Goal: Information Seeking & Learning: Get advice/opinions

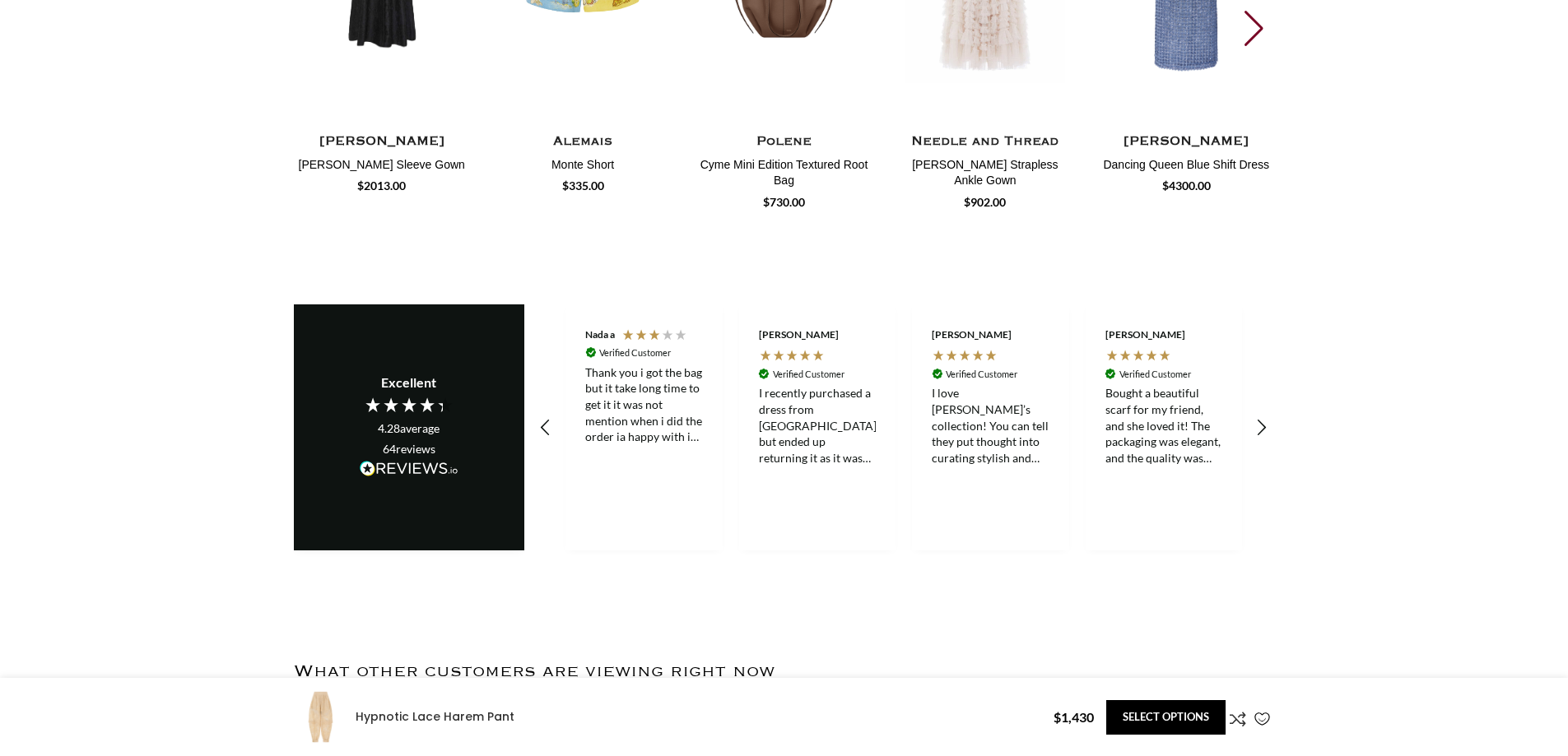
scroll to position [0, 520]
click at [595, 364] on div "Thank you i got the bag but it take long time to get it it was not mention when…" at bounding box center [643, 404] width 117 height 80
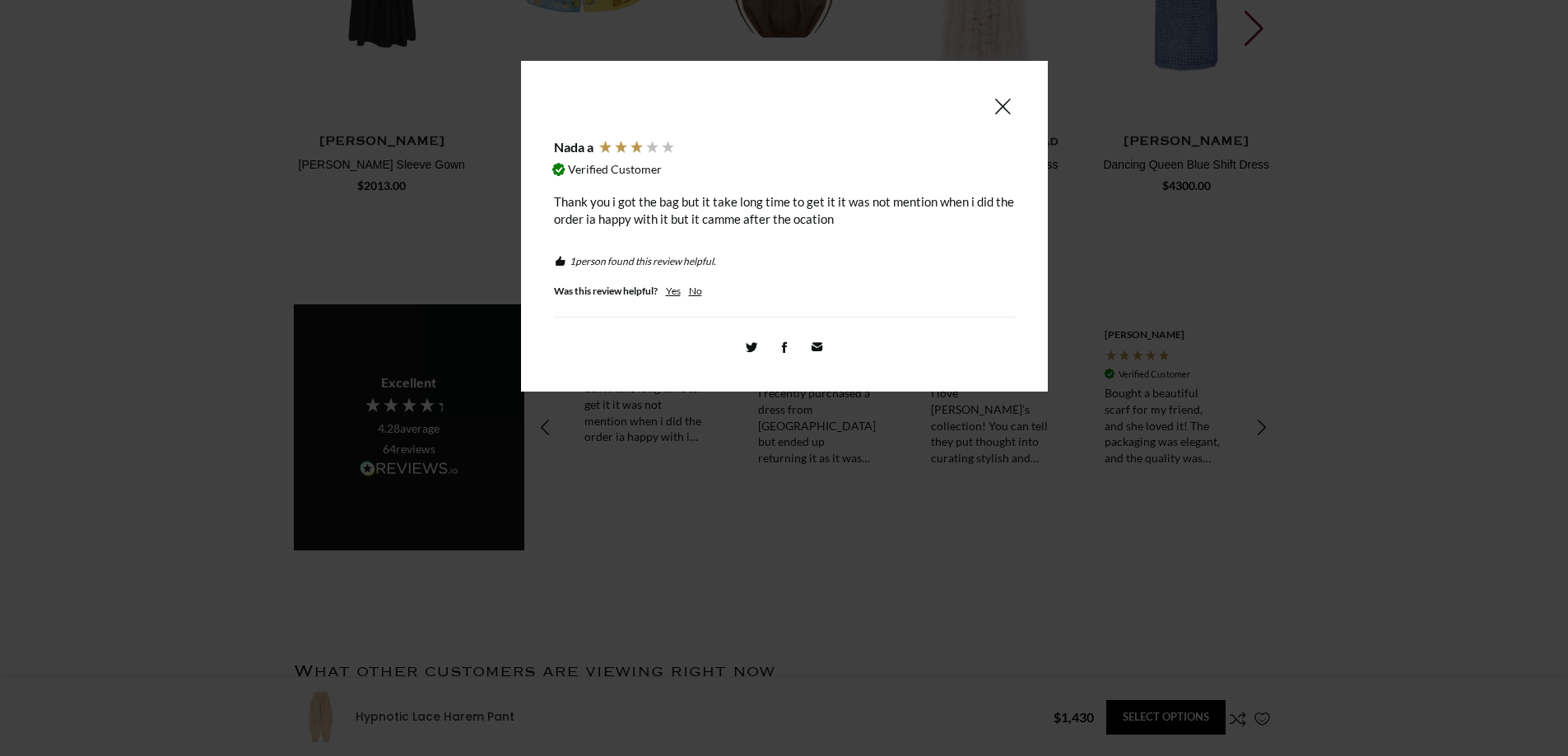
click at [589, 204] on div "Thank you i got the bag but it take long time to get it it was not mention when…" at bounding box center [784, 210] width 461 height 35
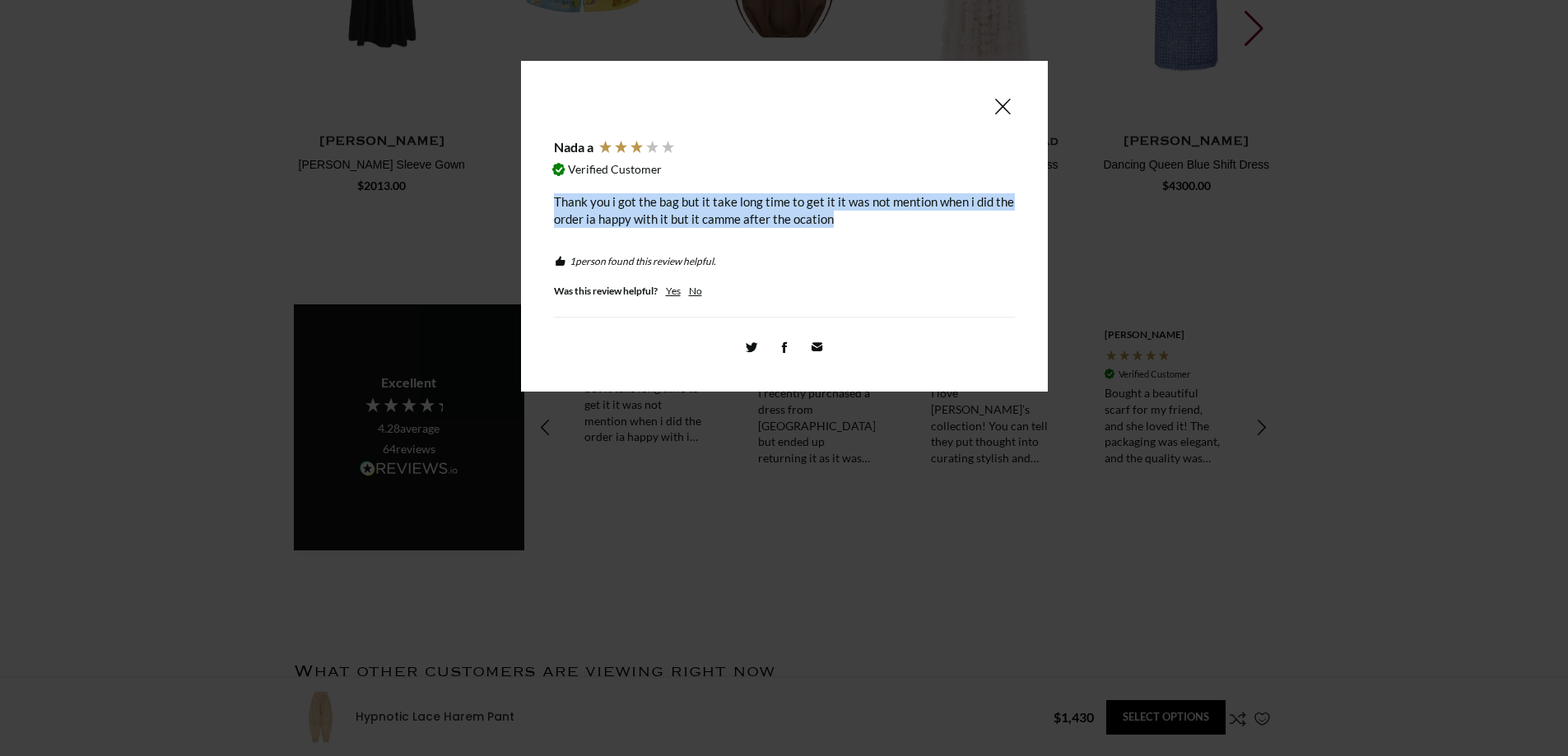
click at [589, 204] on div "Thank you i got the bag but it take long time to get it it was not mention when…" at bounding box center [784, 210] width 461 height 35
copy div "Thank you i got the bag but it take long time to get it it was not mention when…"
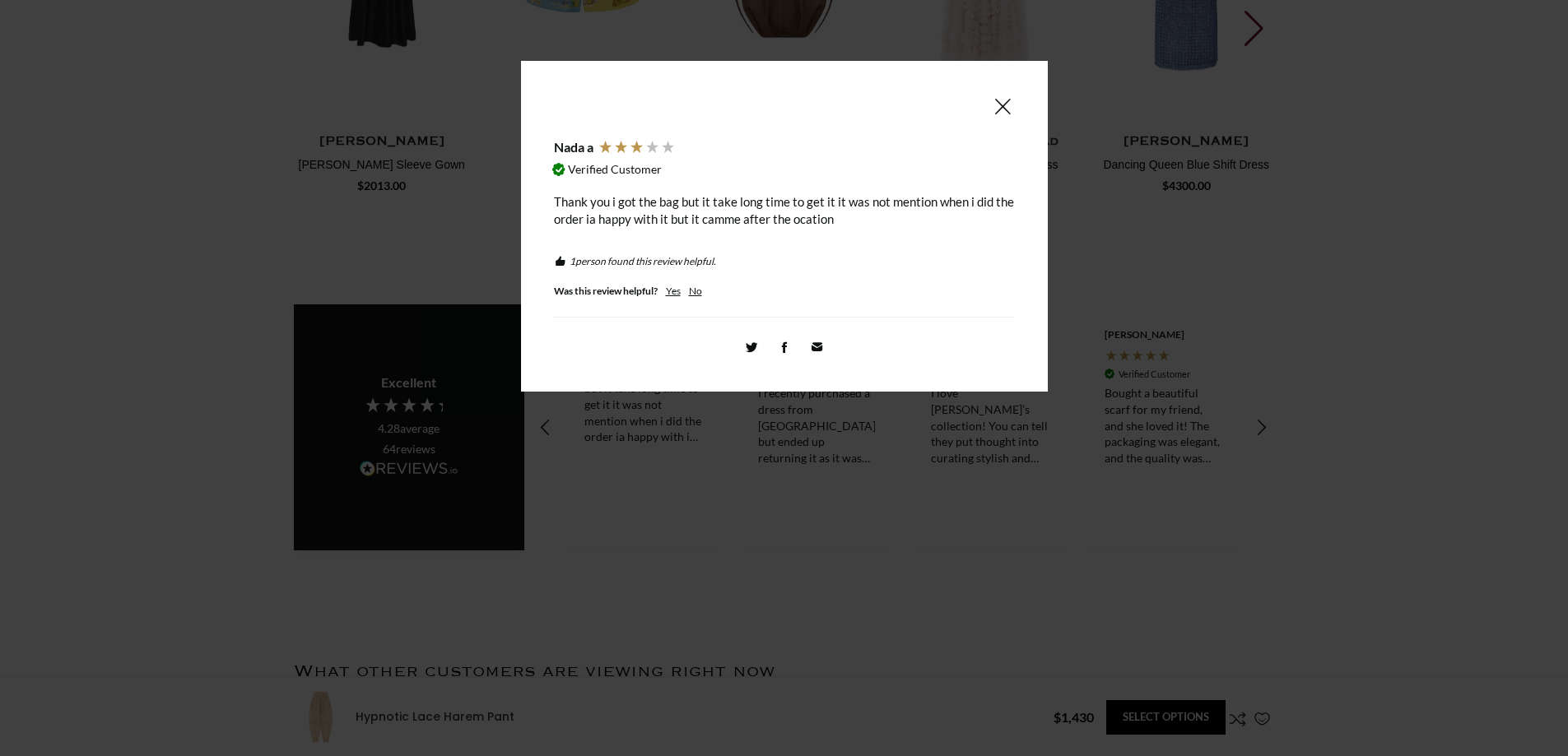
click at [1001, 107] on span at bounding box center [1002, 106] width 19 height 20
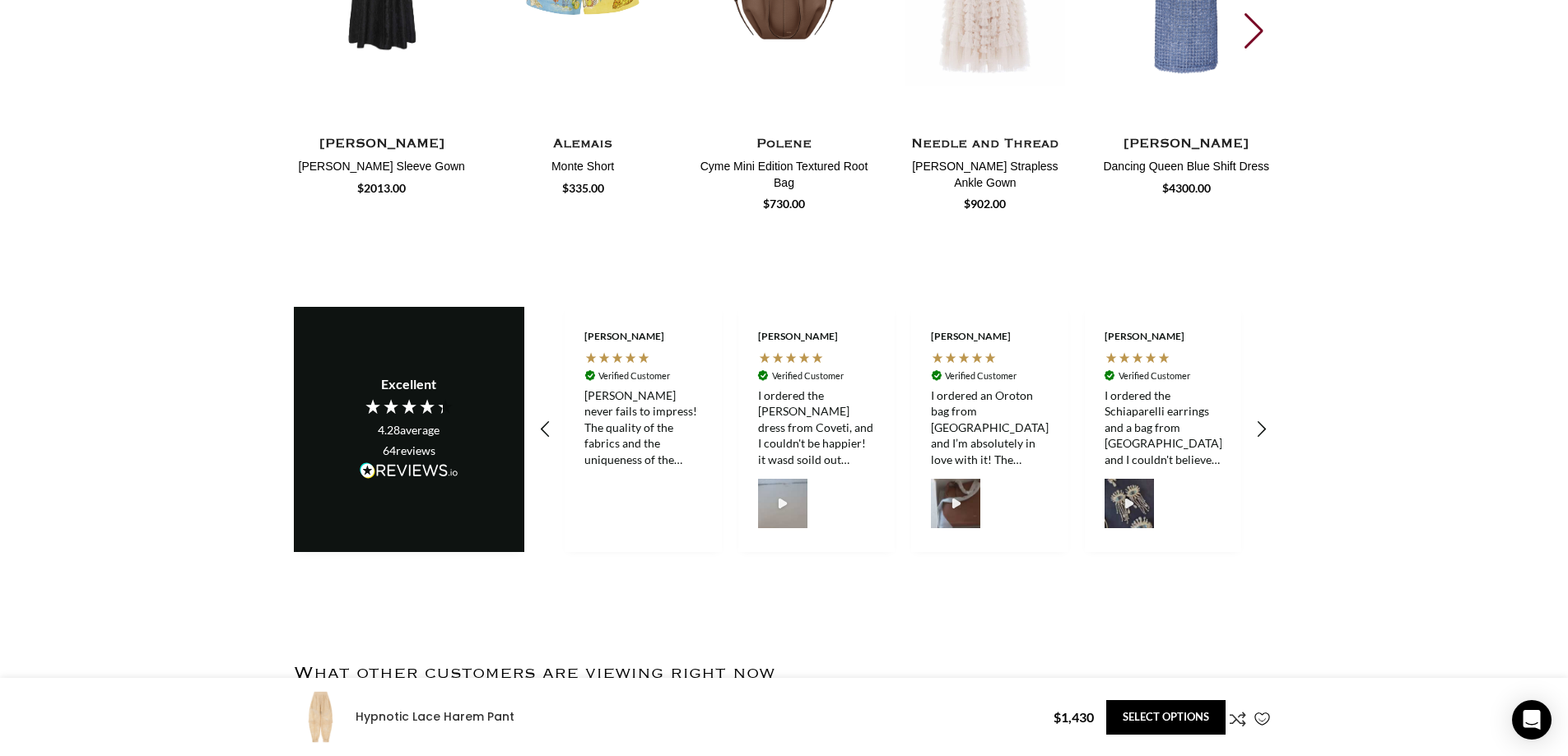
scroll to position [0, 1732]
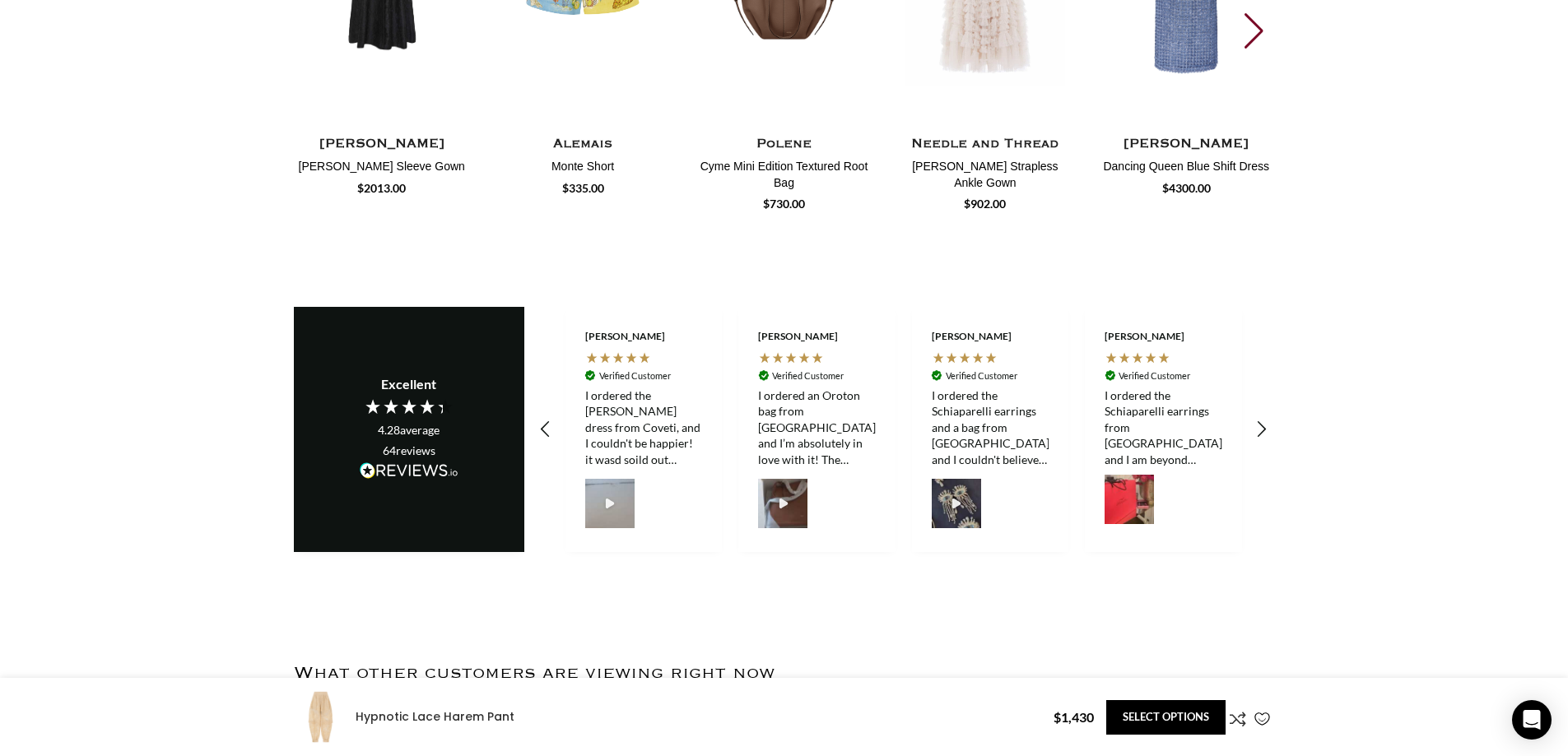
click at [610, 388] on div "I ordered the [PERSON_NAME] dress from Coveti, and I couldn't be happier! it wa…" at bounding box center [643, 427] width 117 height 80
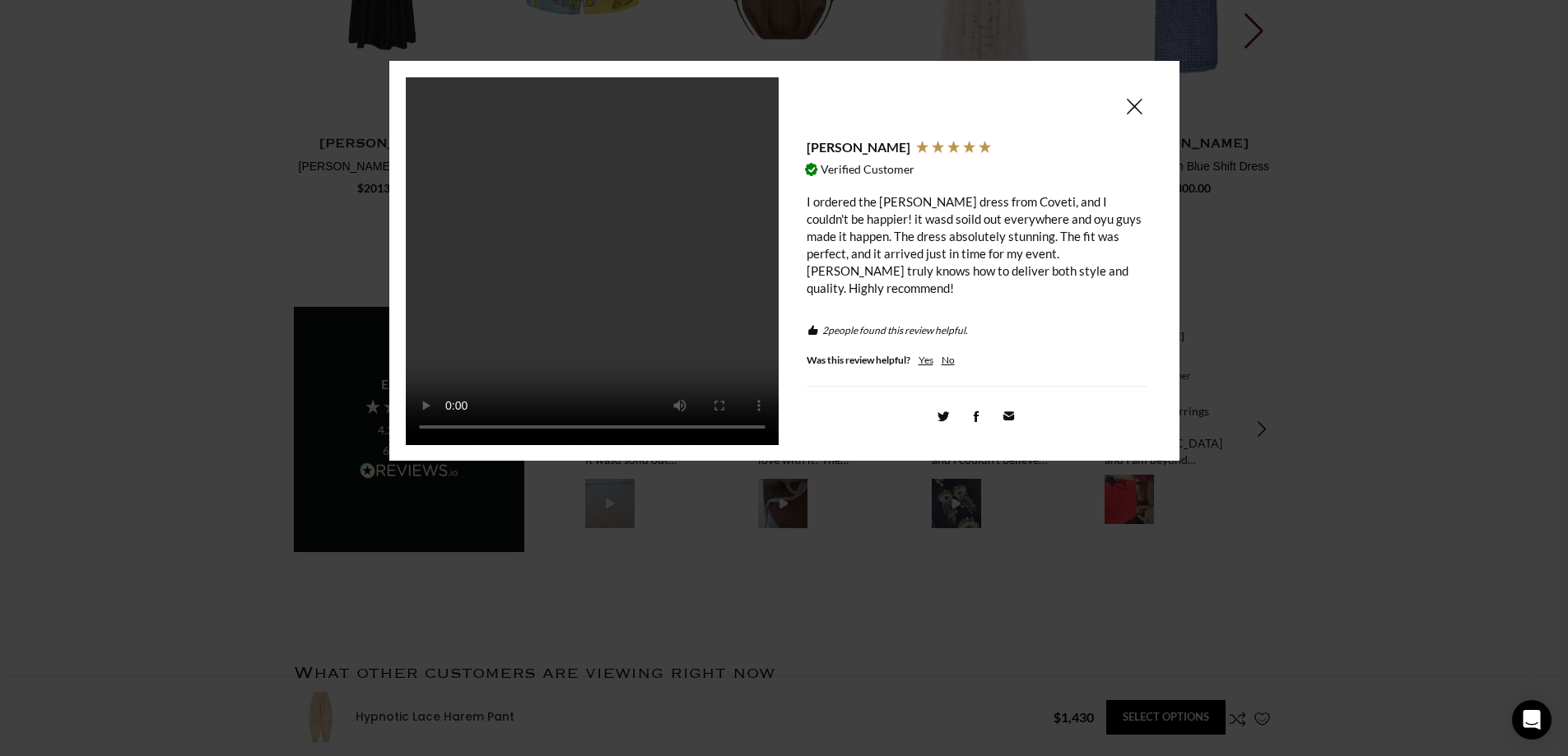
click at [840, 207] on div "I ordered the [PERSON_NAME] dress from Coveti, and I couldn't be happier! it wa…" at bounding box center [976, 244] width 339 height 104
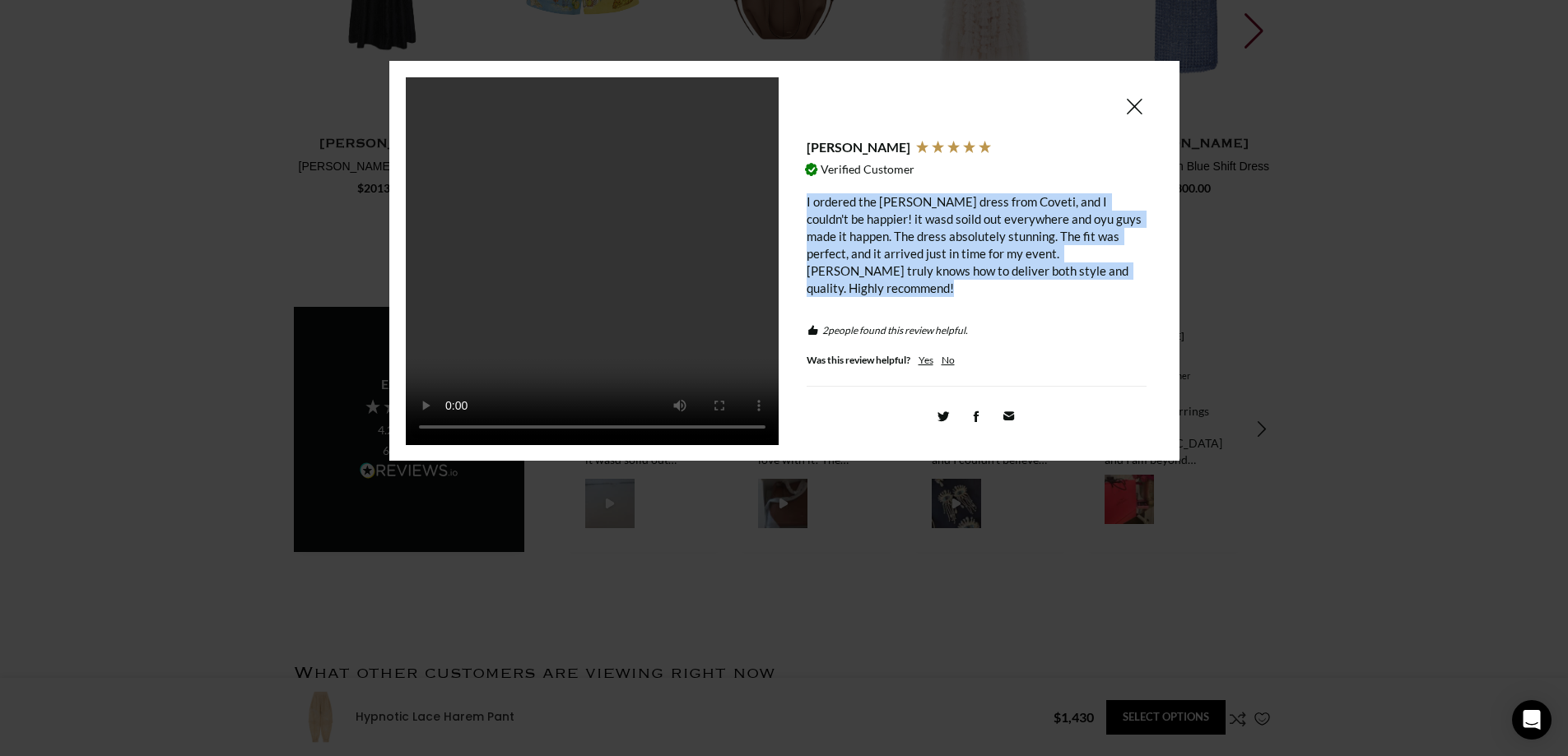
click at [840, 207] on div "I ordered the [PERSON_NAME] dress from Coveti, and I couldn't be happier! it wa…" at bounding box center [976, 244] width 339 height 104
copy div "I ordered the [PERSON_NAME] dress from Coveti, and I couldn't be happier! it wa…"
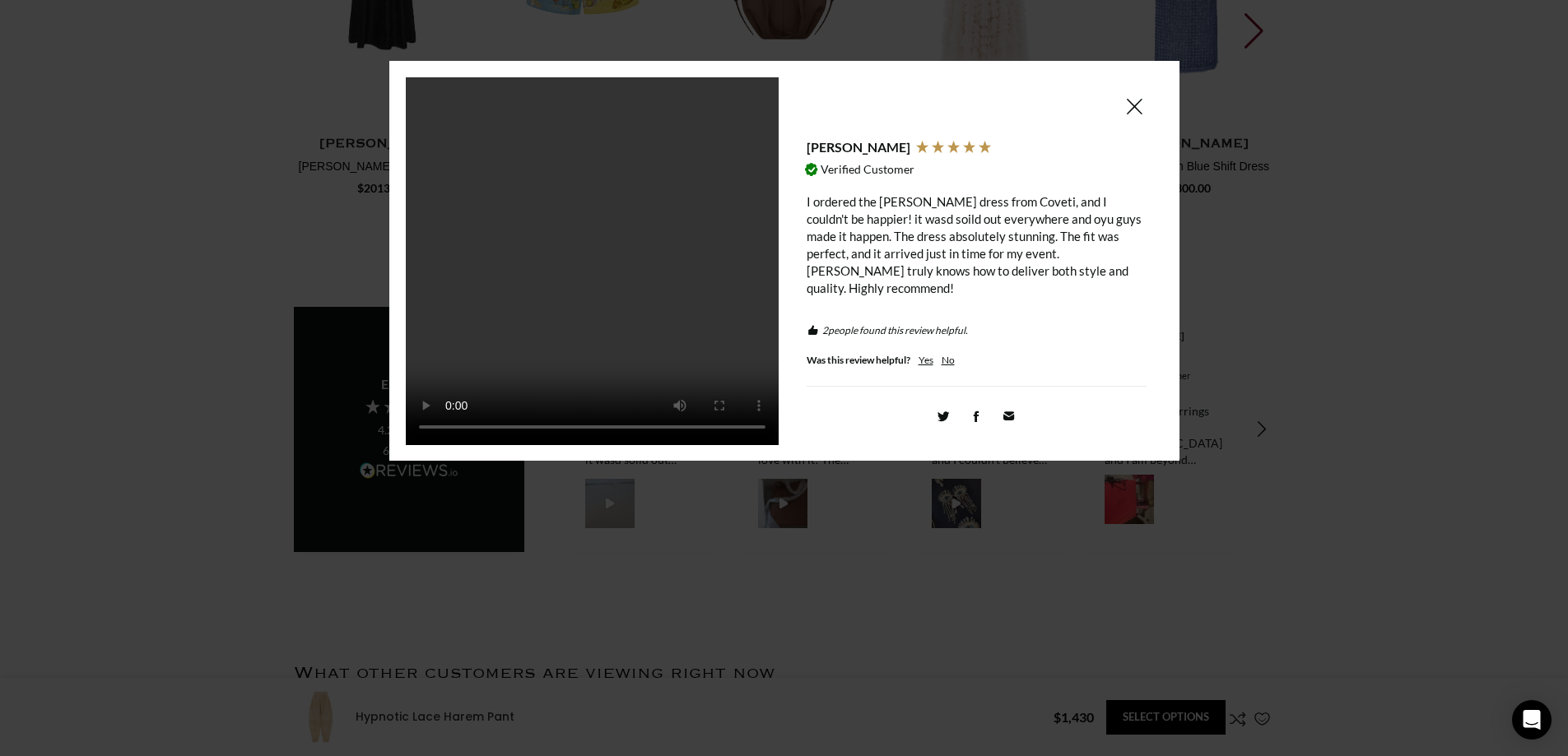
click at [1141, 101] on span at bounding box center [1134, 106] width 19 height 20
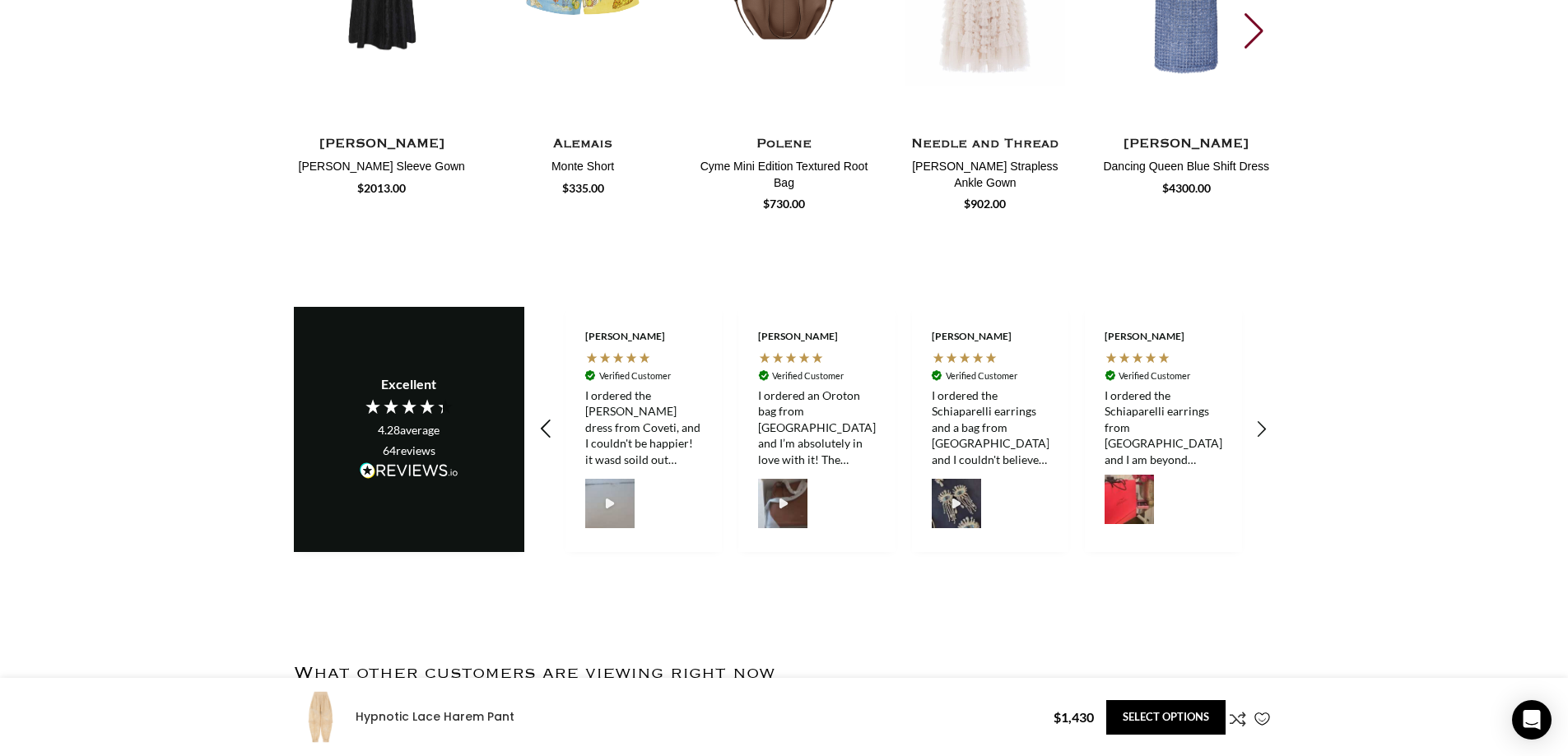
click at [545, 418] on icon "REVIEWS.io Carousel Scroll Left" at bounding box center [545, 429] width 23 height 23
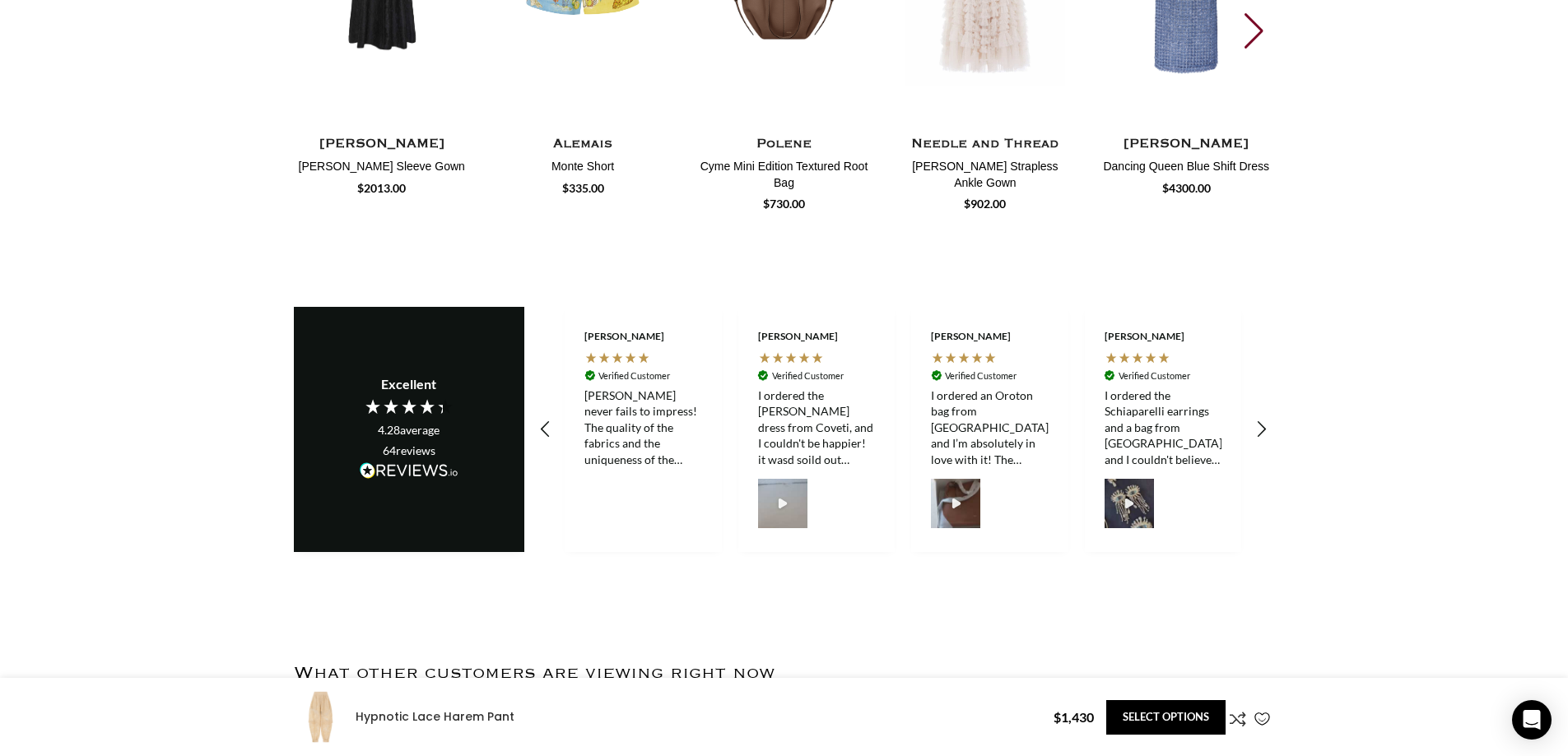
click at [1004, 388] on div "I ordered an Oroton bag from [GEOGRAPHIC_DATA], and I’m absolutely in love with…" at bounding box center [989, 427] width 117 height 80
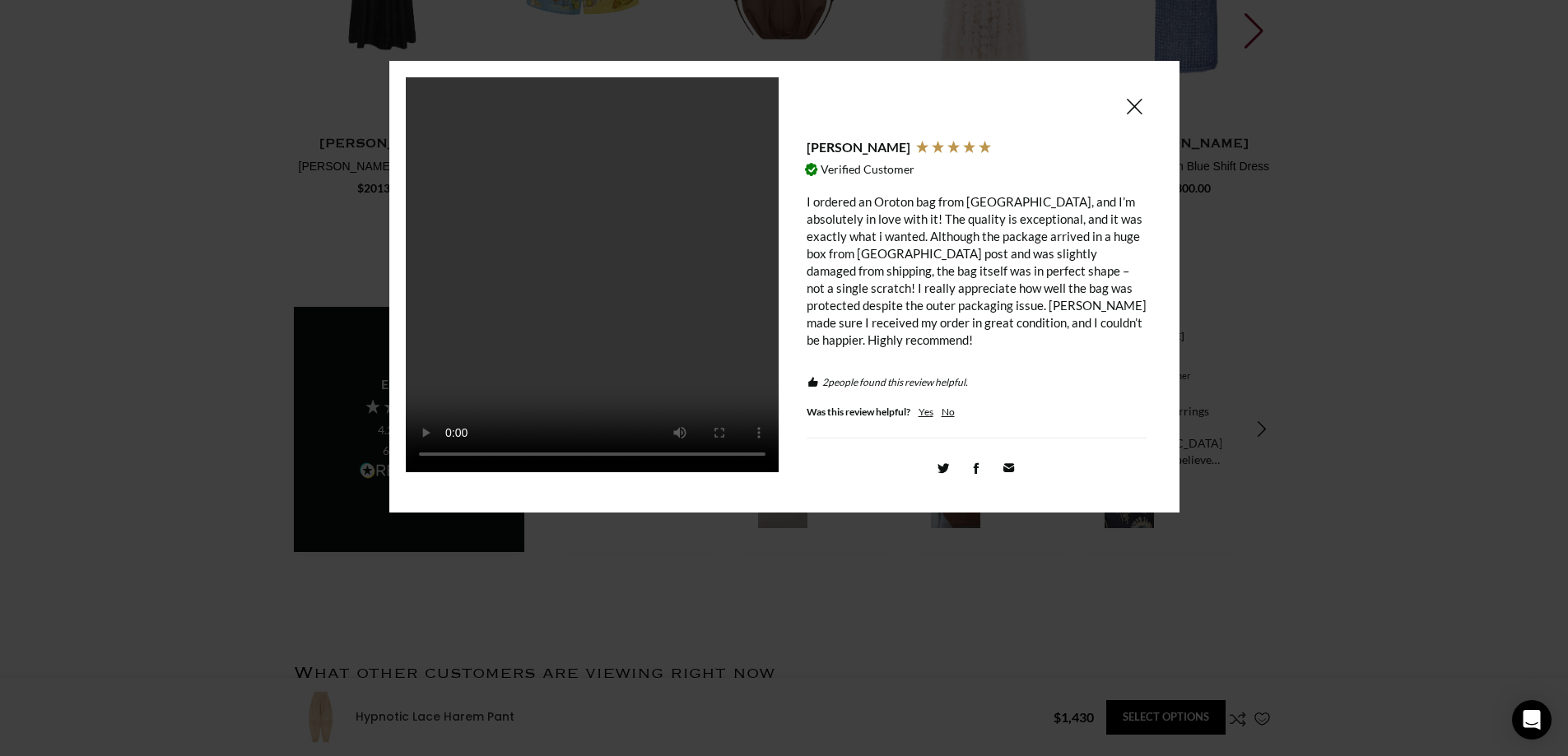
click at [948, 251] on div "I ordered an Oroton bag from [GEOGRAPHIC_DATA], and I’m absolutely in love with…" at bounding box center [976, 270] width 339 height 155
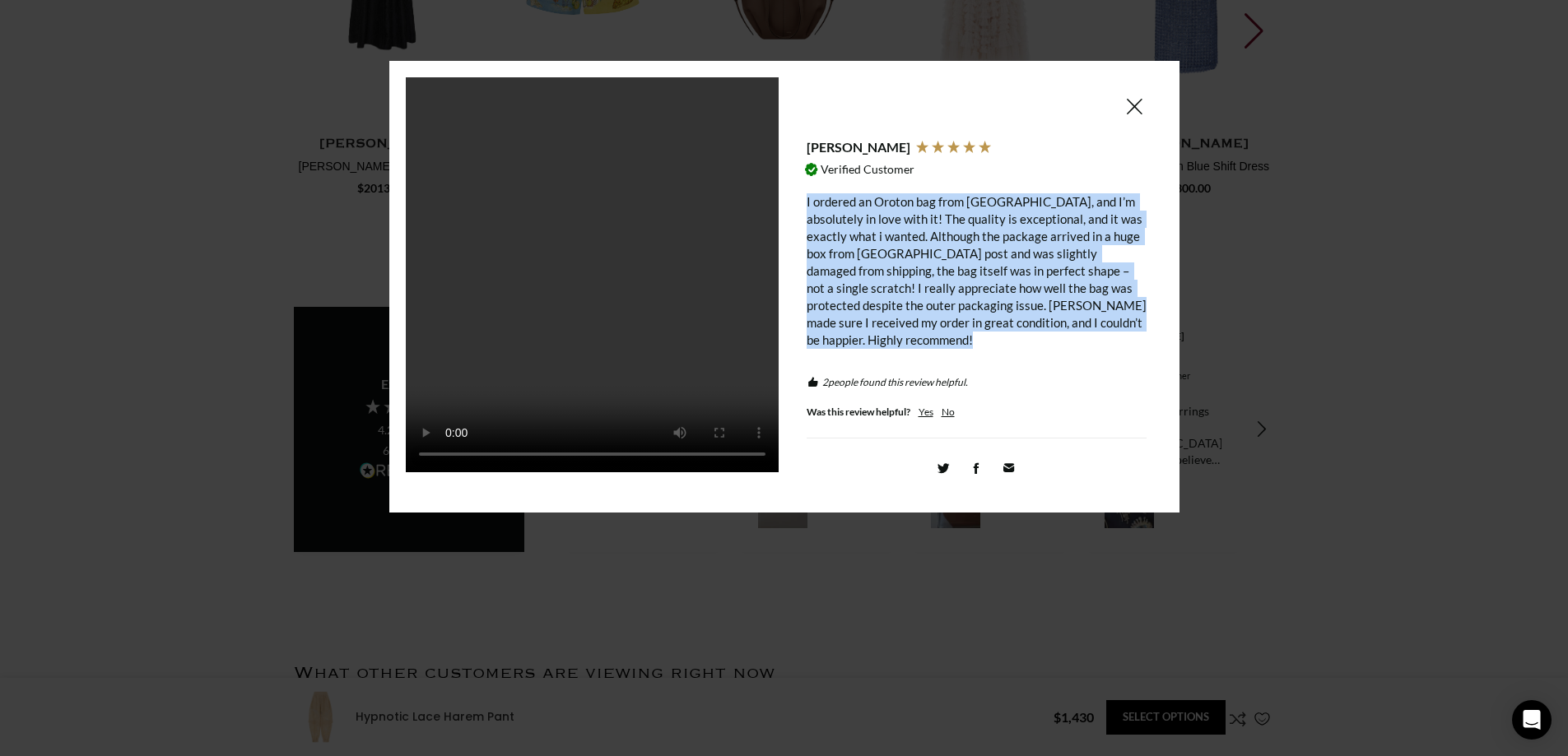
click at [948, 251] on div "I ordered an Oroton bag from [GEOGRAPHIC_DATA], and I’m absolutely in love with…" at bounding box center [976, 270] width 339 height 155
copy div "I ordered an Oroton bag from [GEOGRAPHIC_DATA], and I’m absolutely in love with…"
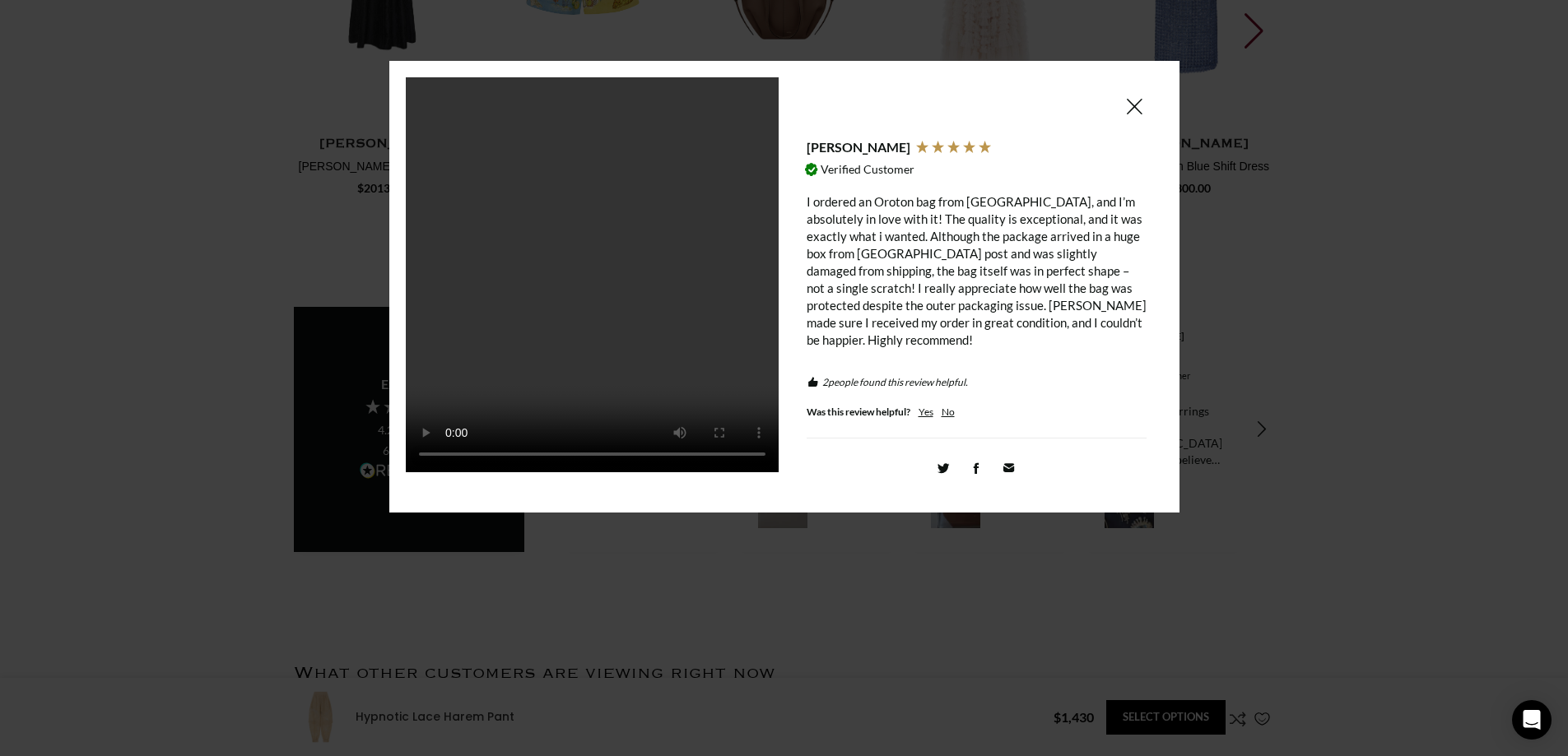
click at [1140, 105] on span at bounding box center [1134, 106] width 19 height 20
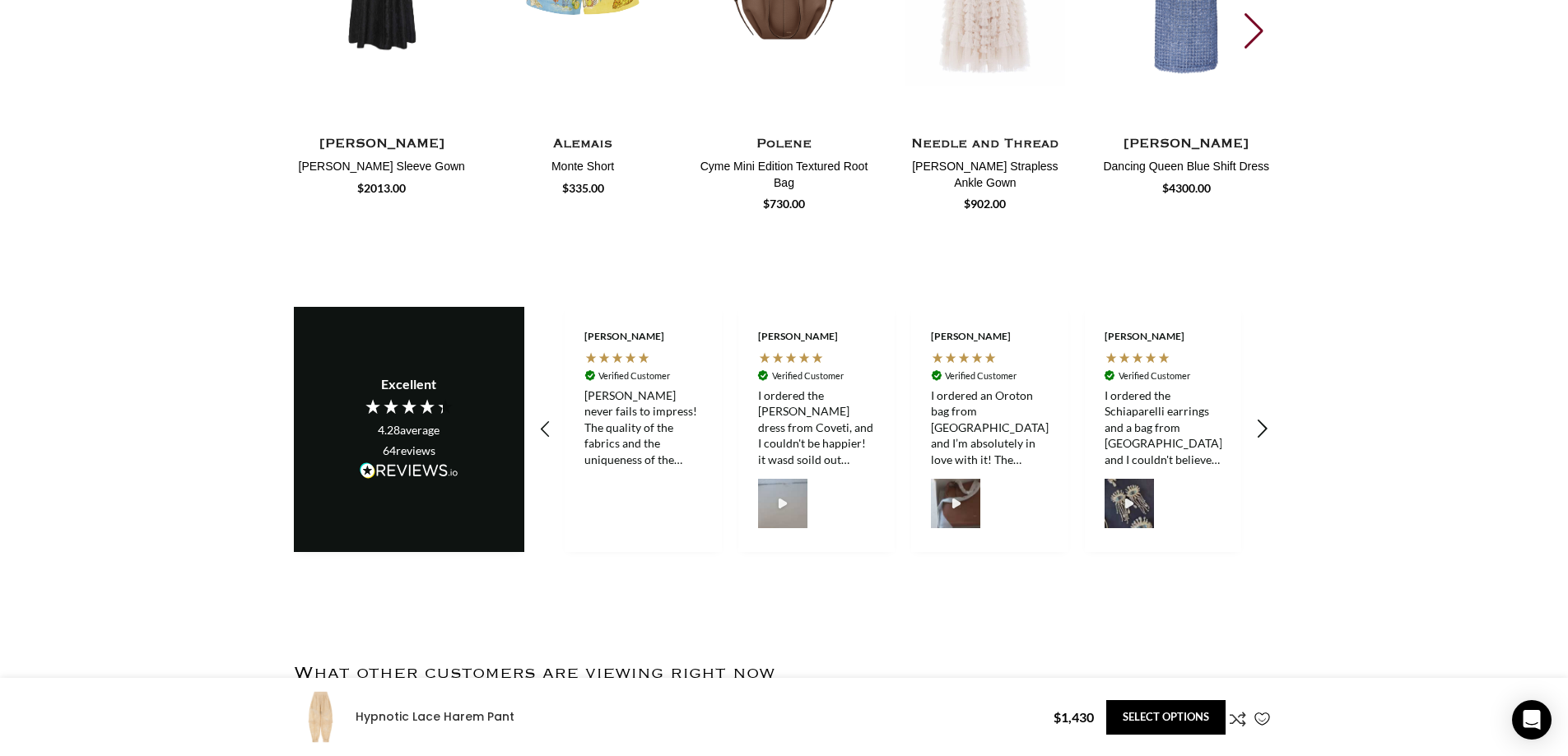
click at [1259, 418] on icon "REVIEWS.io Carousel Scroll Right" at bounding box center [1262, 429] width 23 height 23
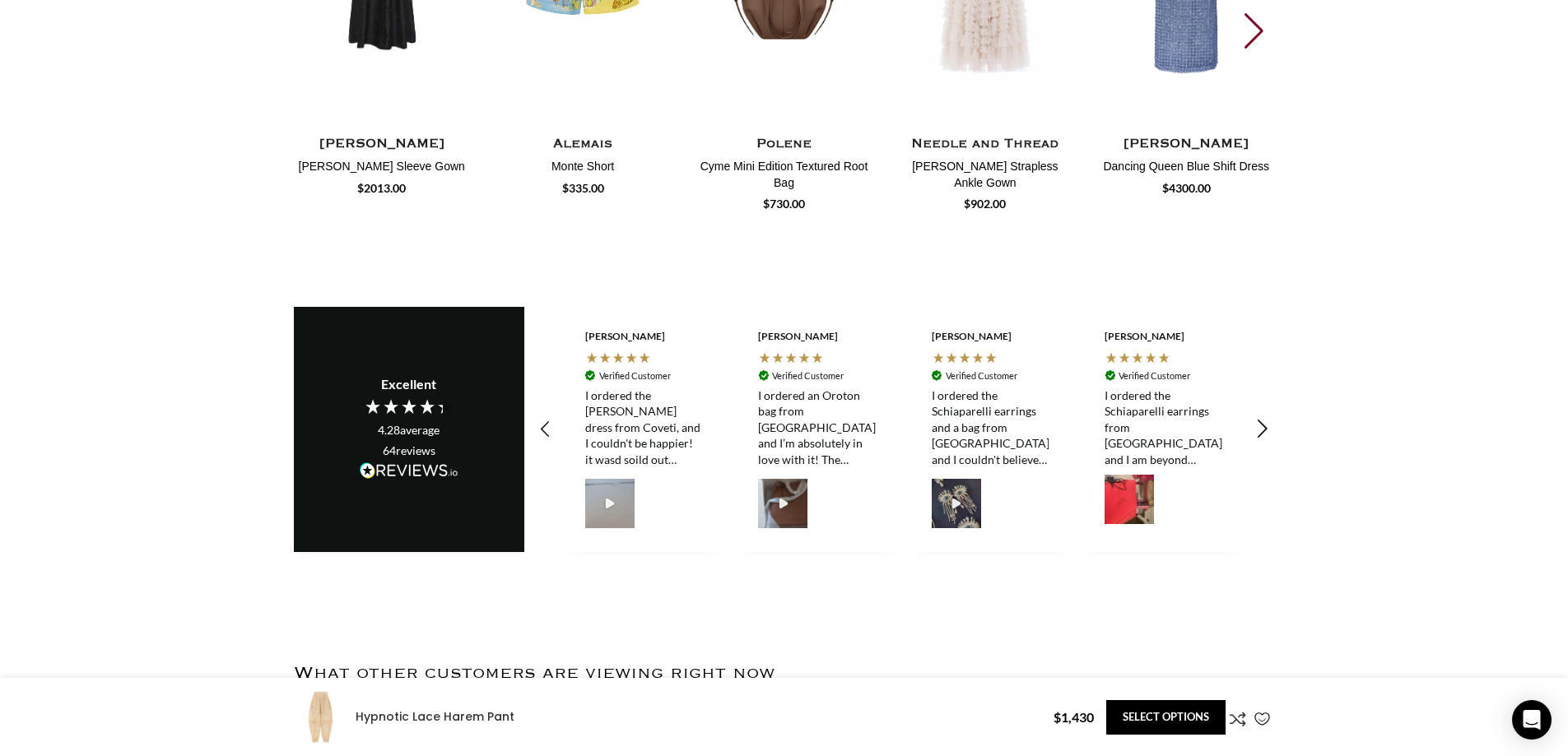
click at [1265, 418] on icon "REVIEWS.io Carousel Scroll Right" at bounding box center [1262, 429] width 23 height 23
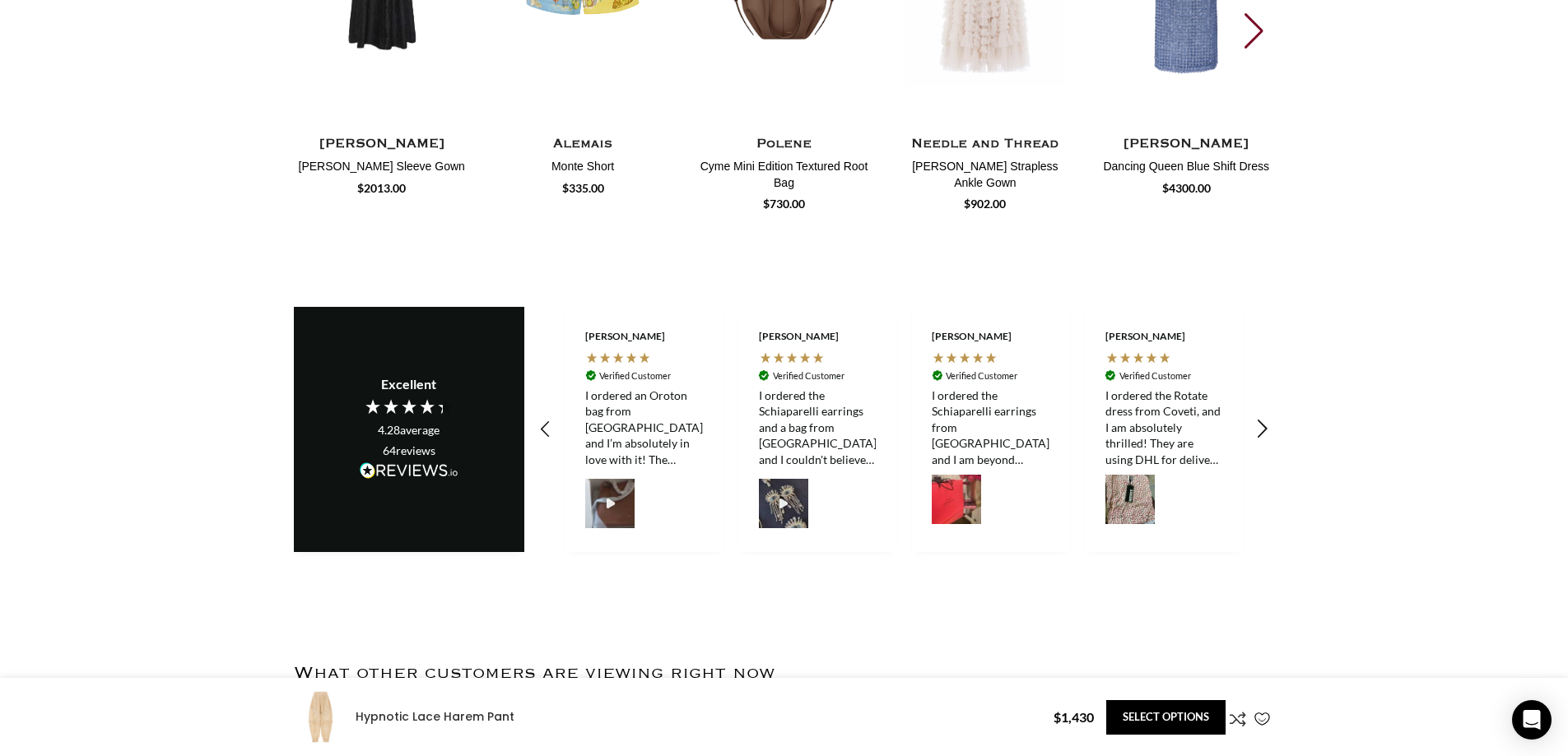
scroll to position [0, 1905]
click at [1265, 418] on icon "REVIEWS.io Carousel Scroll Right" at bounding box center [1262, 429] width 23 height 23
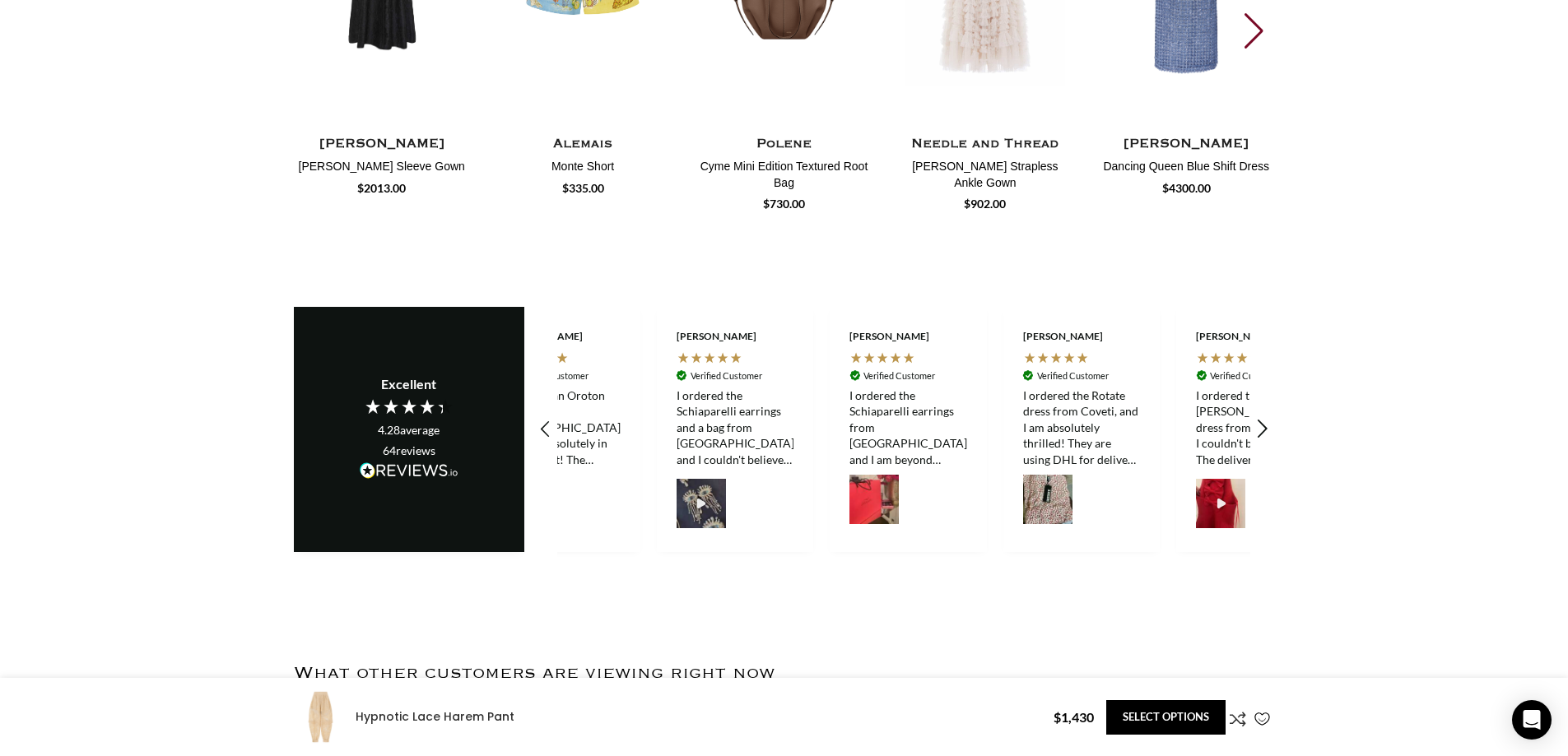
scroll to position [0, 2079]
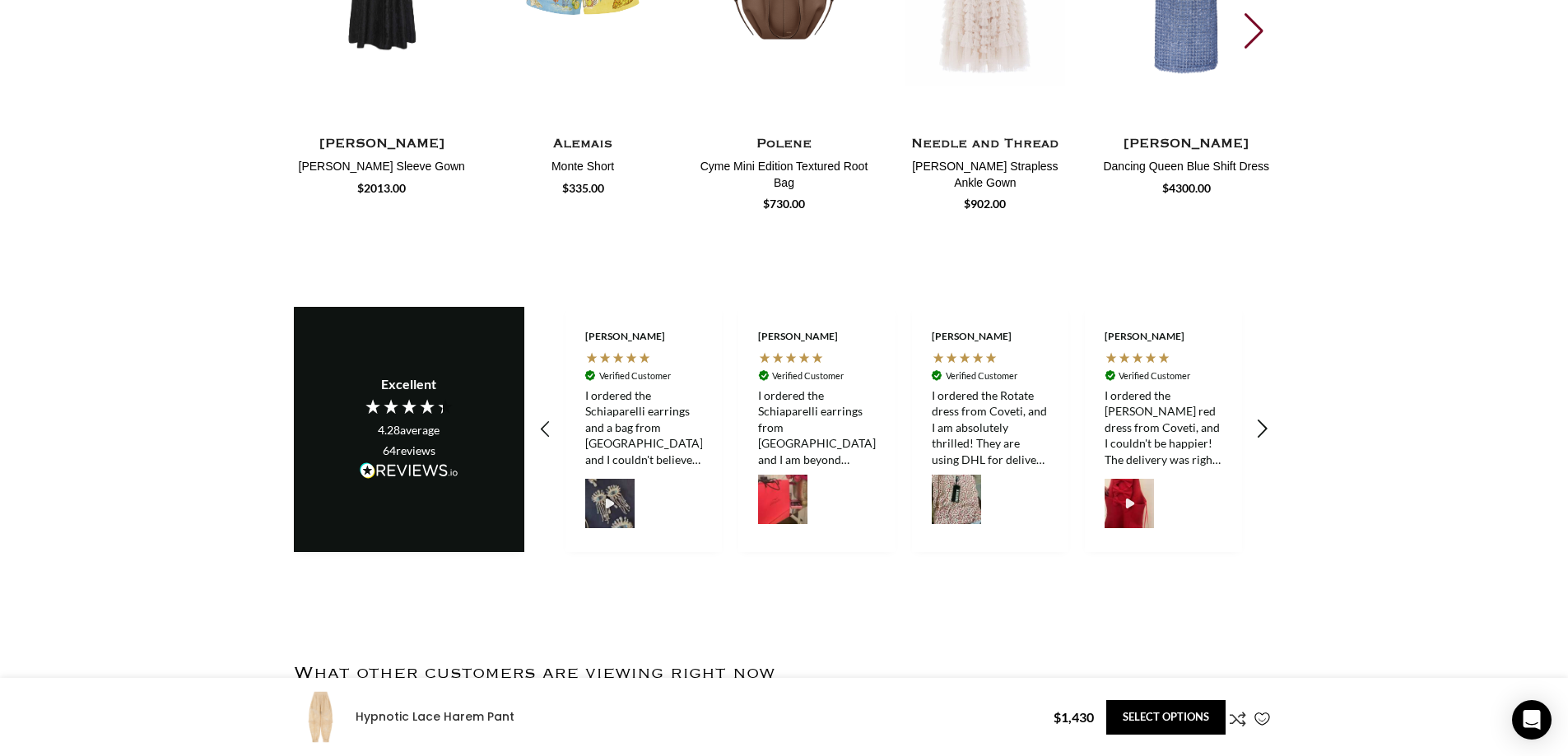
click at [1265, 418] on icon "REVIEWS.io Carousel Scroll Right" at bounding box center [1262, 429] width 23 height 23
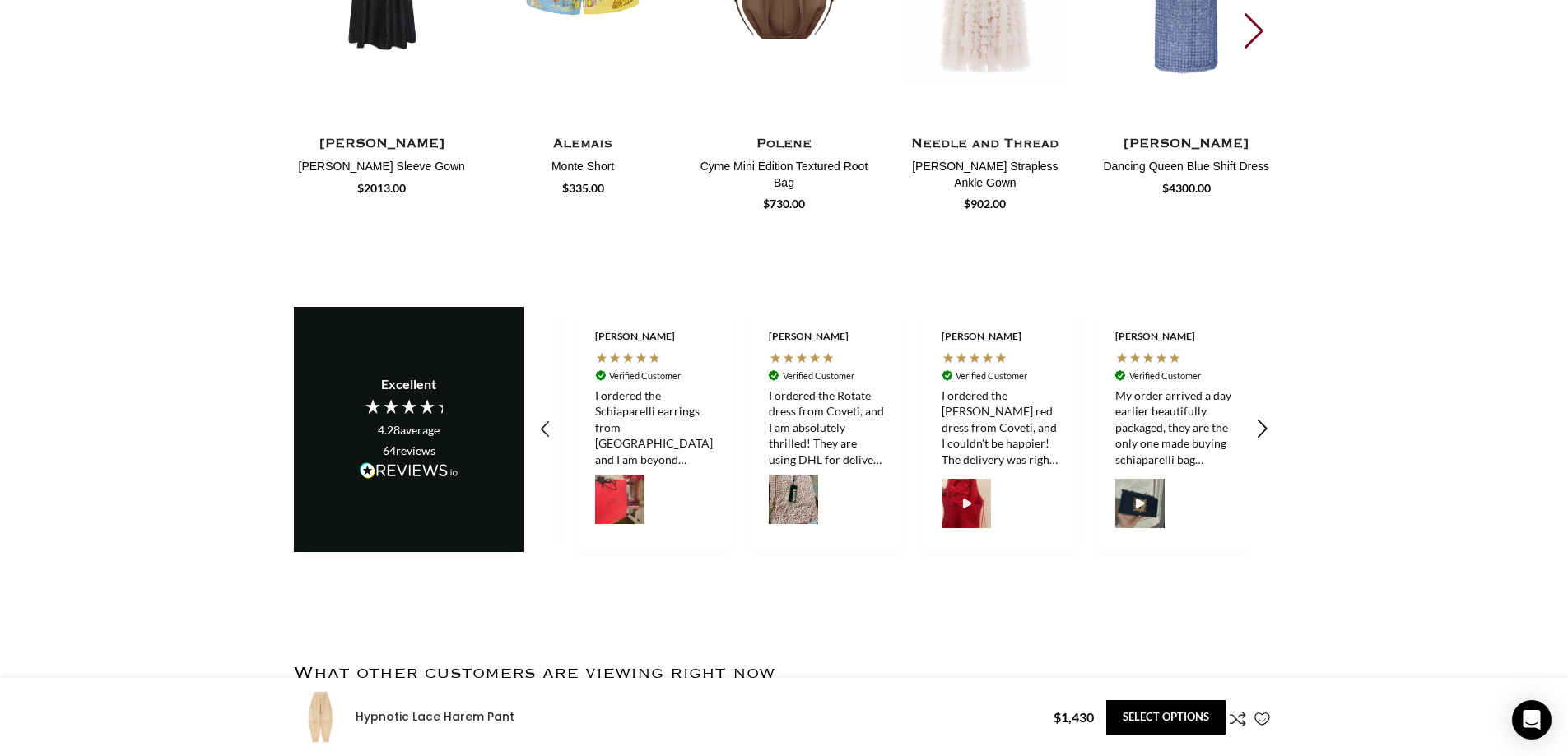
scroll to position [0, 2253]
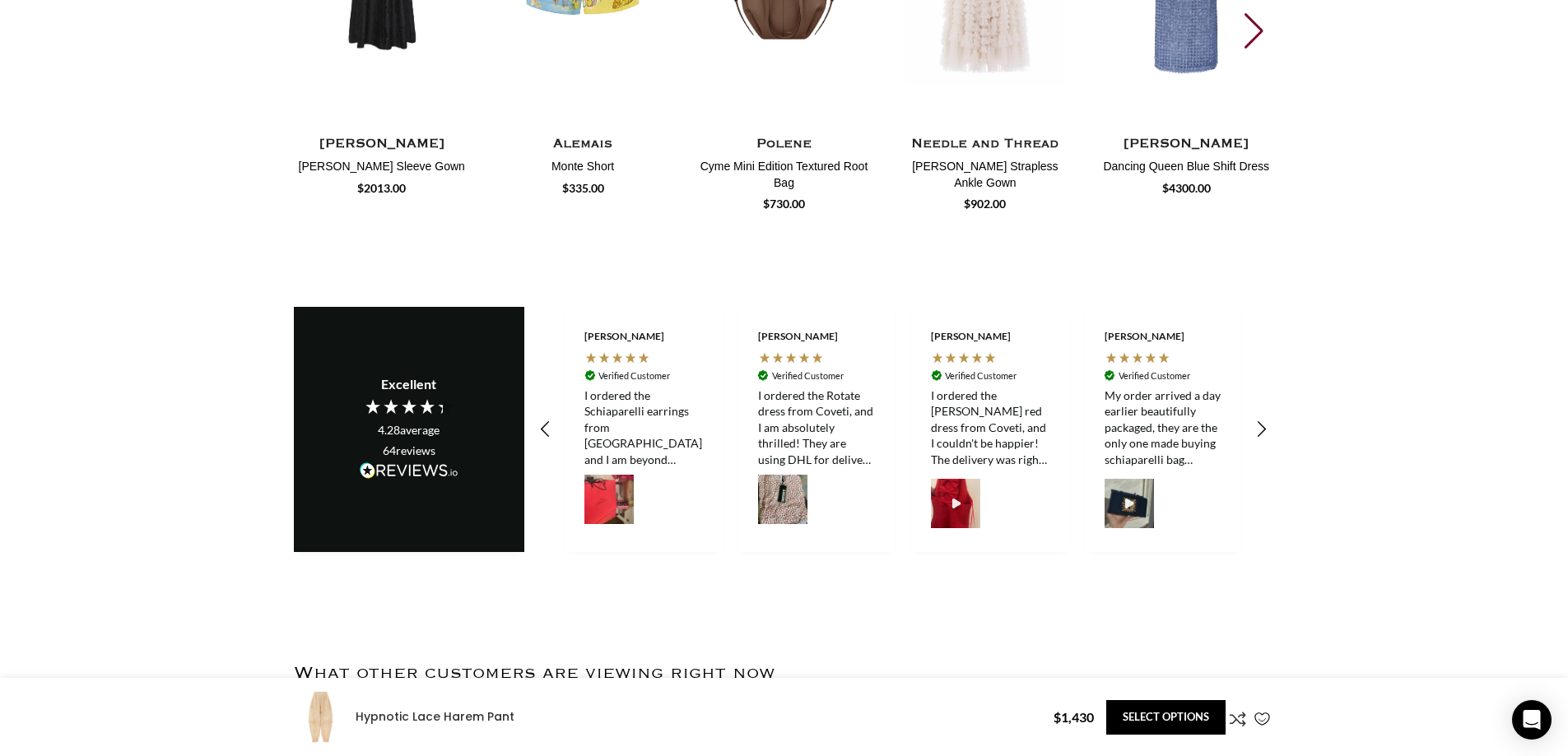
click at [1185, 389] on div "My order arrived a day earlier beautifully packaged, they are the only one made…" at bounding box center [1163, 427] width 117 height 80
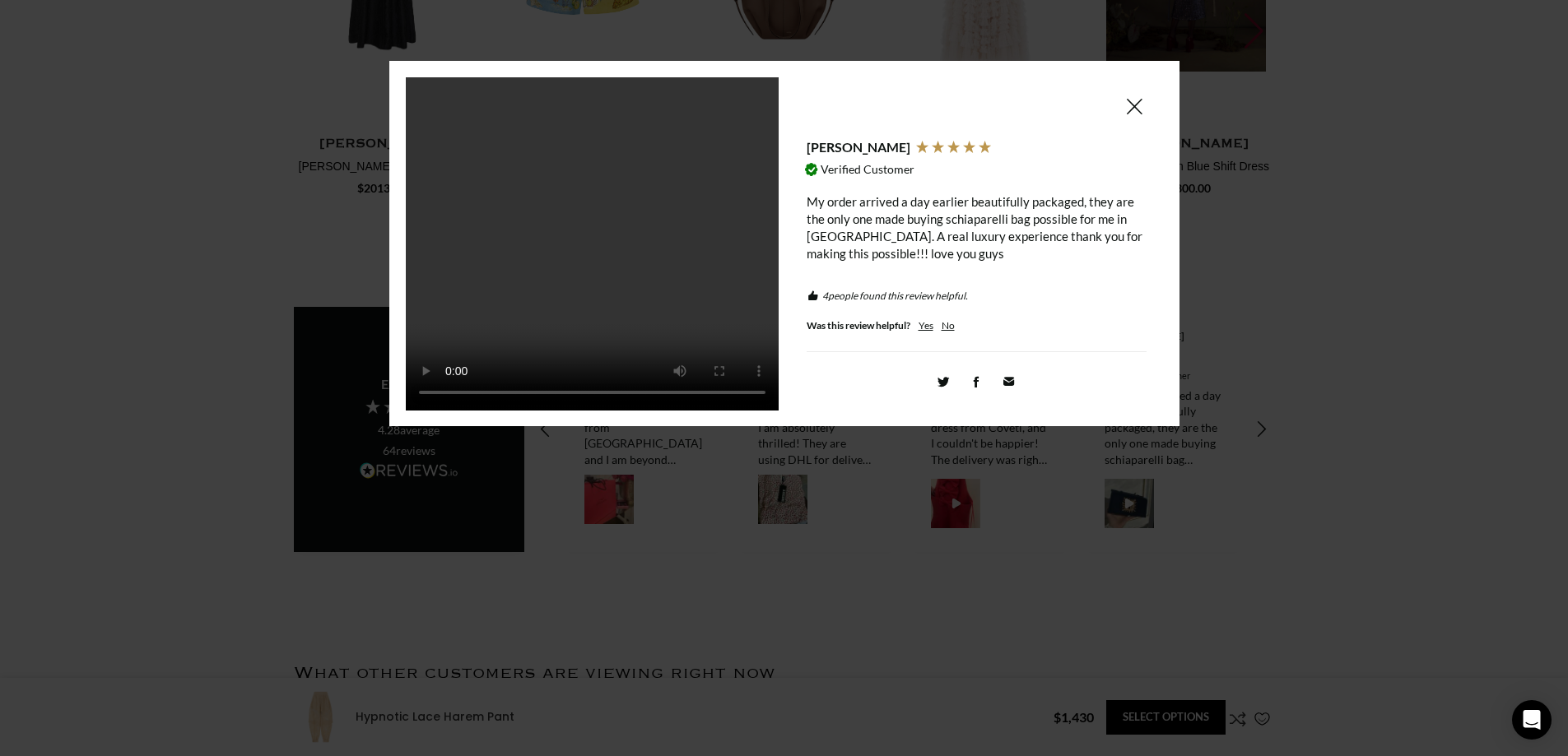
click at [1136, 106] on span at bounding box center [1134, 106] width 19 height 20
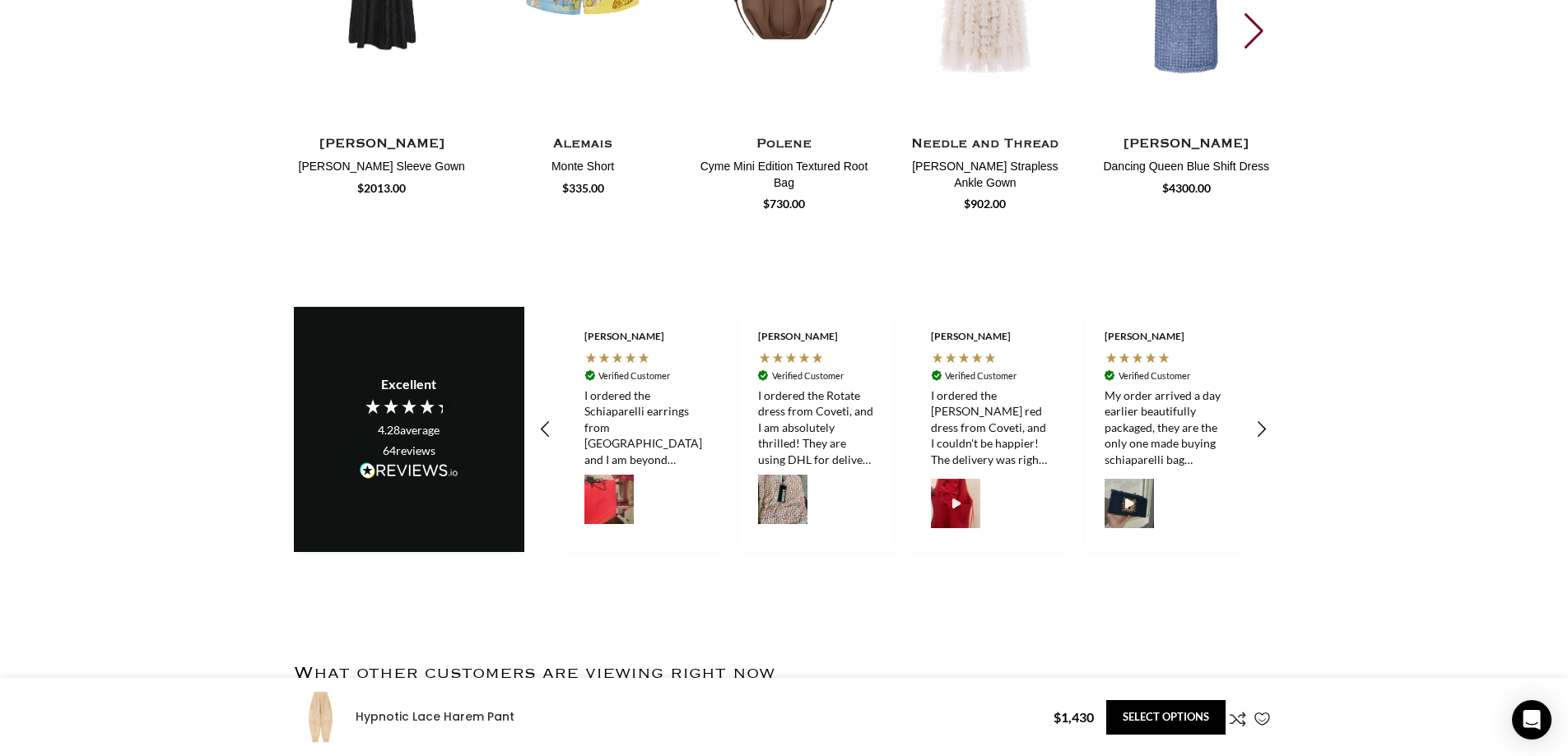
click at [961, 388] on div "I ordered the [PERSON_NAME] red dress from Coveti, and I couldn't be happier! T…" at bounding box center [989, 427] width 117 height 80
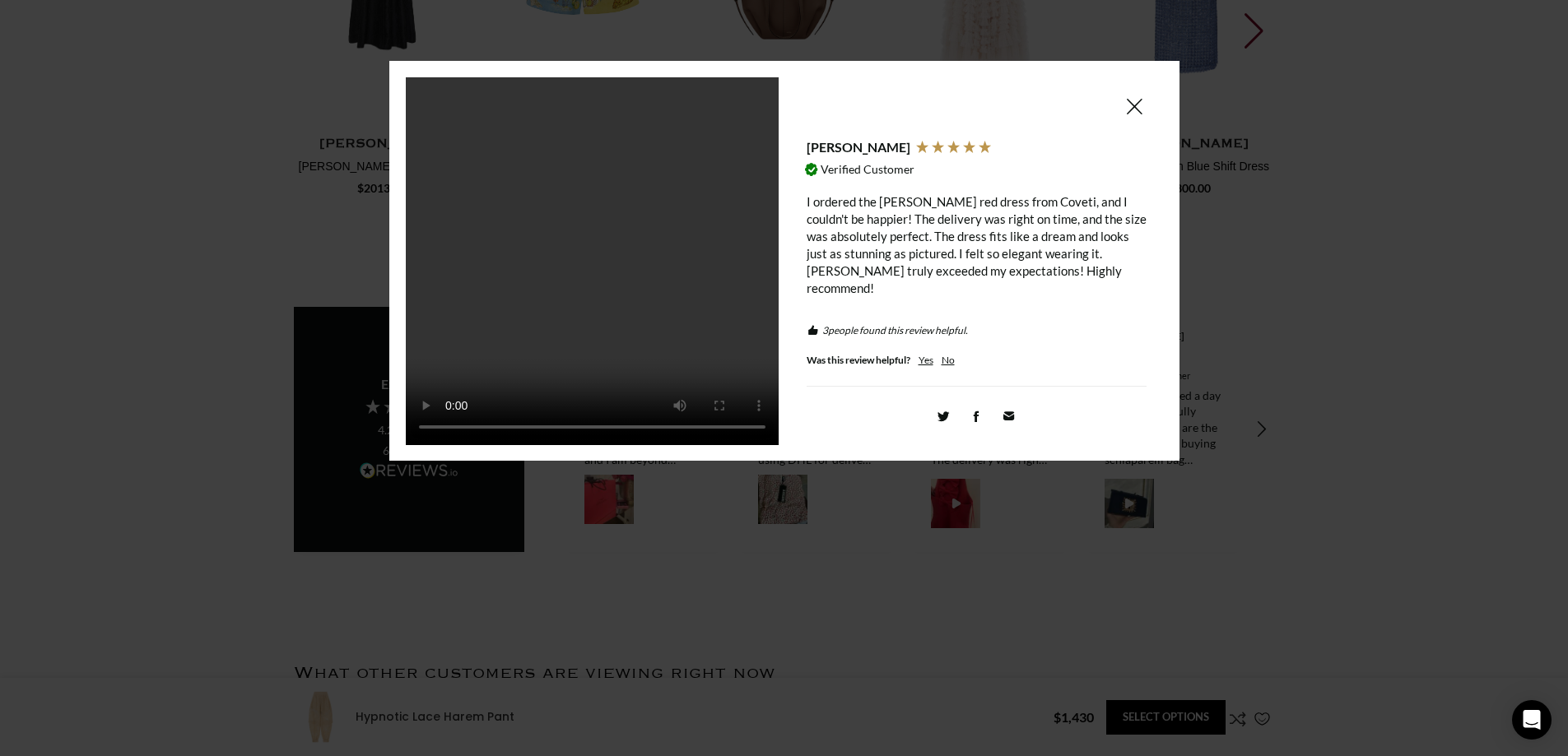
click at [923, 233] on div "I ordered the [PERSON_NAME] red dress from Coveti, and I couldn't be happier! T…" at bounding box center [976, 244] width 339 height 104
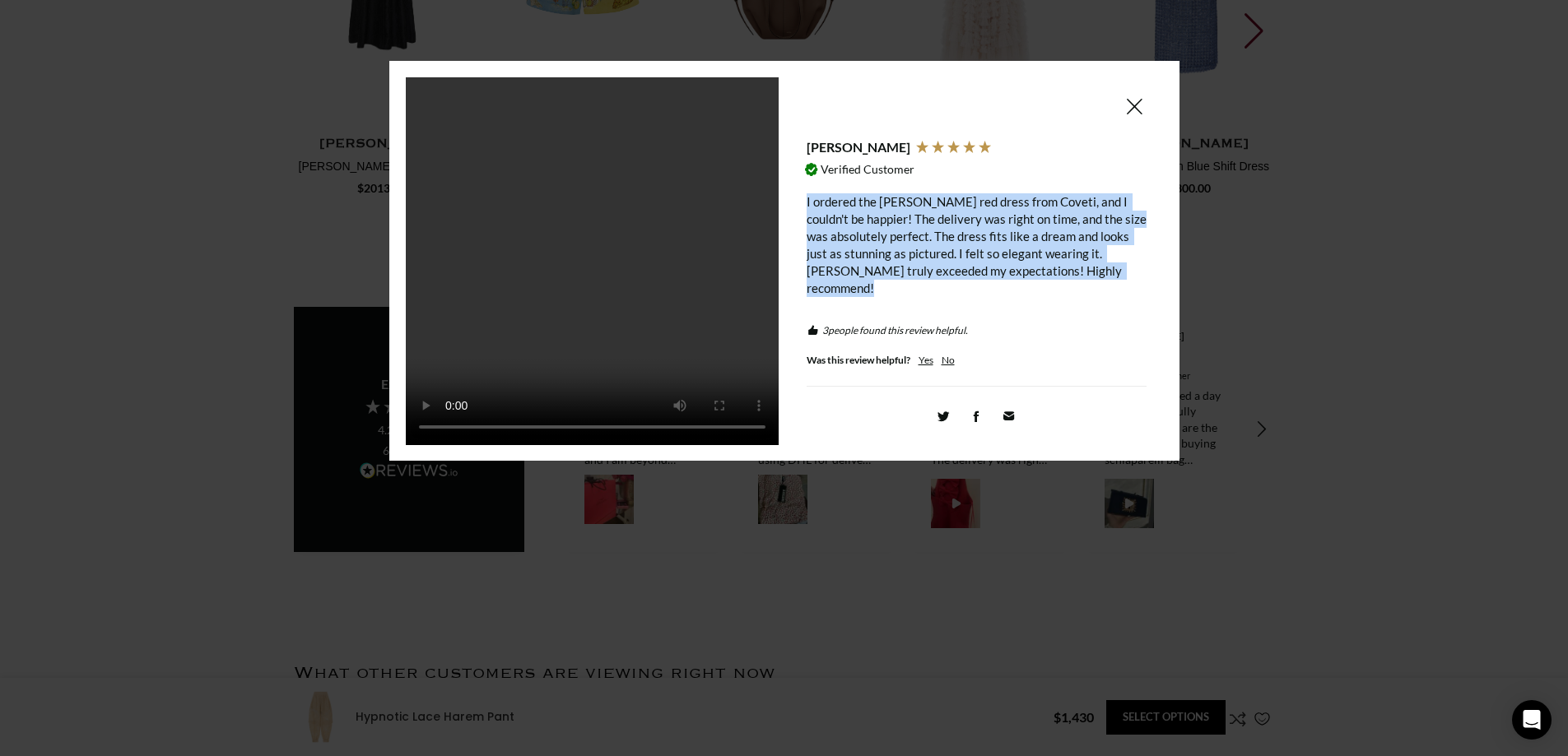
click at [923, 233] on div "I ordered the [PERSON_NAME] red dress from Coveti, and I couldn't be happier! T…" at bounding box center [976, 244] width 339 height 104
copy div "I ordered the [PERSON_NAME] red dress from Coveti, and I couldn't be happier! T…"
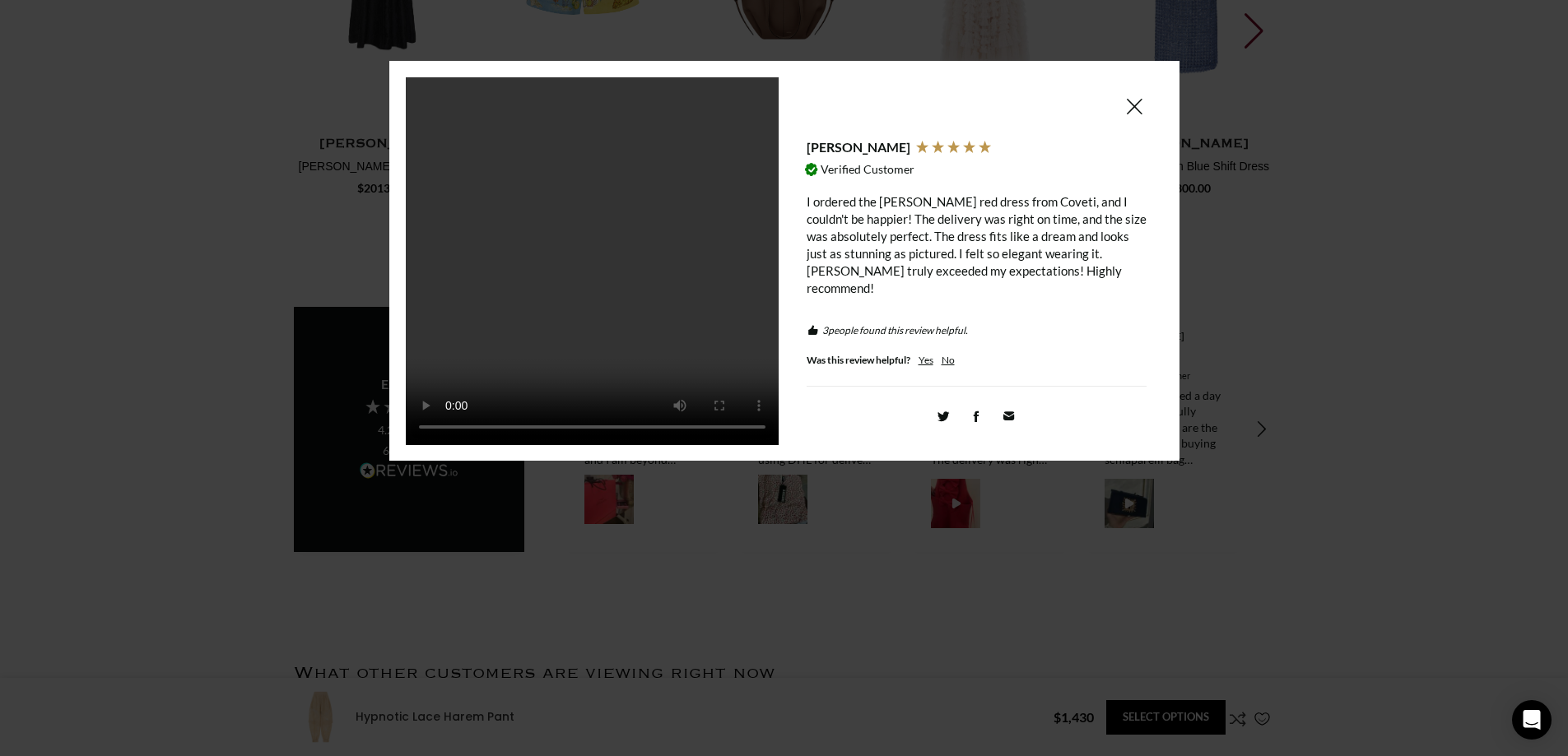
click at [1129, 109] on span at bounding box center [1134, 106] width 19 height 20
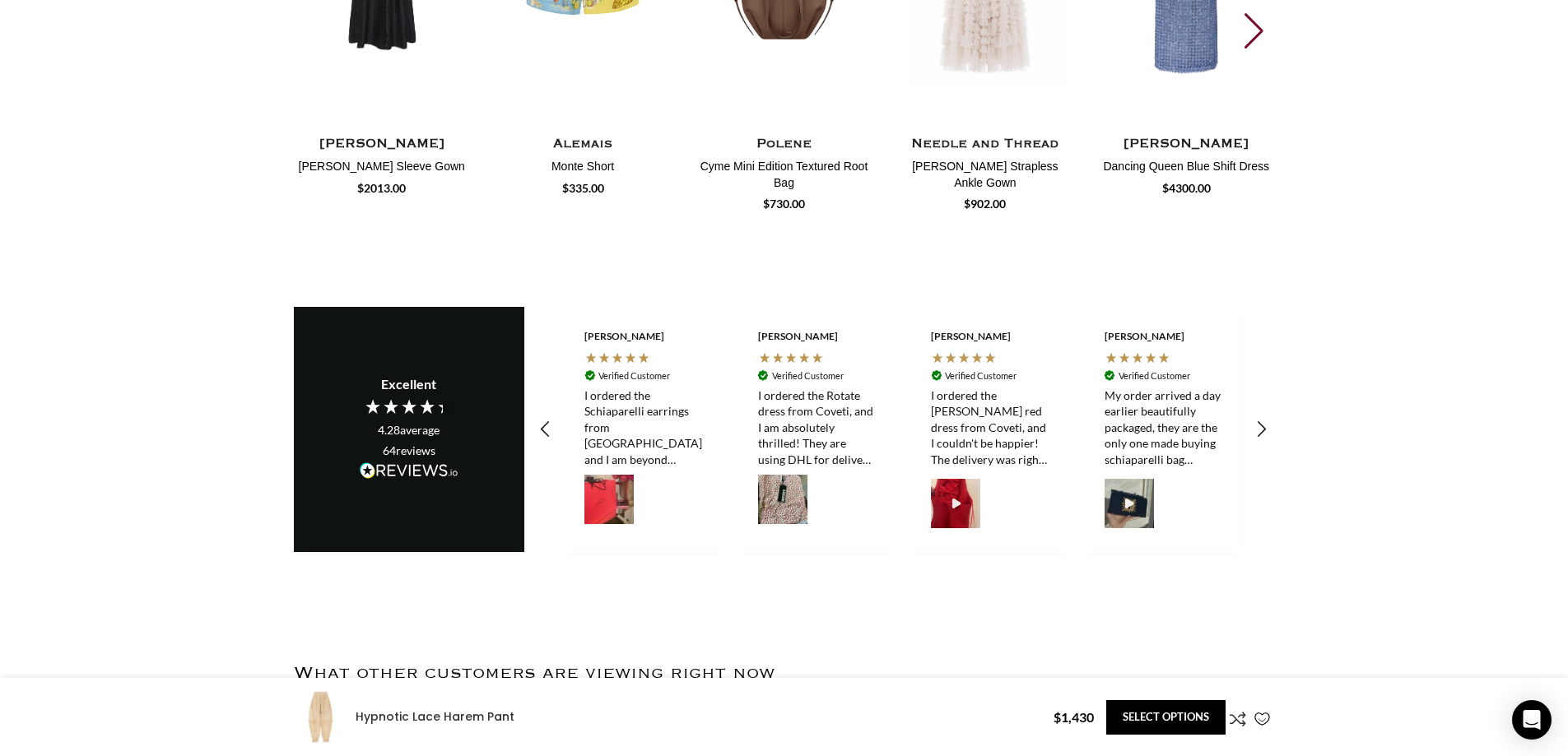
click at [826, 398] on div "I ordered the Rotate dress from Coveti, and I am absolutely thrilled! They are …" at bounding box center [816, 427] width 117 height 80
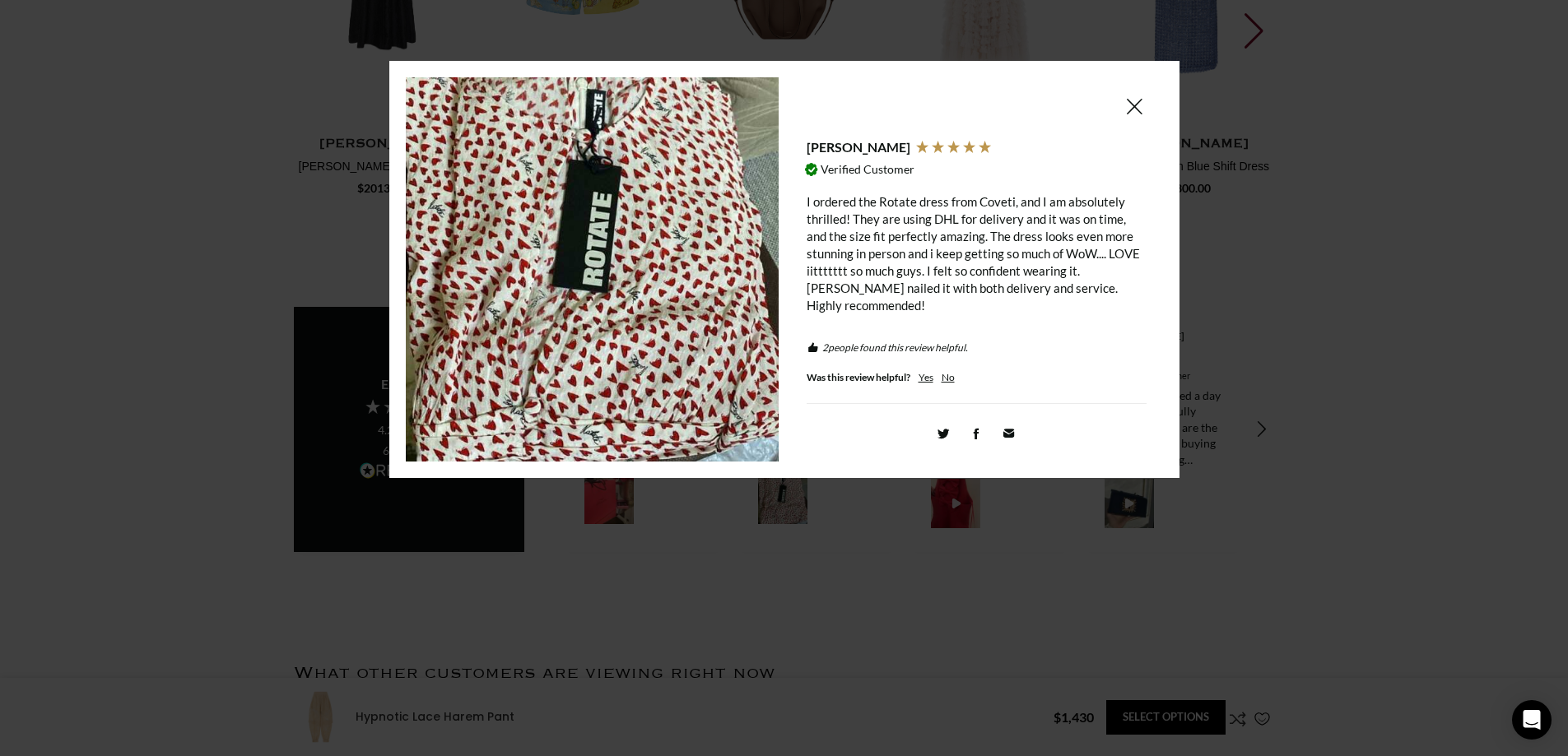
click at [893, 220] on div "I ordered the Rotate dress from Coveti, and I am absolutely thrilled! They are …" at bounding box center [976, 253] width 339 height 121
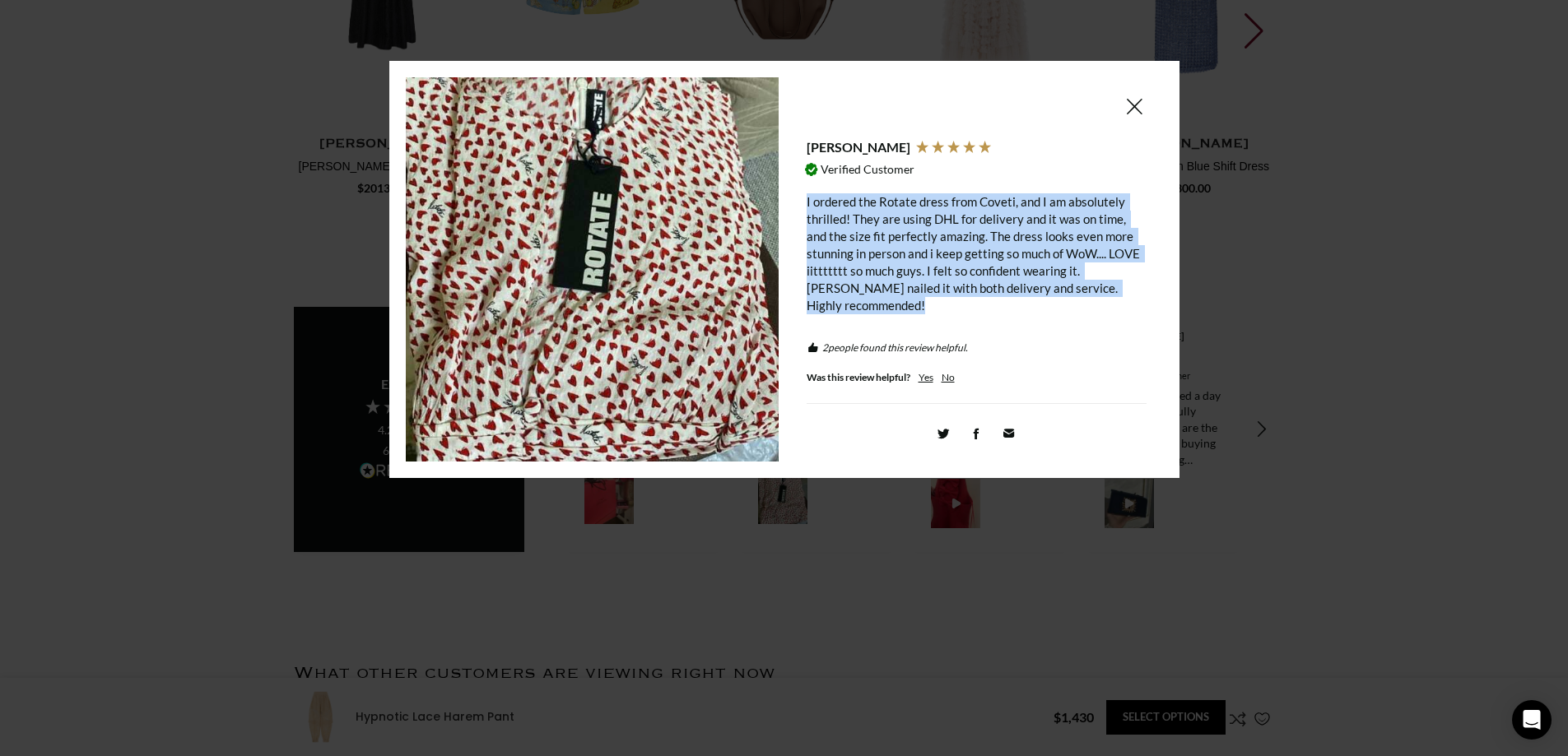
click at [893, 220] on div "I ordered the Rotate dress from Coveti, and I am absolutely thrilled! They are …" at bounding box center [976, 253] width 339 height 121
copy div "I ordered the Rotate dress from Coveti, and I am absolutely thrilled! They are …"
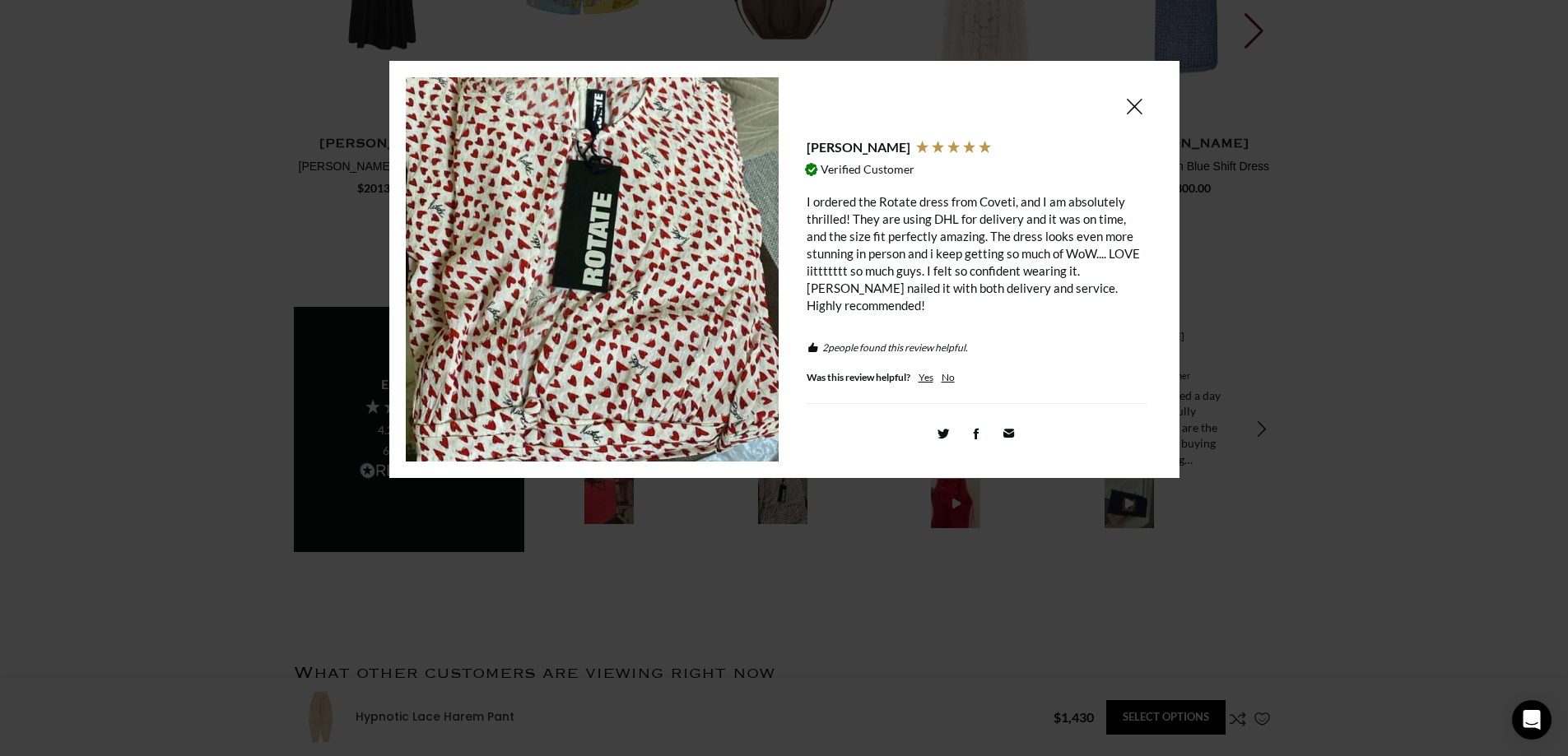
click at [1131, 101] on span at bounding box center [1134, 106] width 19 height 20
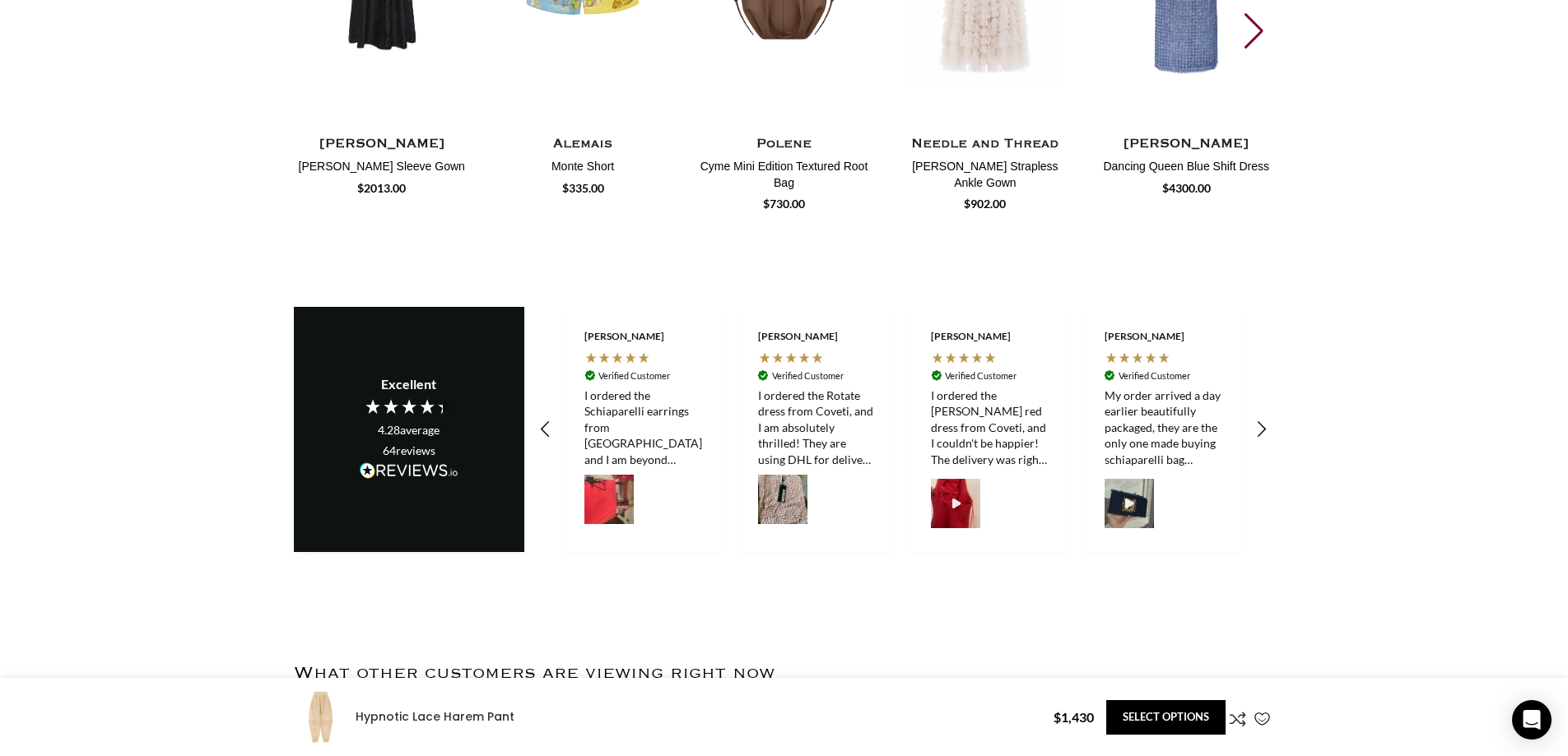
click at [662, 399] on div "I ordered the Schiaparelli earrings from [GEOGRAPHIC_DATA], and I am beyond imp…" at bounding box center [643, 427] width 117 height 80
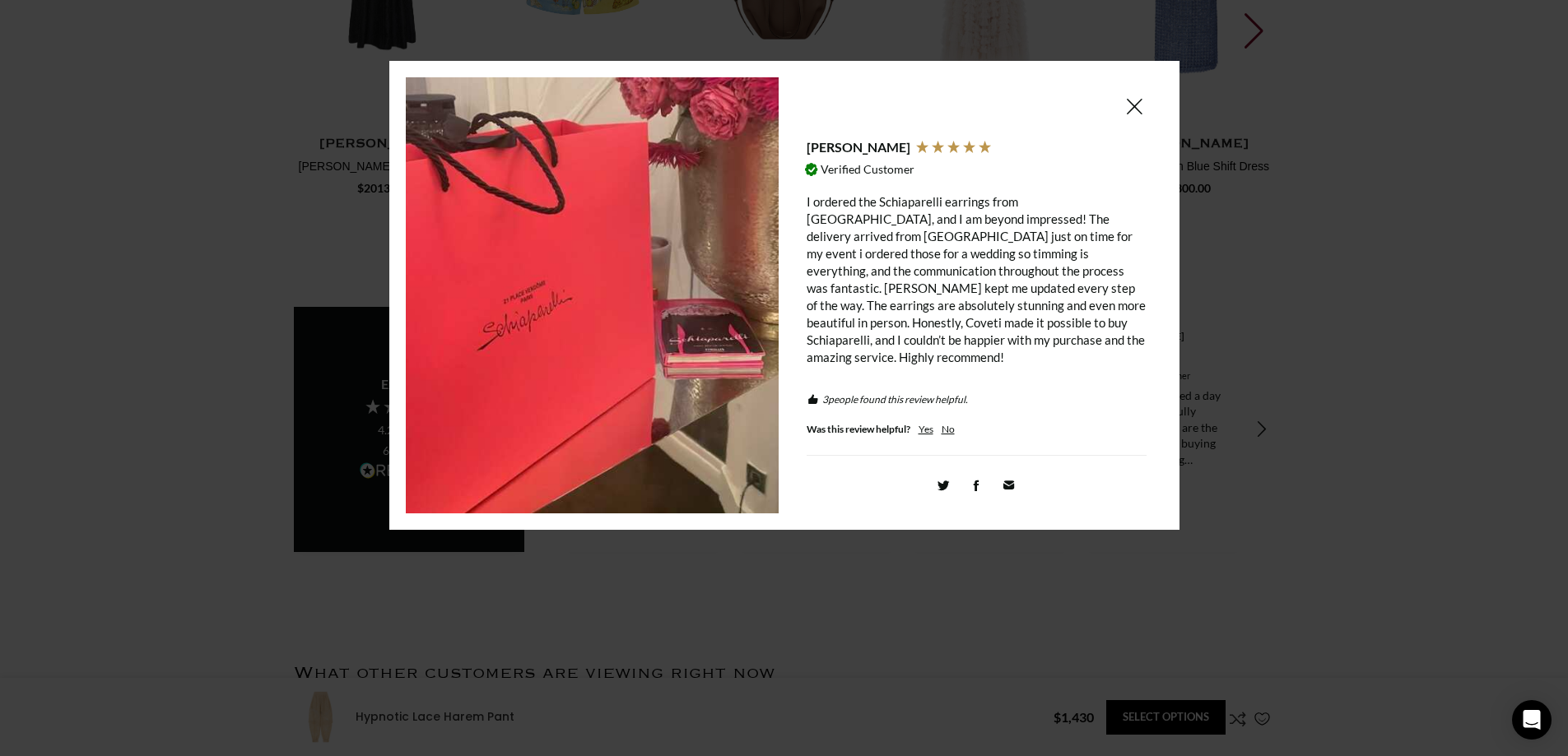
click at [883, 274] on div "I ordered the Schiaparelli earrings from [GEOGRAPHIC_DATA], and I am beyond imp…" at bounding box center [976, 279] width 339 height 173
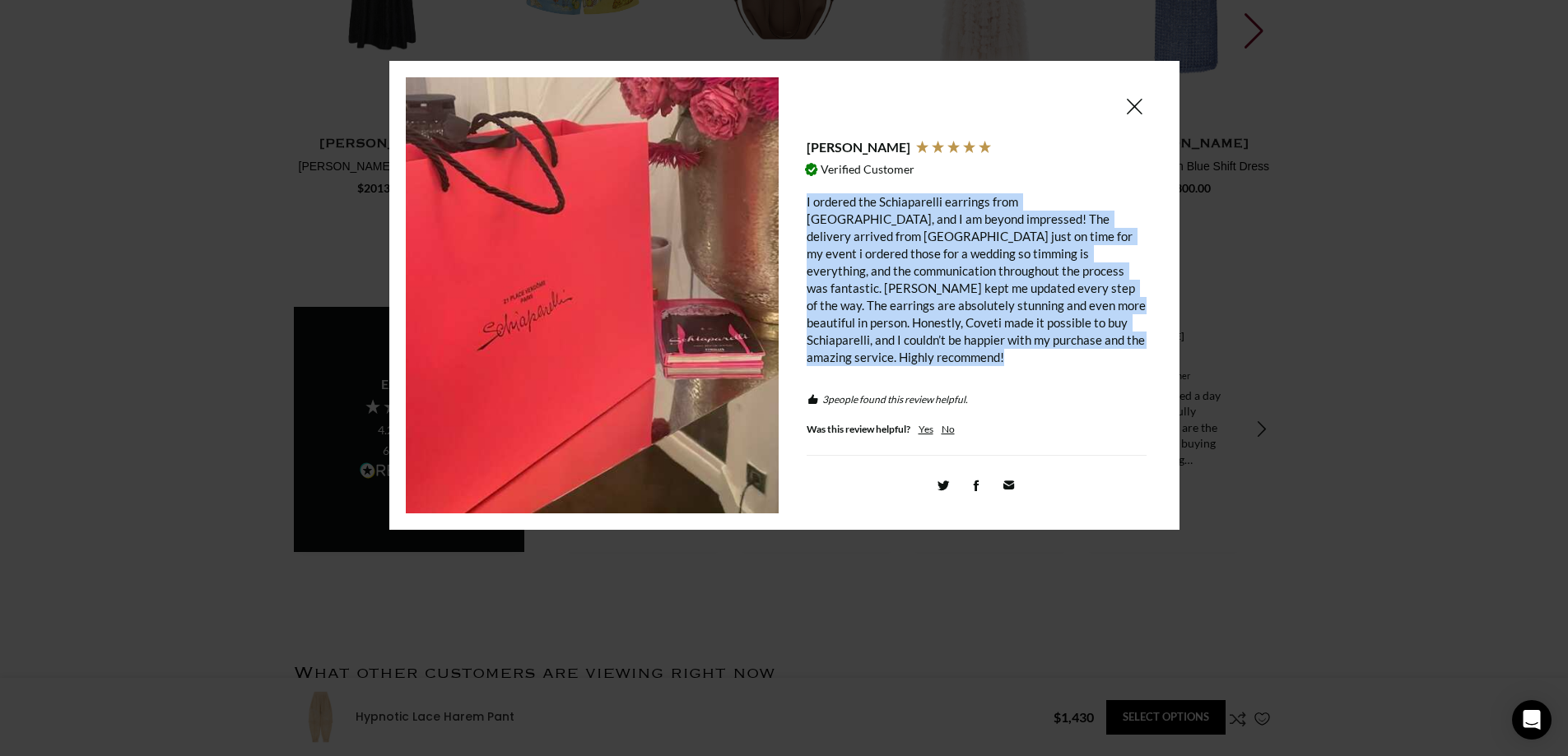
click at [883, 274] on div "I ordered the Schiaparelli earrings from [GEOGRAPHIC_DATA], and I am beyond imp…" at bounding box center [976, 279] width 339 height 173
copy div "I ordered the Schiaparelli earrings from [GEOGRAPHIC_DATA], and I am beyond imp…"
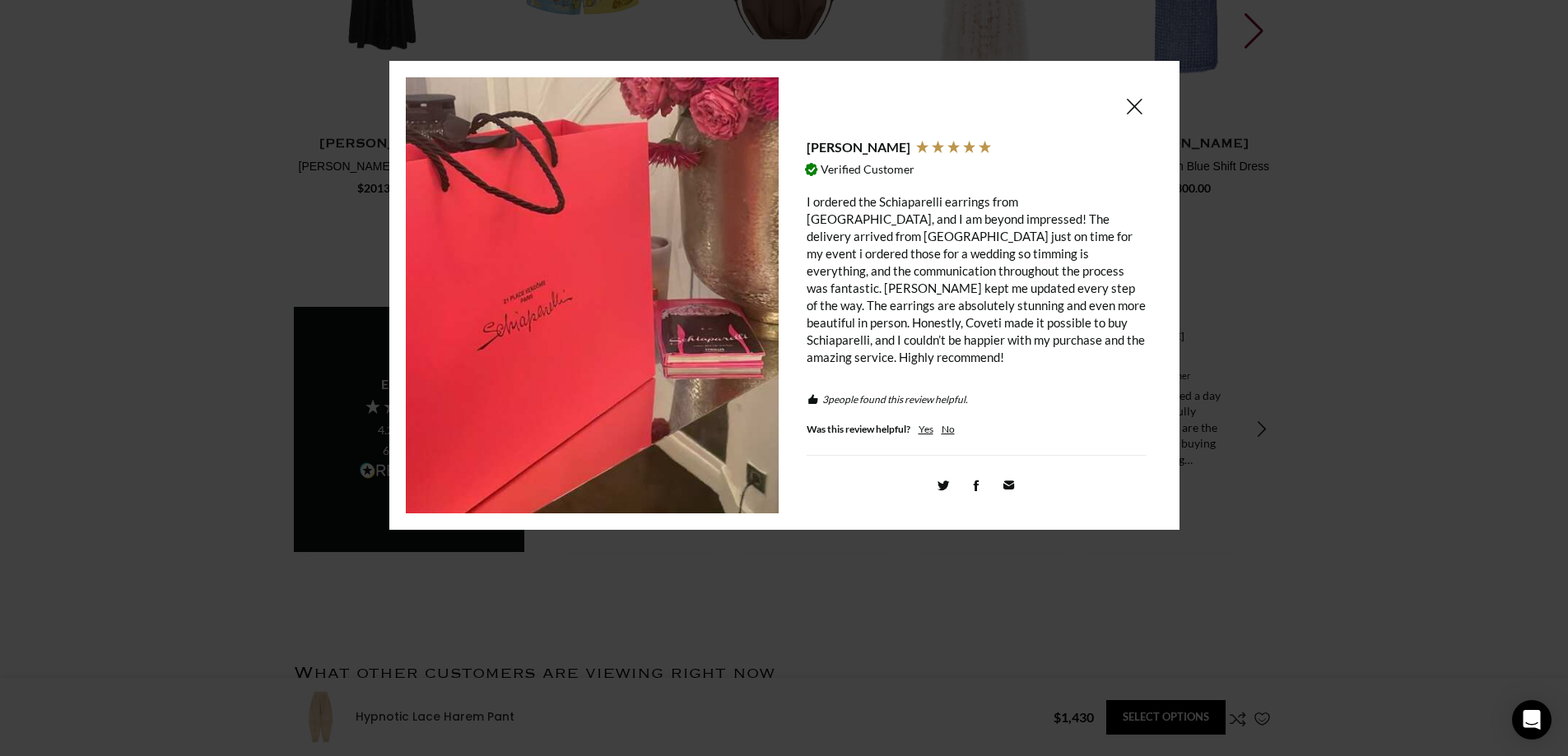
click at [1277, 253] on div at bounding box center [784, 378] width 1568 height 756
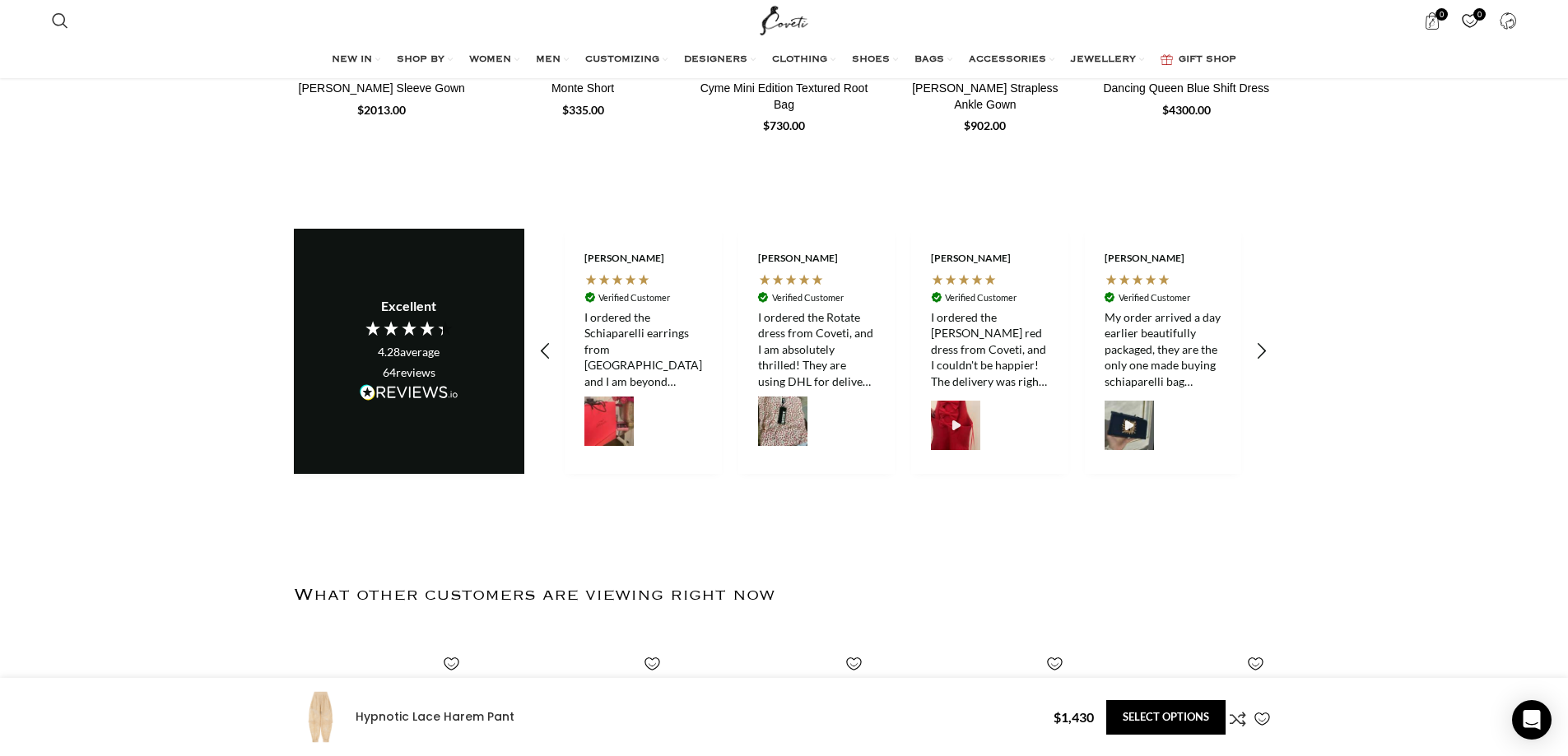
scroll to position [4687, 0]
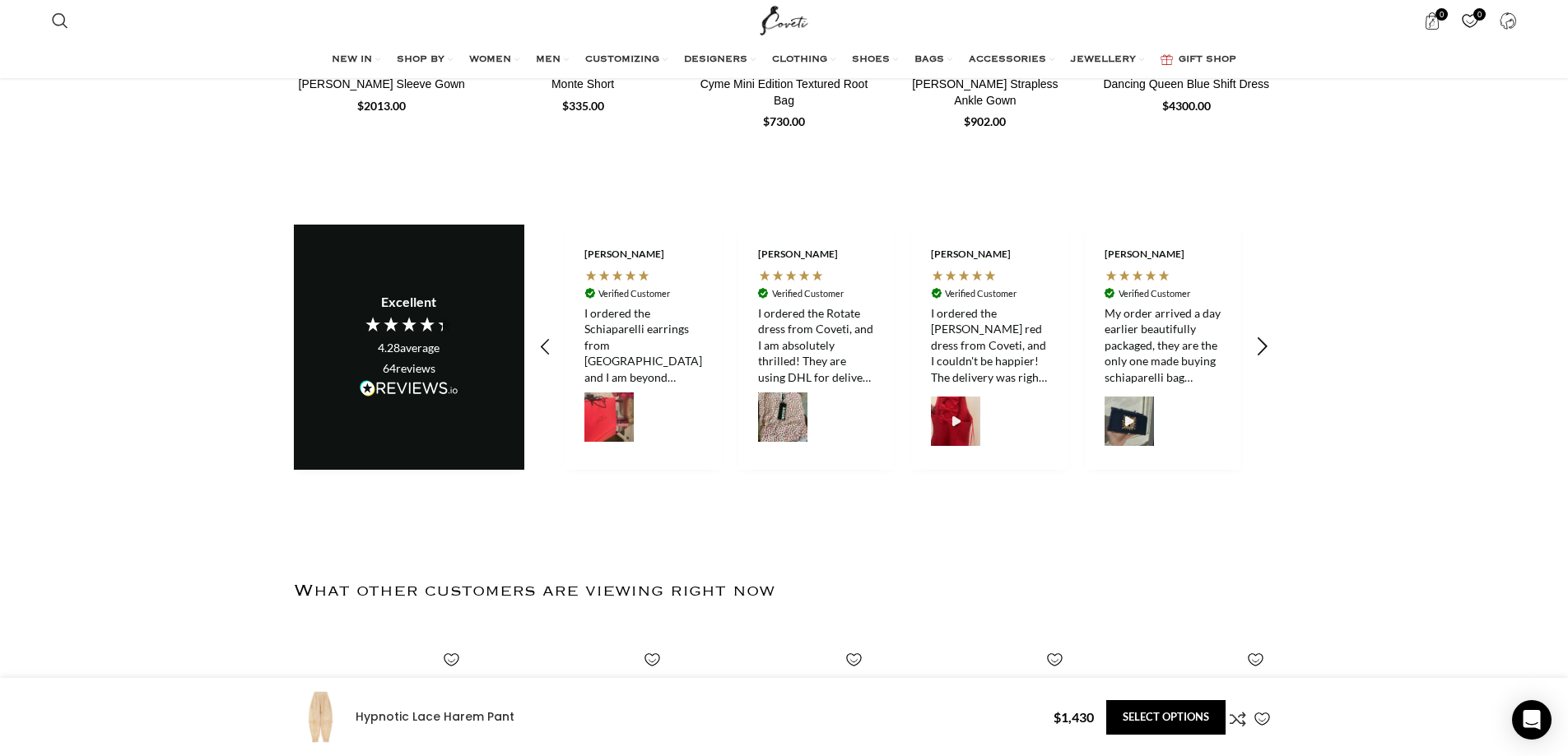
click at [1259, 335] on icon "REVIEWS.io Carousel Scroll Right" at bounding box center [1262, 347] width 23 height 23
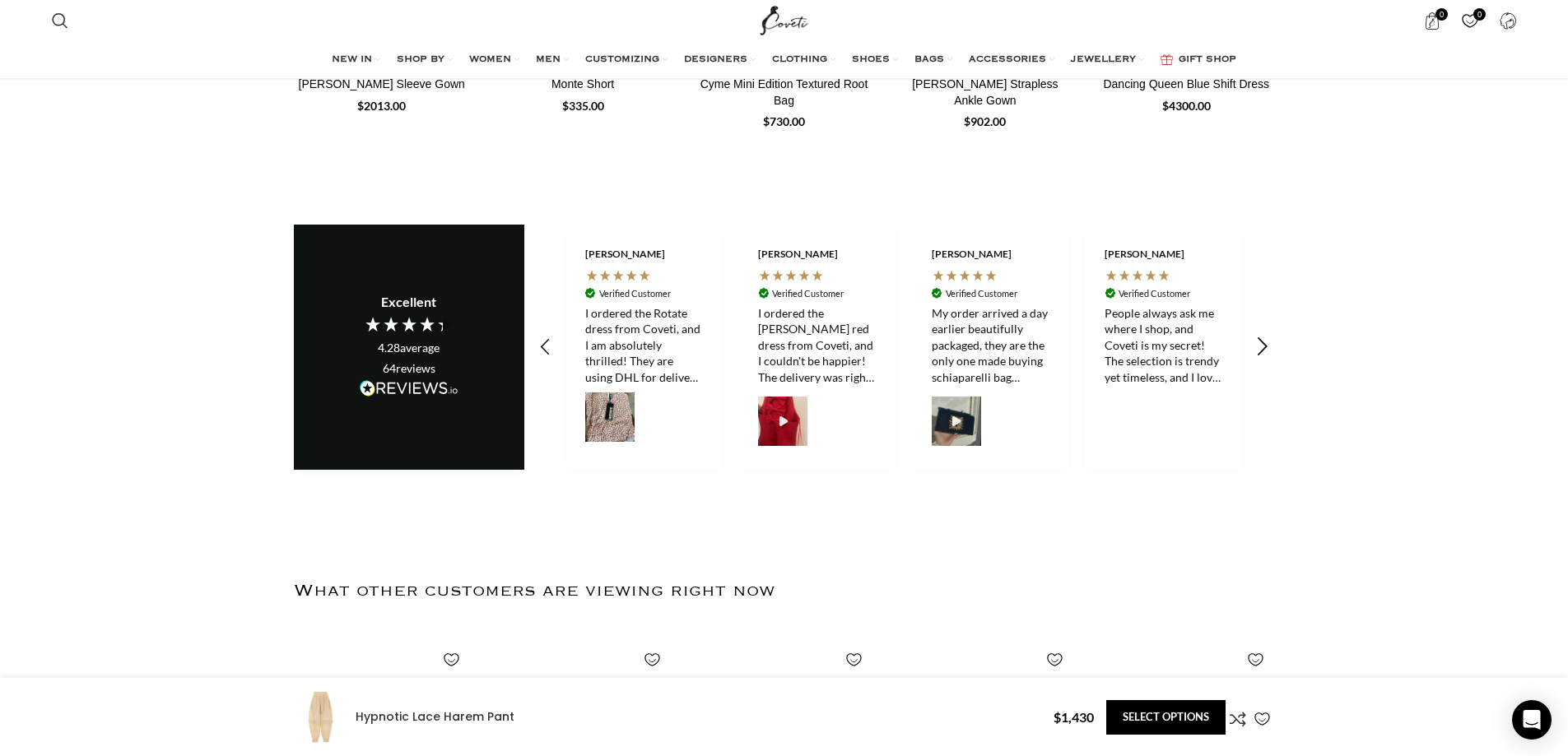
click at [1259, 335] on icon "REVIEWS.io Carousel Scroll Right" at bounding box center [1262, 347] width 23 height 23
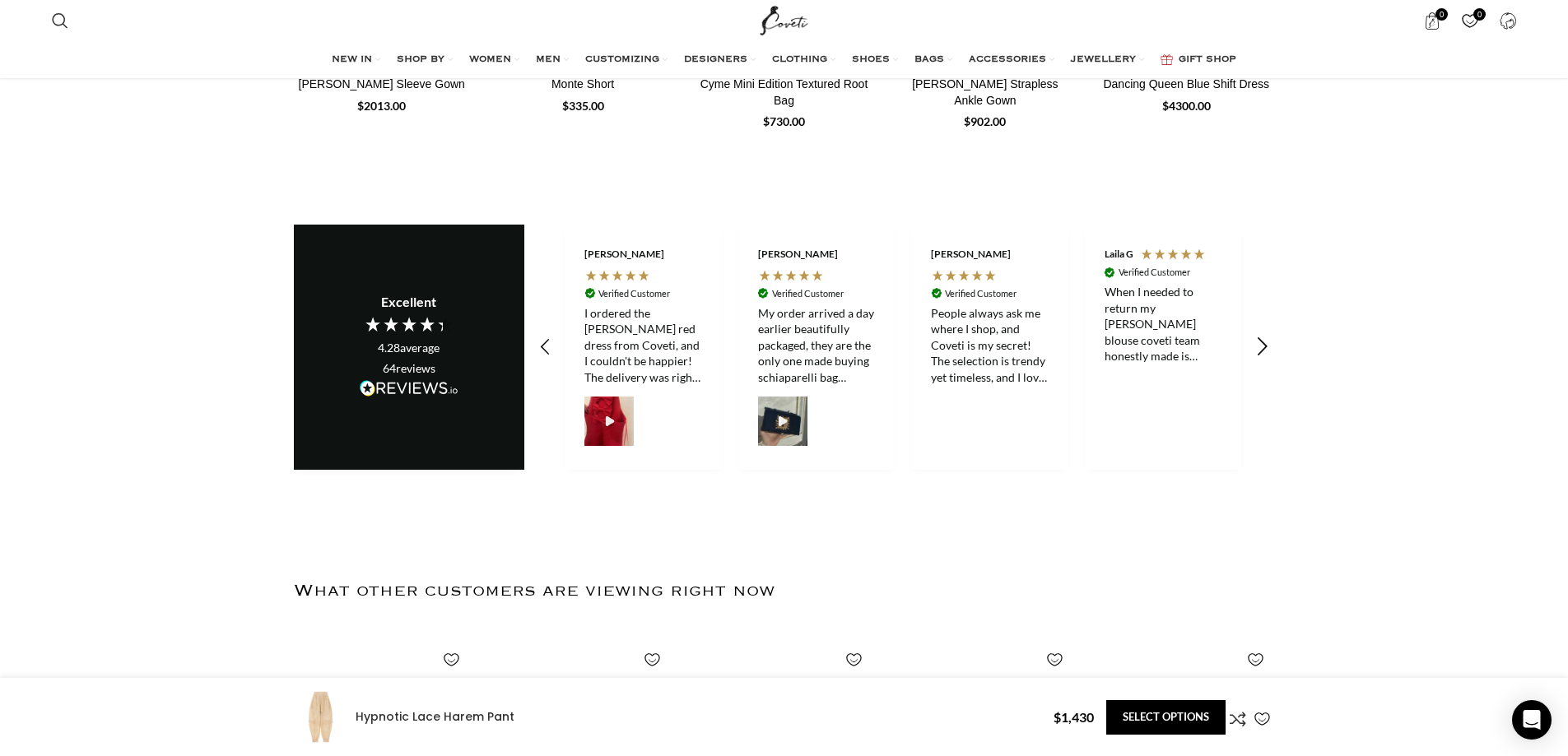
click at [1259, 335] on icon "REVIEWS.io Carousel Scroll Right" at bounding box center [1262, 347] width 23 height 23
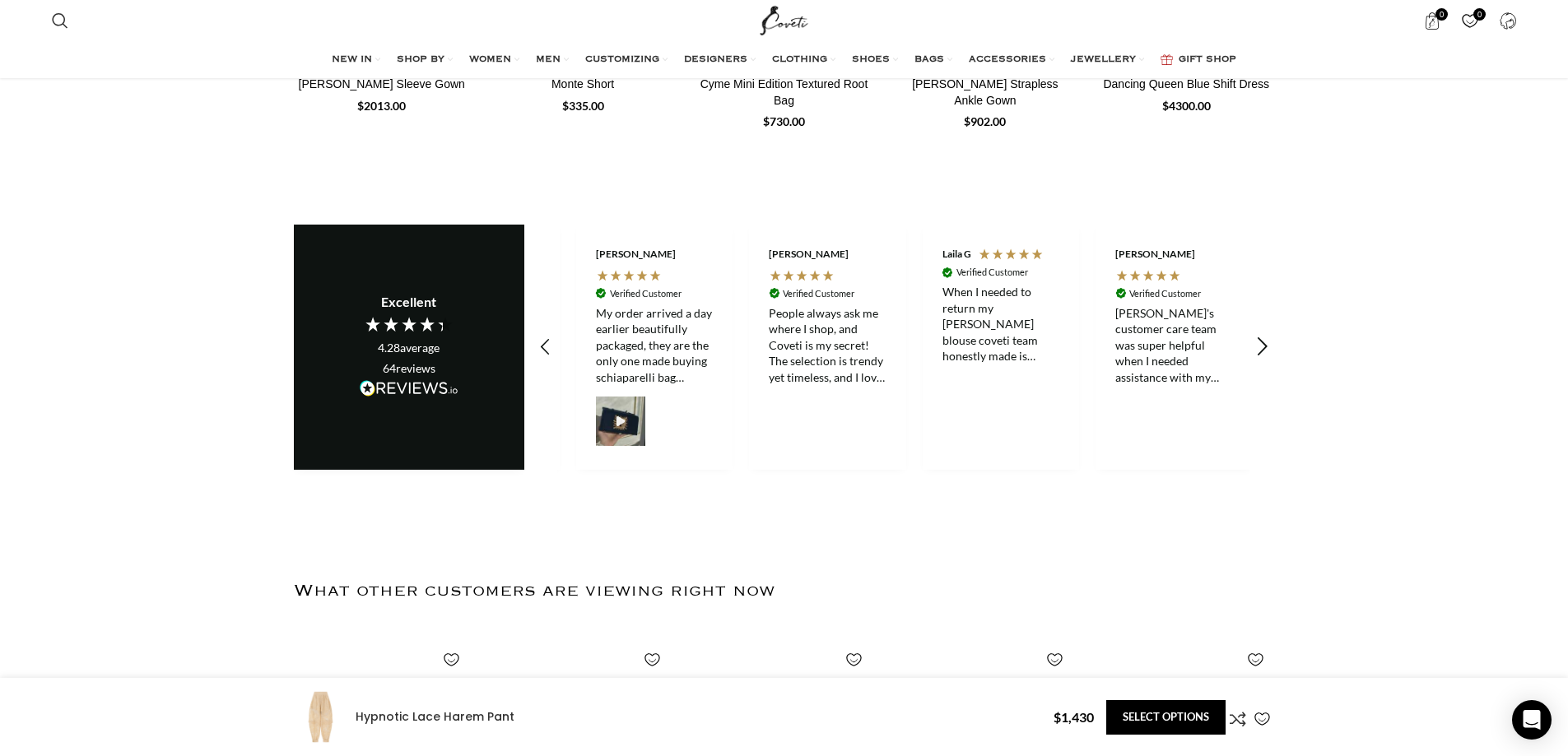
scroll to position [0, 2771]
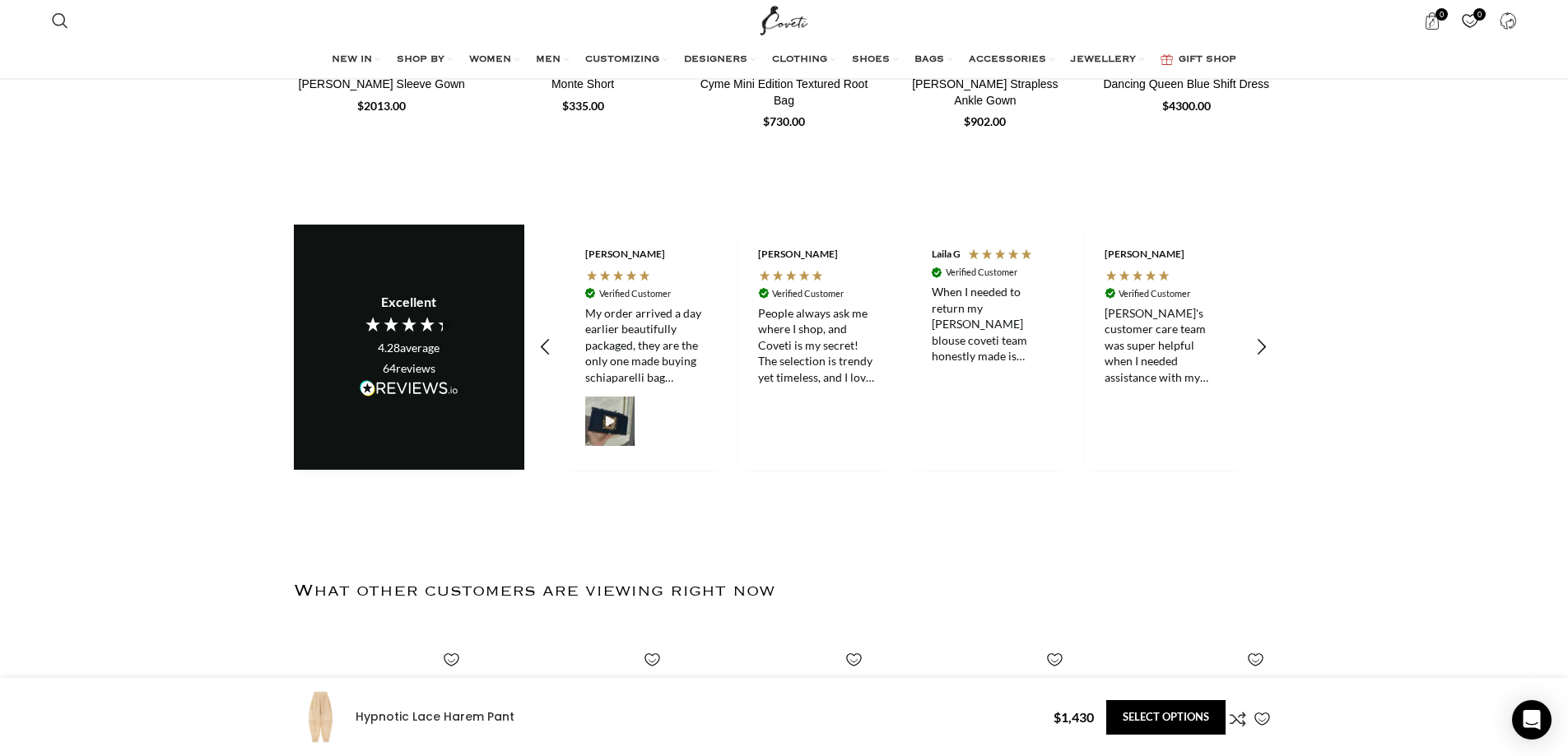
click at [997, 300] on div "When I needed to return my [PERSON_NAME] blouse coveti team honestly made is si…" at bounding box center [990, 324] width 117 height 80
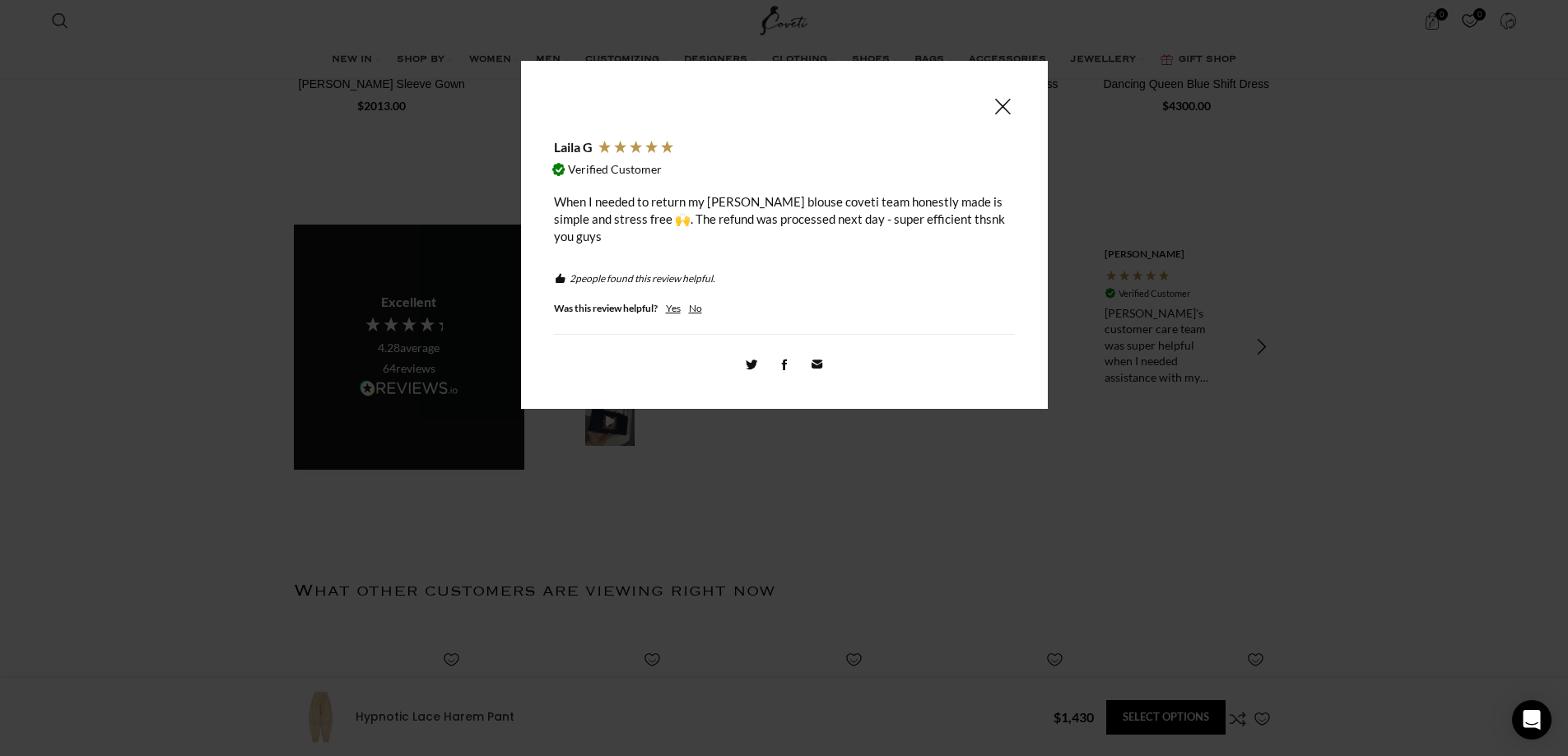
click at [725, 209] on div "When I needed to return my [PERSON_NAME] blouse coveti team honestly made is si…" at bounding box center [784, 218] width 461 height 51
click at [1008, 101] on span at bounding box center [1002, 106] width 19 height 20
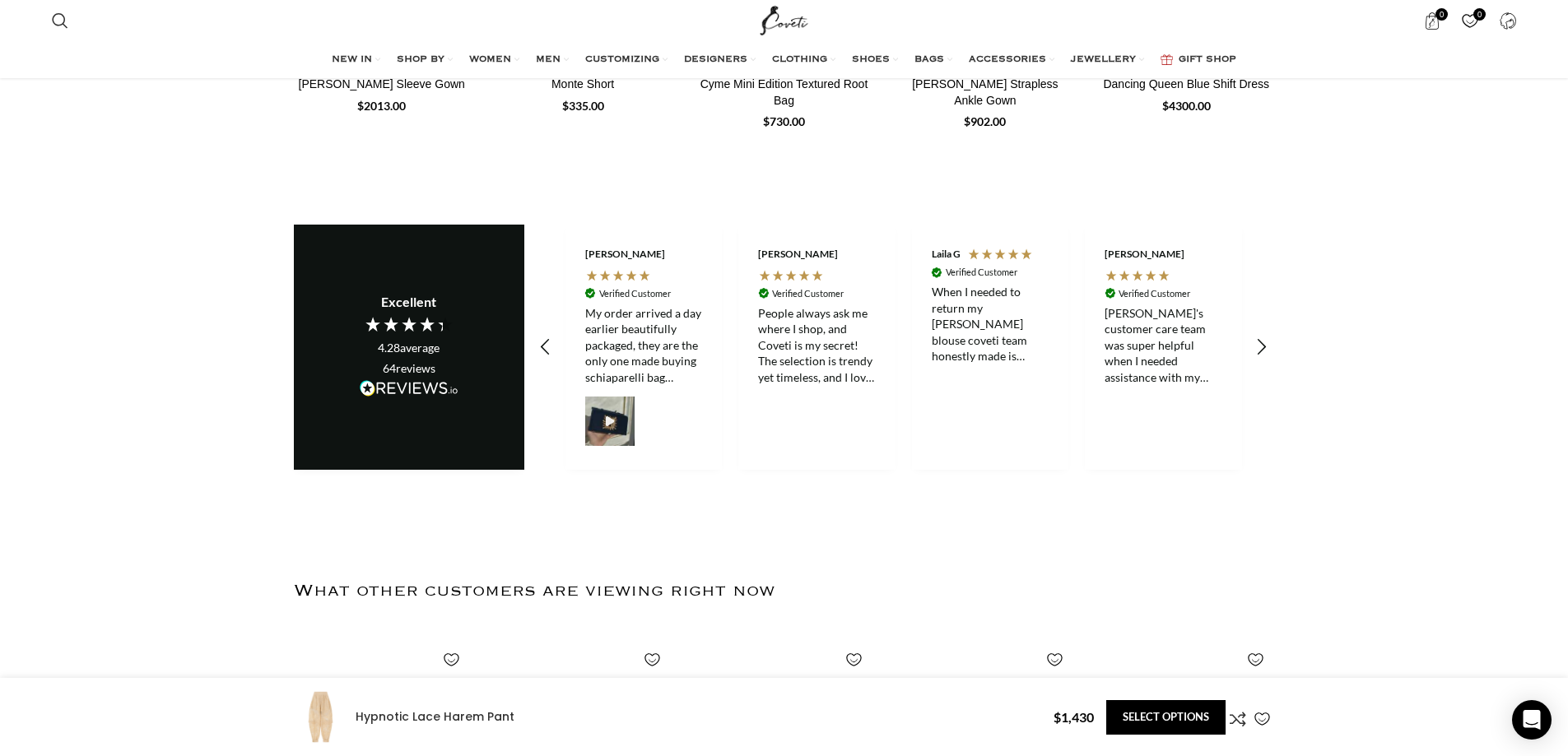
click at [782, 305] on div "People always ask me where I shop, and Coveti is my secret! The selection is tr…" at bounding box center [816, 345] width 117 height 80
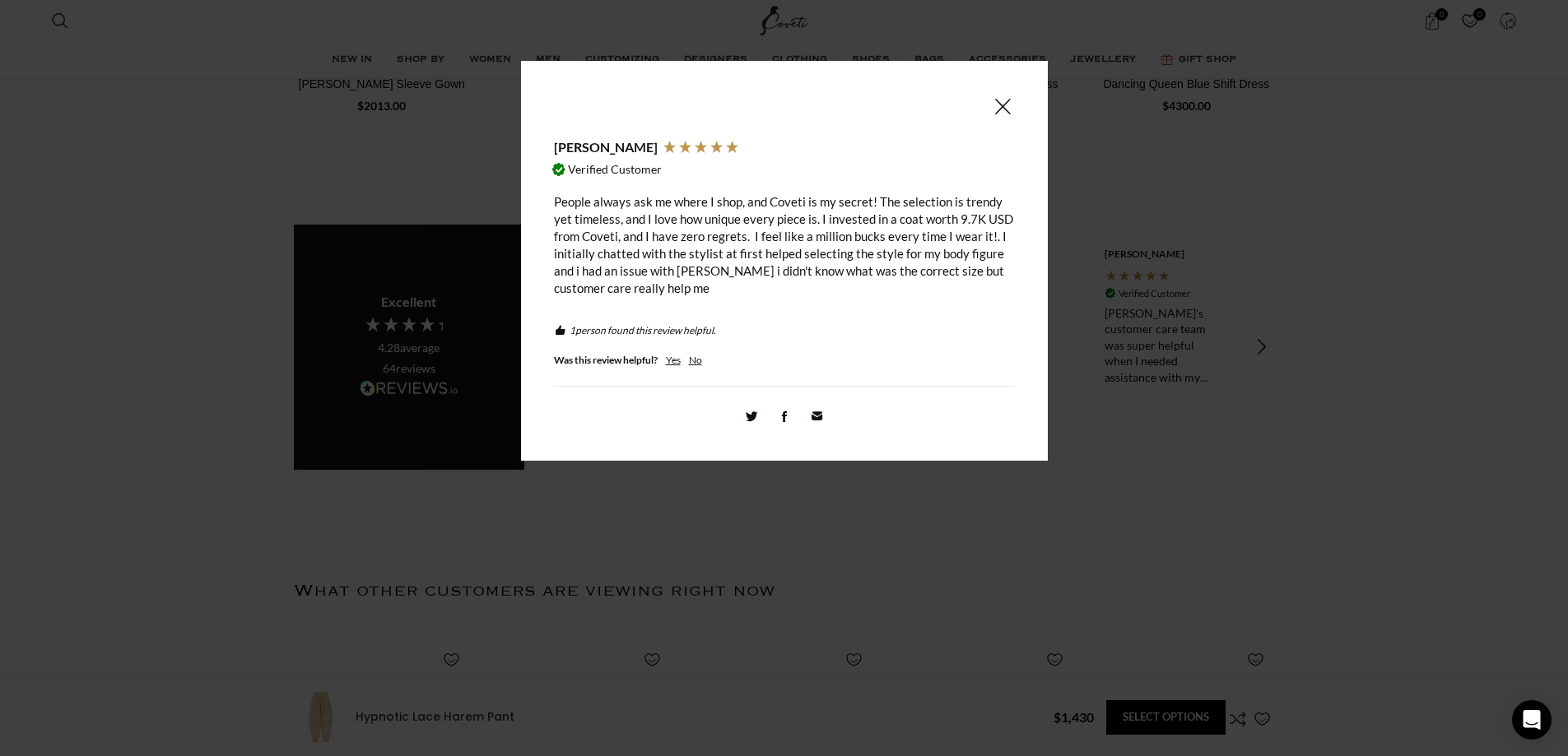
click at [805, 223] on div "People always ask me where I shop, and Coveti is my secret! The selection is tr…" at bounding box center [784, 244] width 461 height 104
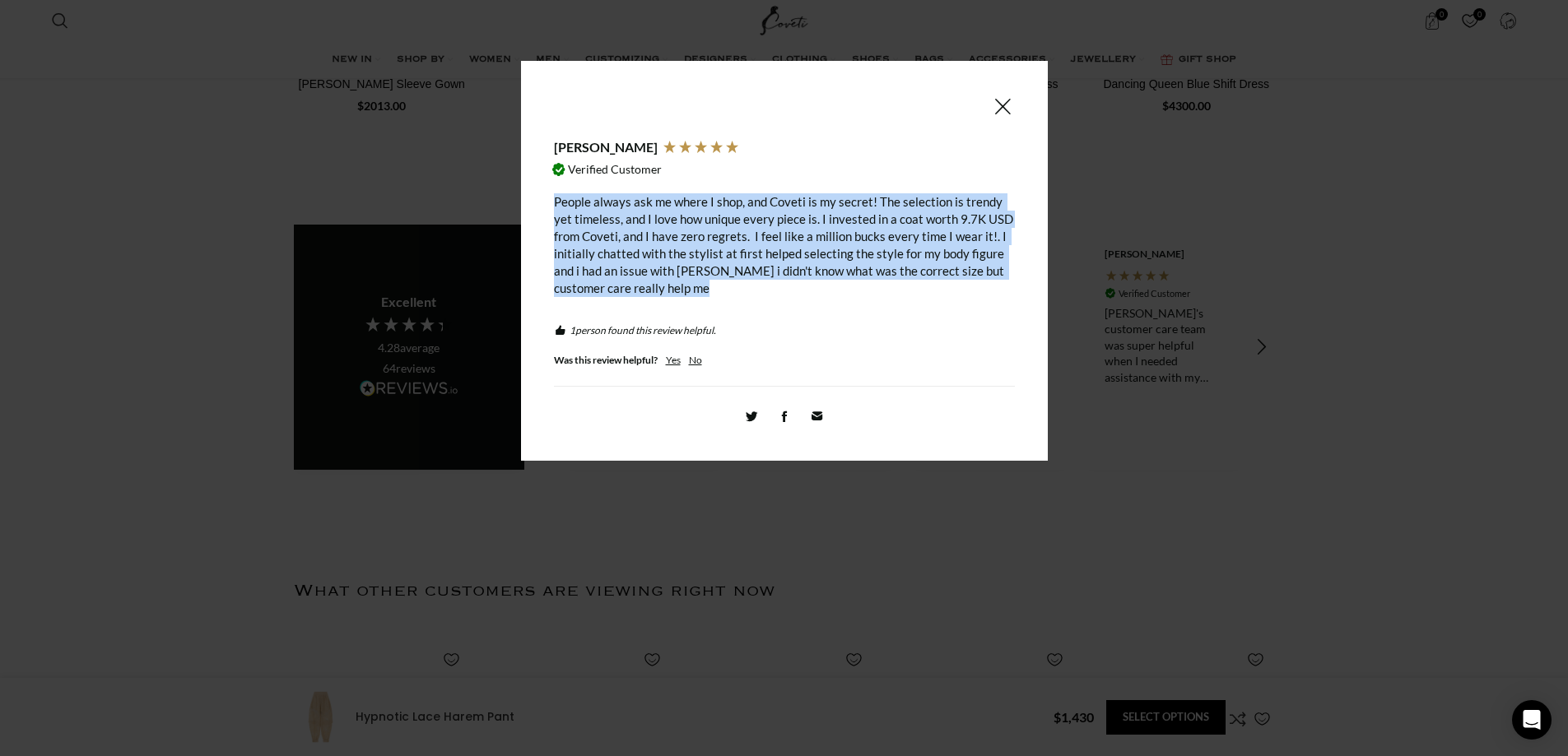
click at [805, 223] on div "People always ask me where I shop, and Coveti is my secret! The selection is tr…" at bounding box center [784, 244] width 461 height 104
copy div "People always ask me where I shop, and Coveti is my secret! The selection is tr…"
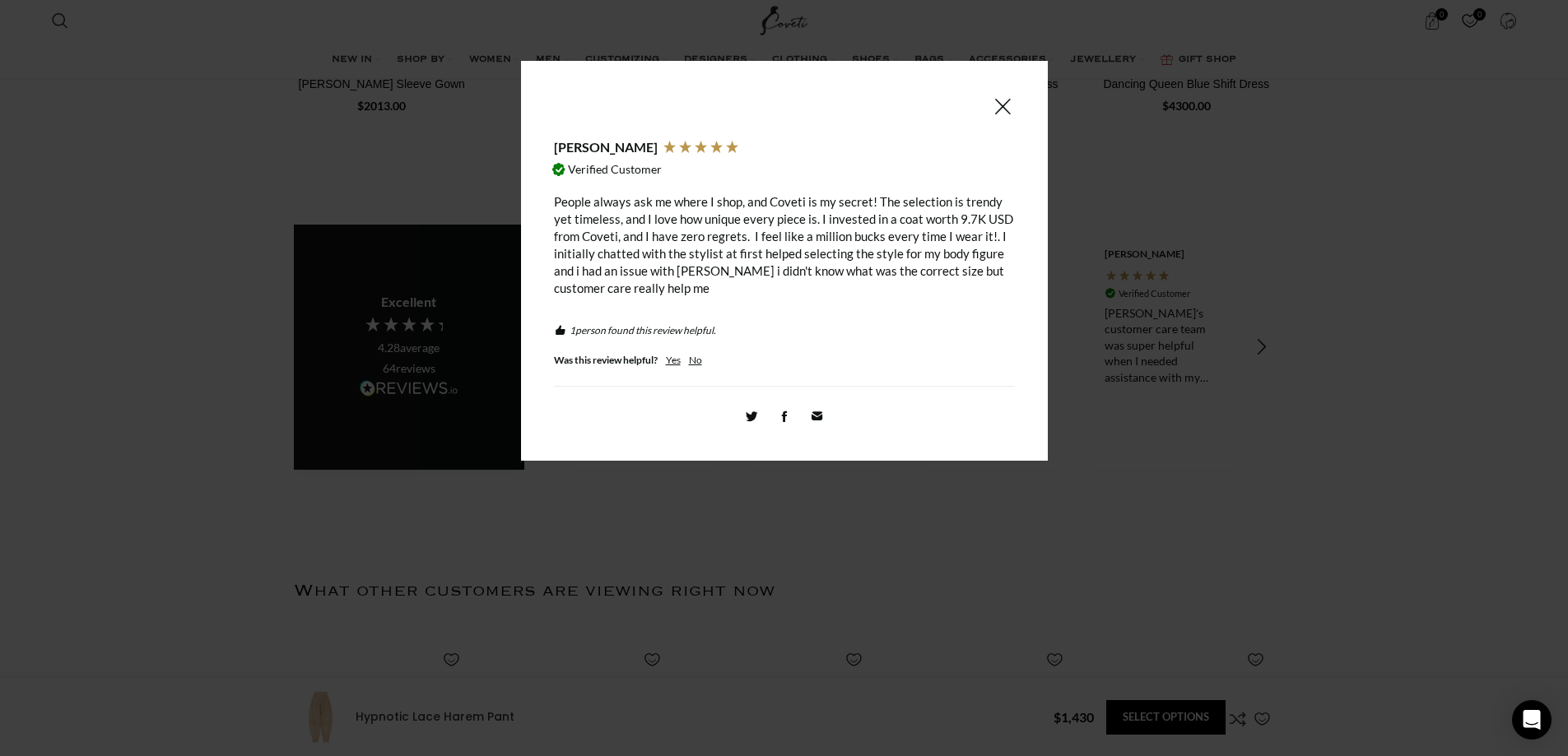
click at [1003, 113] on span at bounding box center [1002, 106] width 19 height 20
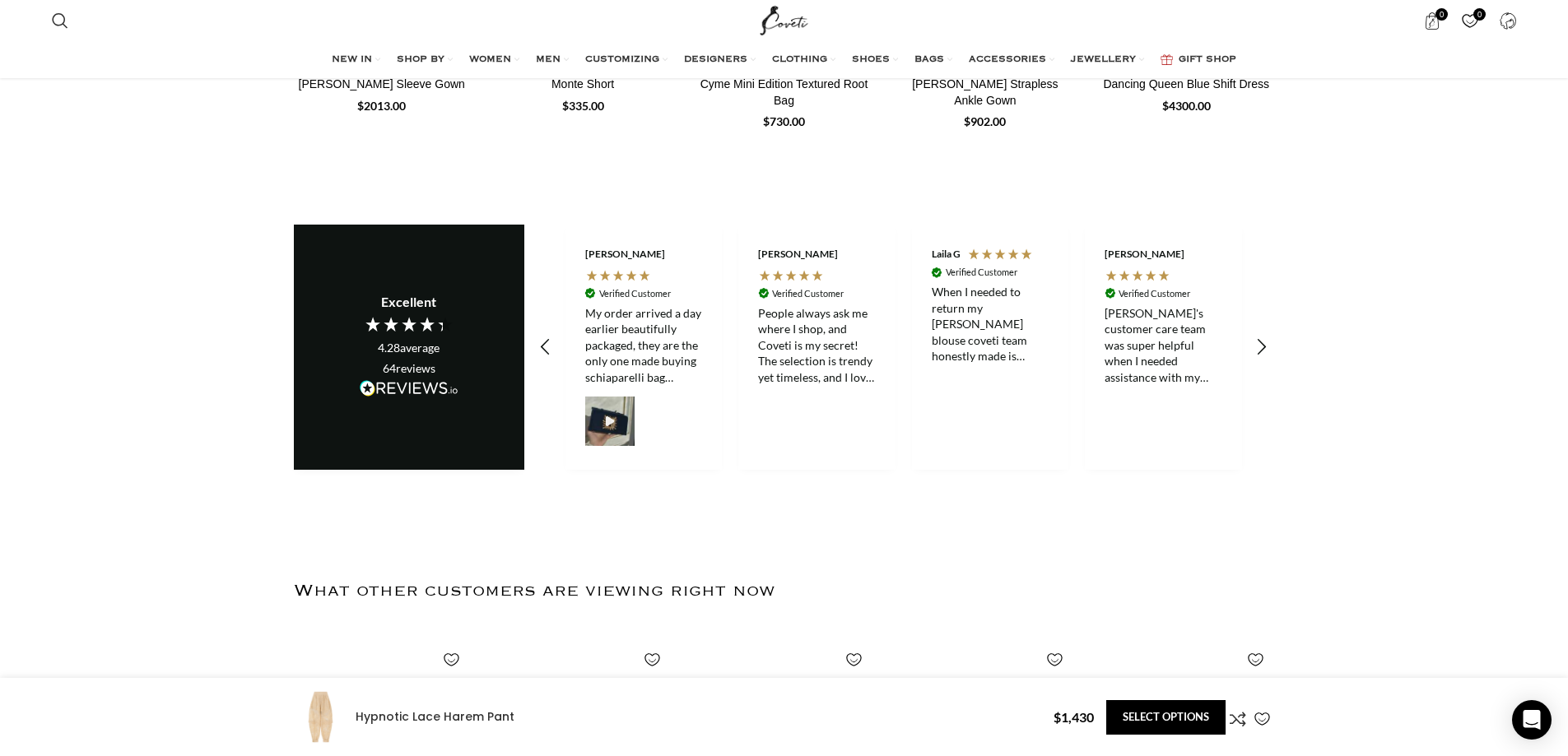
click at [1155, 305] on div "[PERSON_NAME]'s customer care team was super helpful when I needed assistance w…" at bounding box center [1163, 345] width 117 height 80
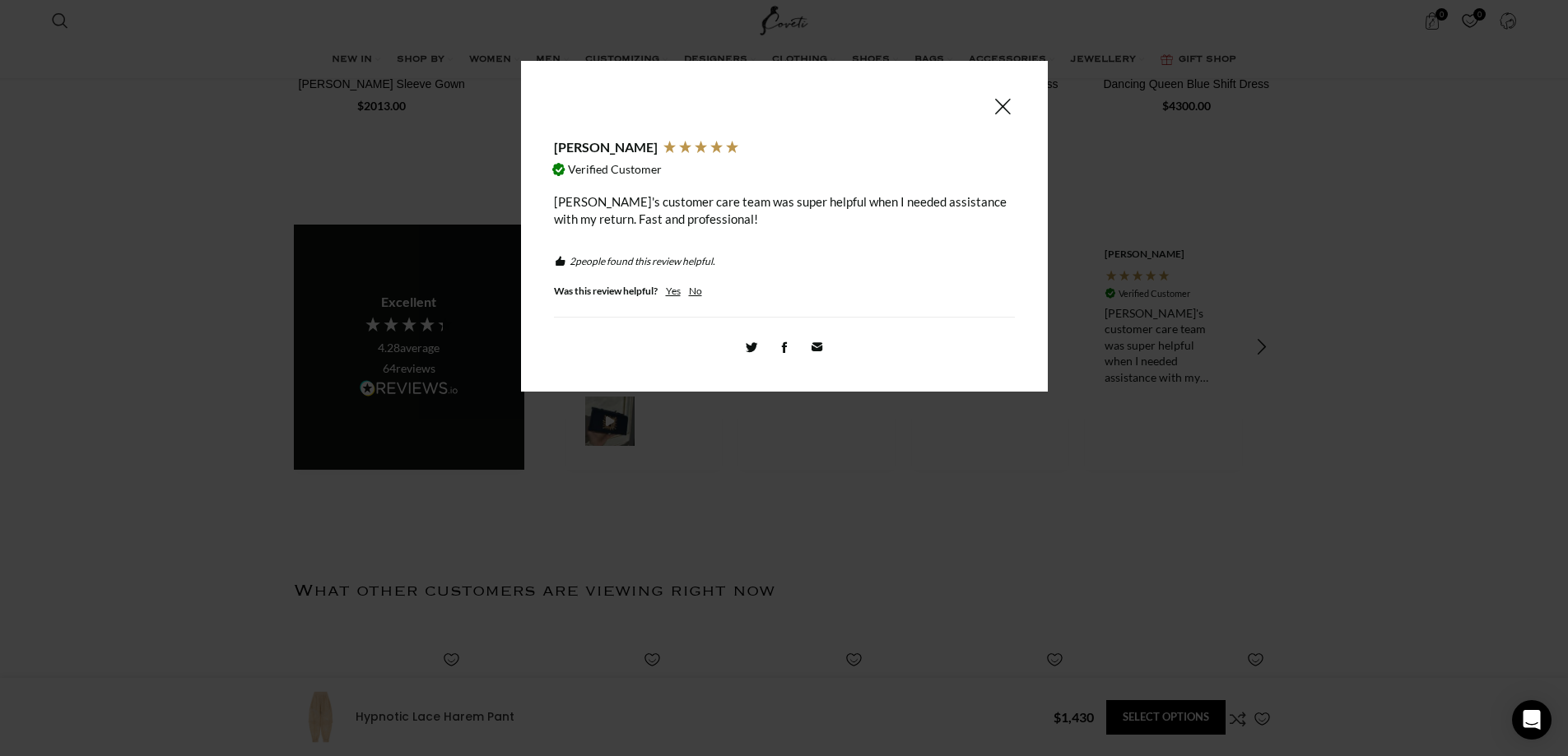
click at [780, 207] on div "[PERSON_NAME]'s customer care team was super helpful when I needed assistance w…" at bounding box center [784, 210] width 461 height 35
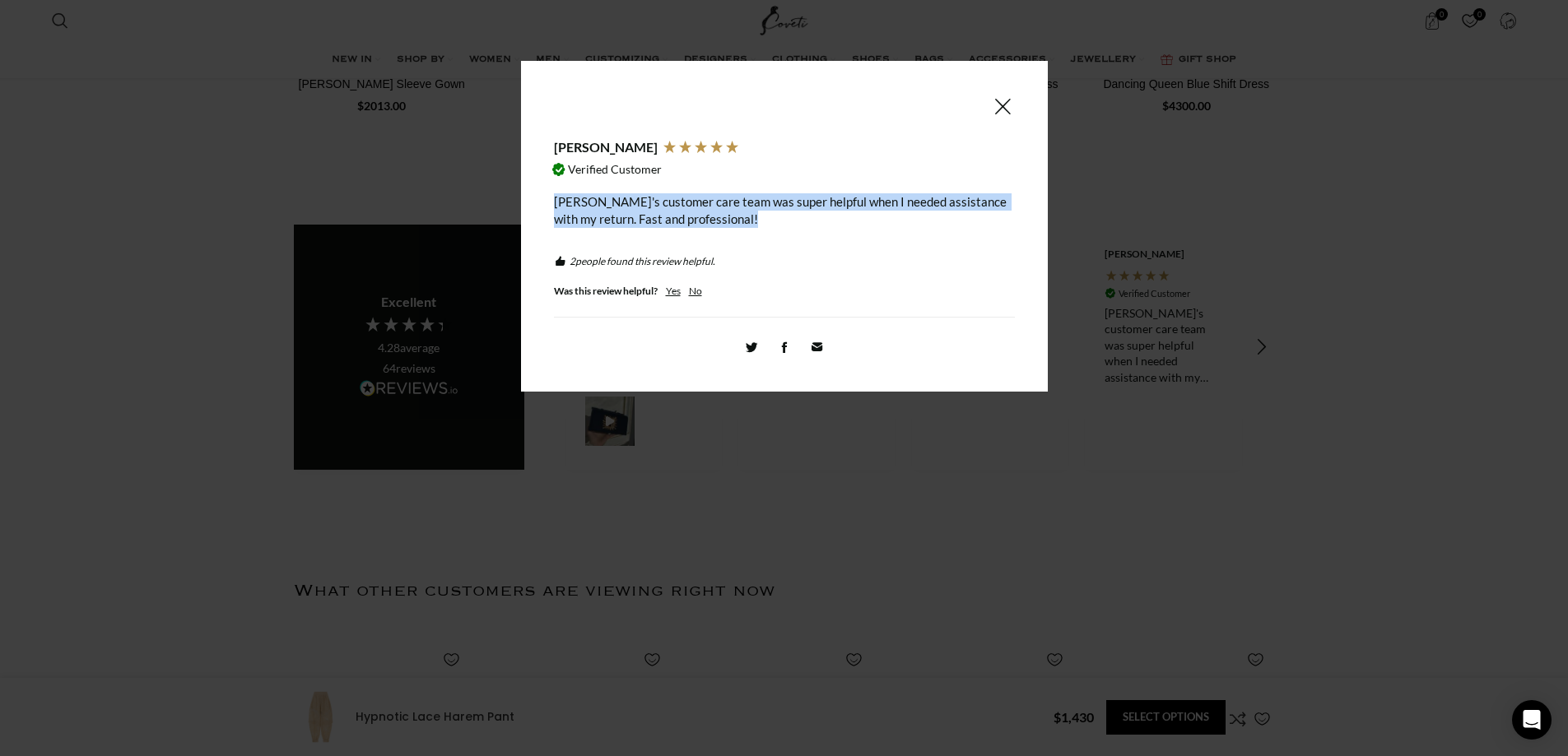
click at [780, 207] on div "[PERSON_NAME]'s customer care team was super helpful when I needed assistance w…" at bounding box center [784, 210] width 461 height 35
copy div "[PERSON_NAME]'s customer care team was super helpful when I needed assistance w…"
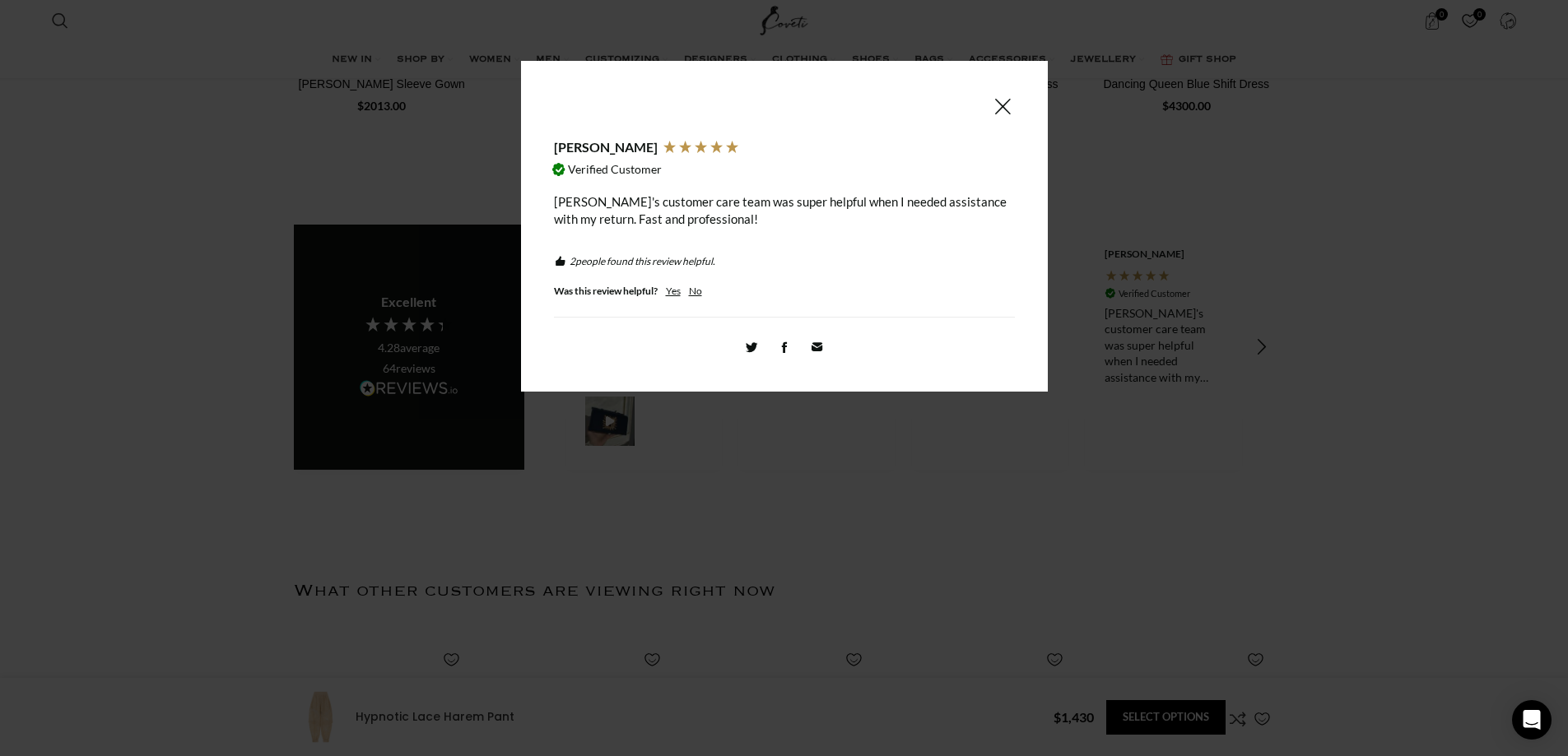
click at [1008, 103] on span at bounding box center [1002, 106] width 19 height 20
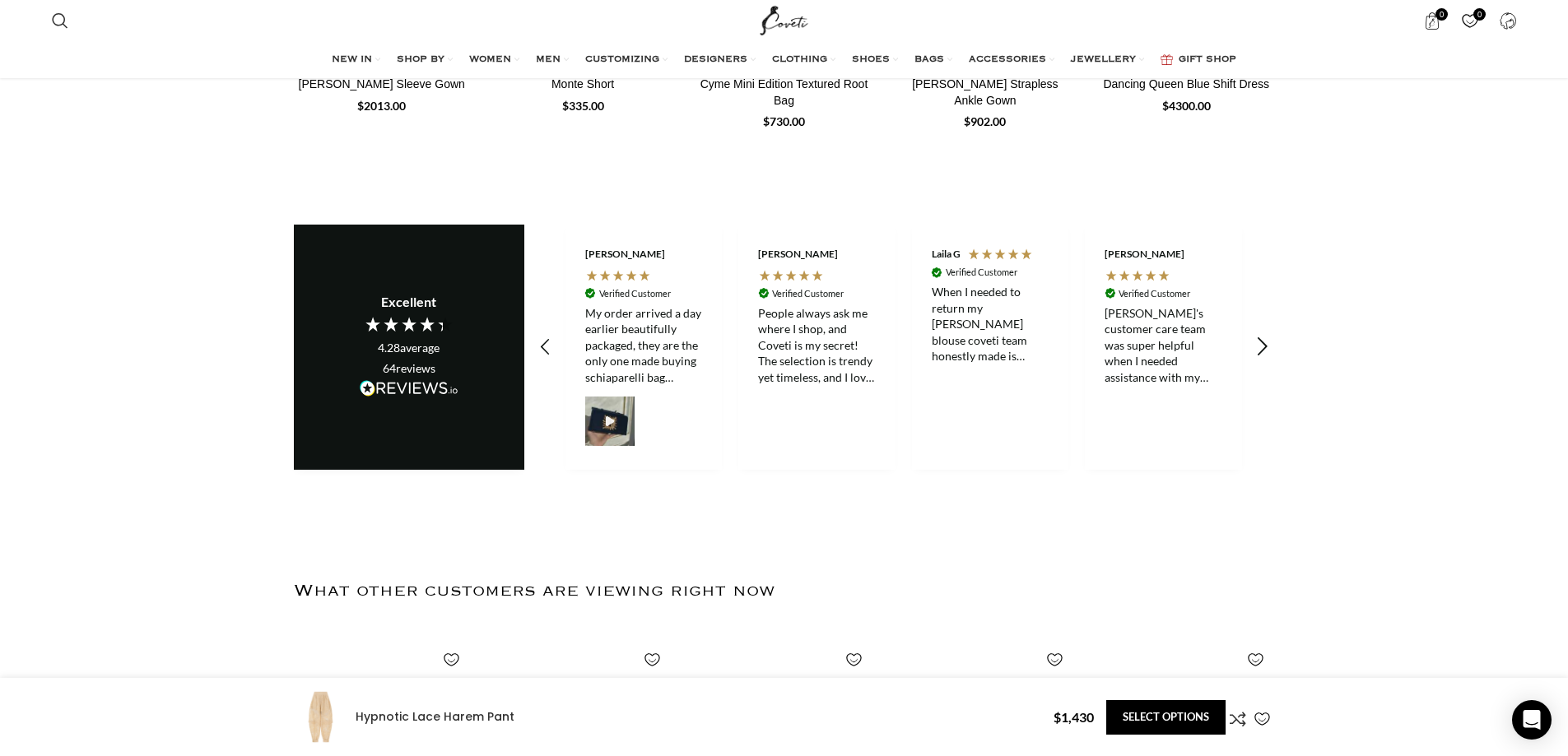
click at [1268, 335] on icon "REVIEWS.io Carousel Scroll Right" at bounding box center [1262, 347] width 23 height 23
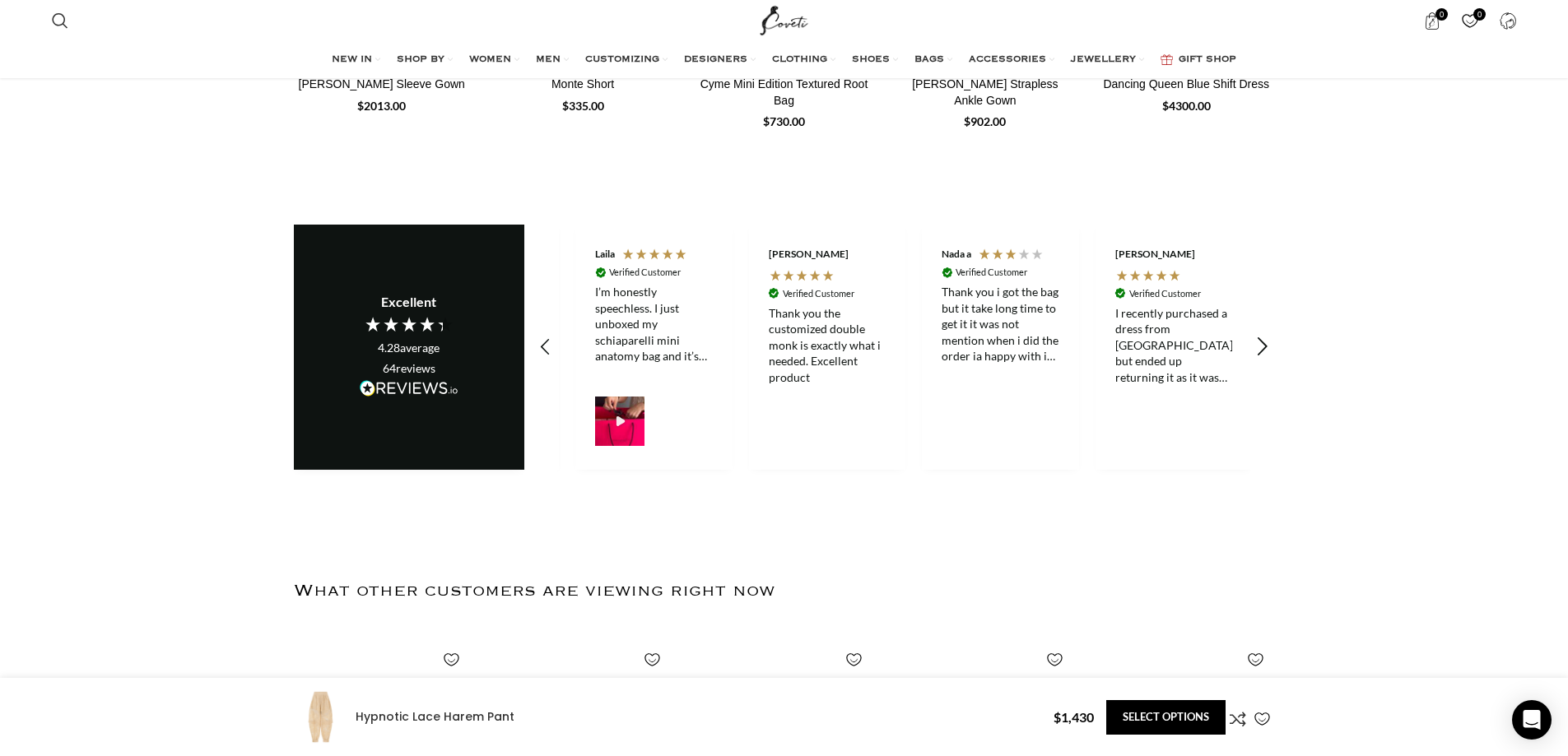
scroll to position [0, 174]
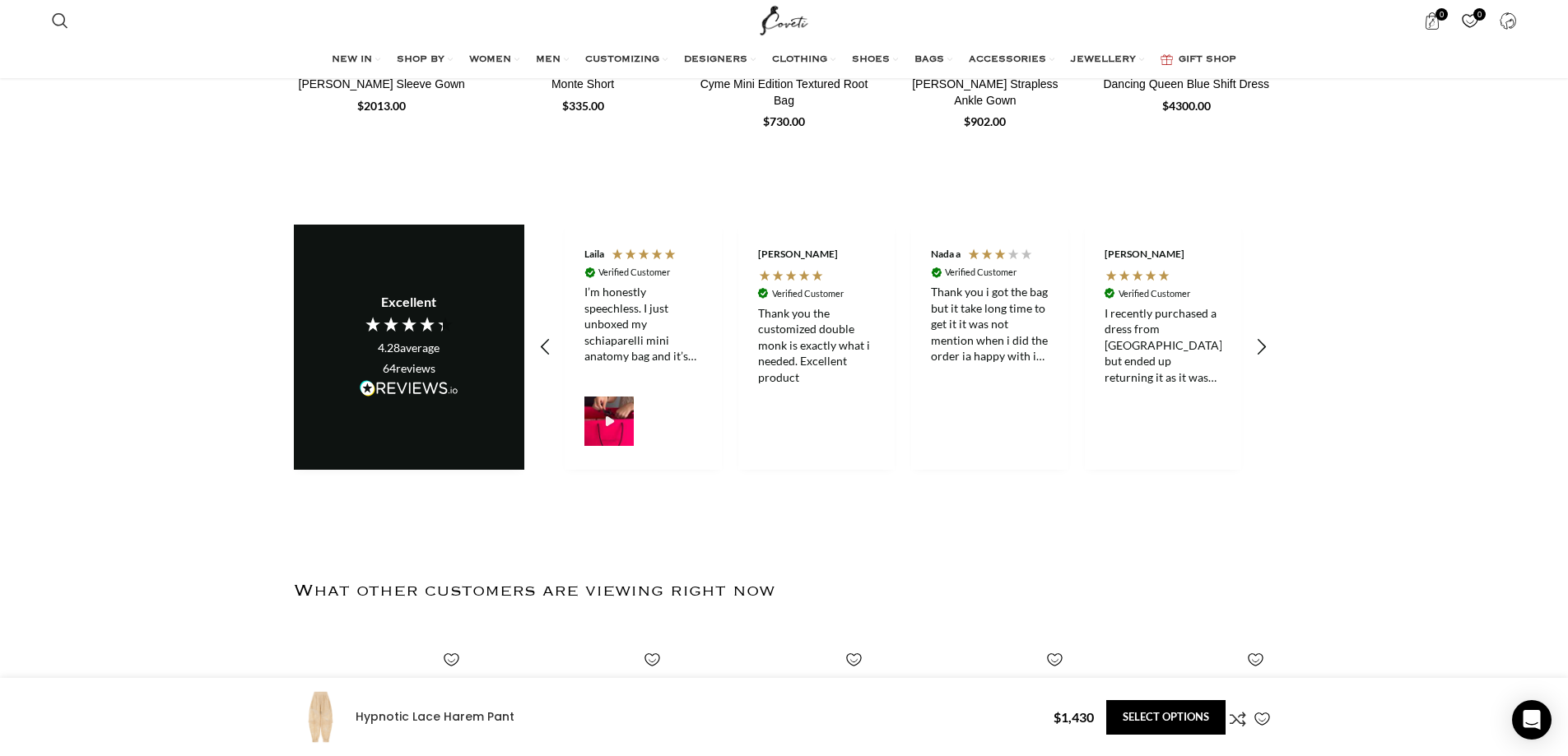
click at [626, 303] on div "I’m honestly speechless. I just unboxed my schiaparelli mini anatomy bag and it…" at bounding box center [643, 324] width 117 height 80
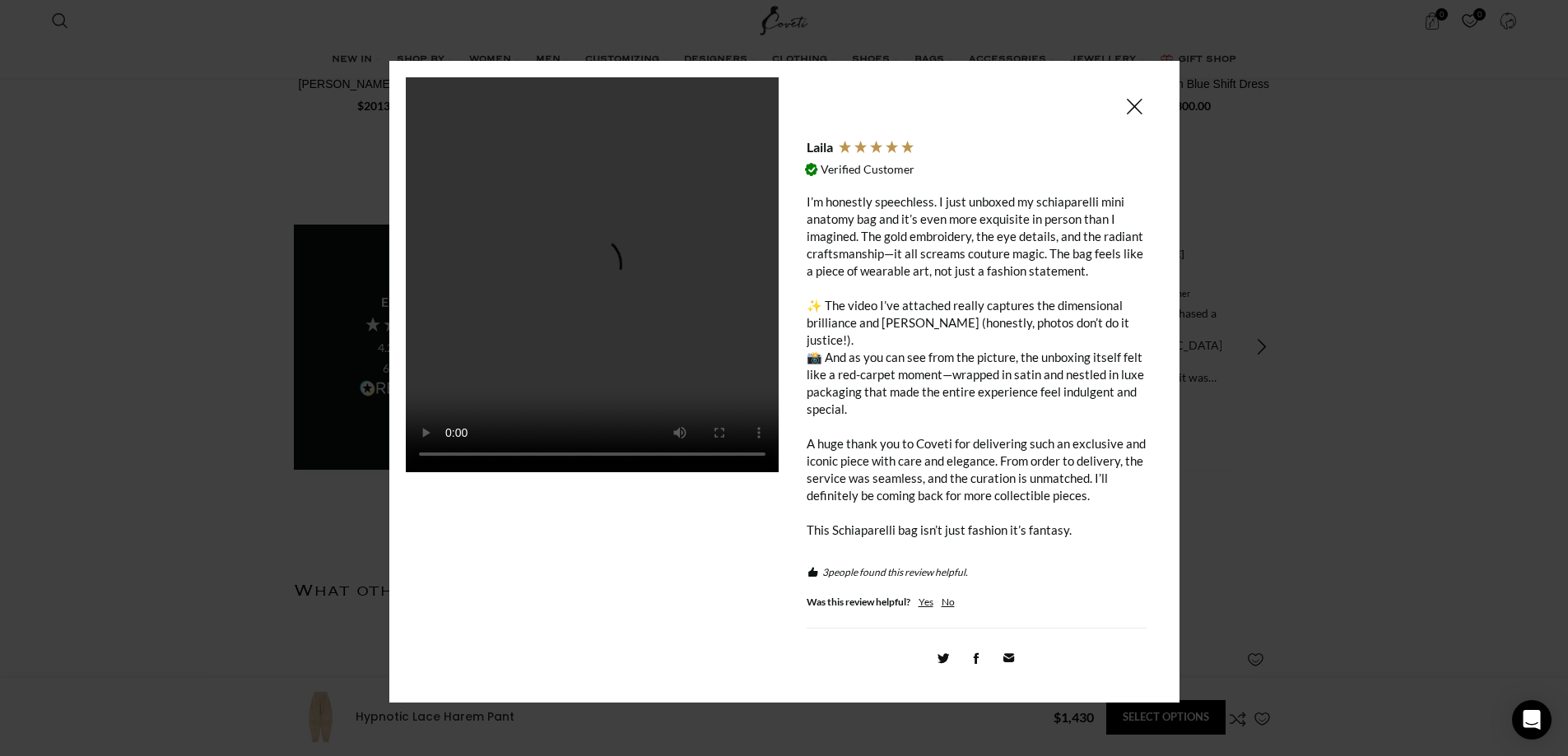
click at [923, 236] on div "I’m honestly speechless. I just unboxed my schiaparelli mini anatomy bag and it…" at bounding box center [976, 365] width 339 height 345
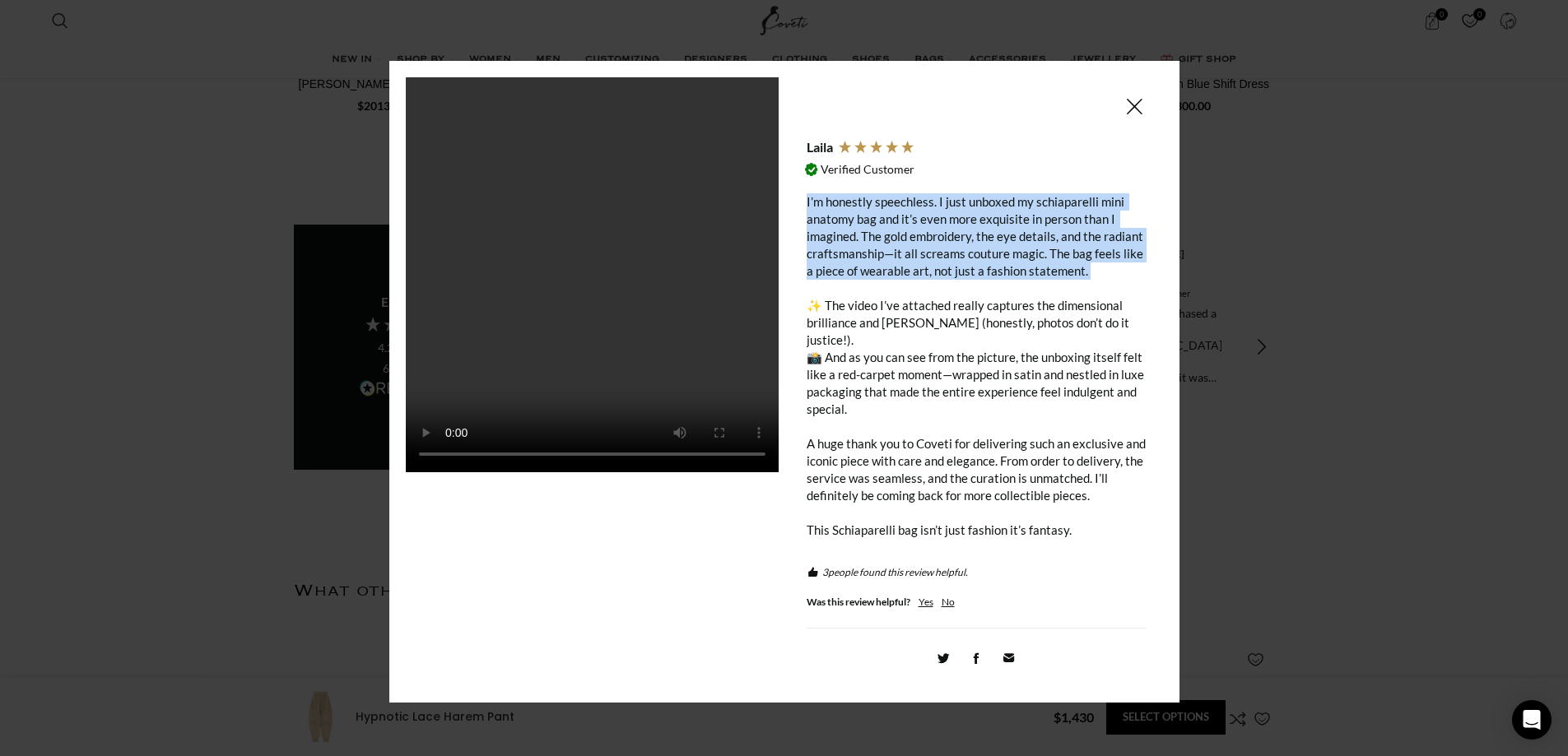
click at [923, 236] on div "I’m honestly speechless. I just unboxed my schiaparelli mini anatomy bag and it…" at bounding box center [976, 365] width 339 height 345
copy div "I’m honestly speechless. I just unboxed my schiaparelli mini anatomy bag and it…"
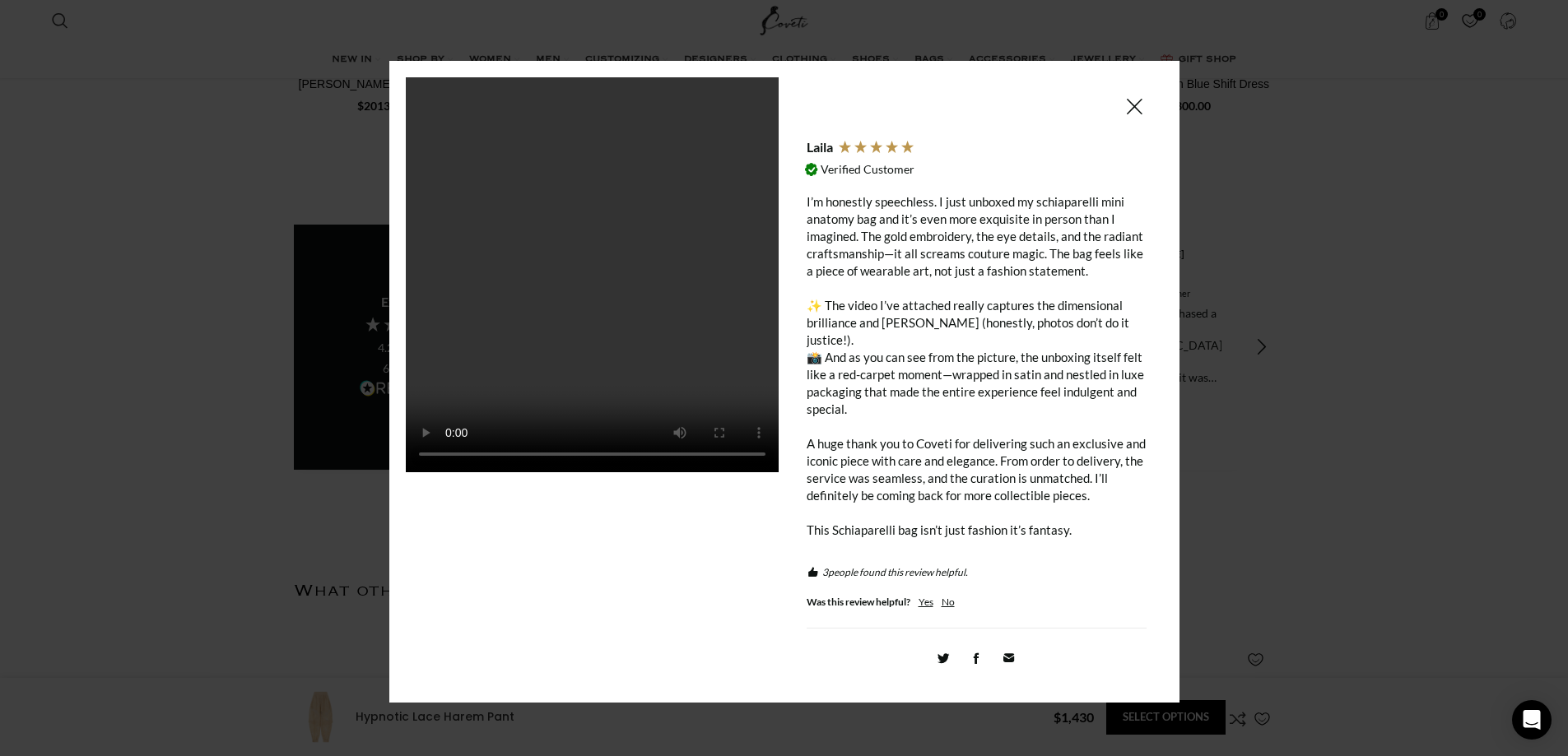
click at [1283, 288] on div at bounding box center [784, 378] width 1568 height 756
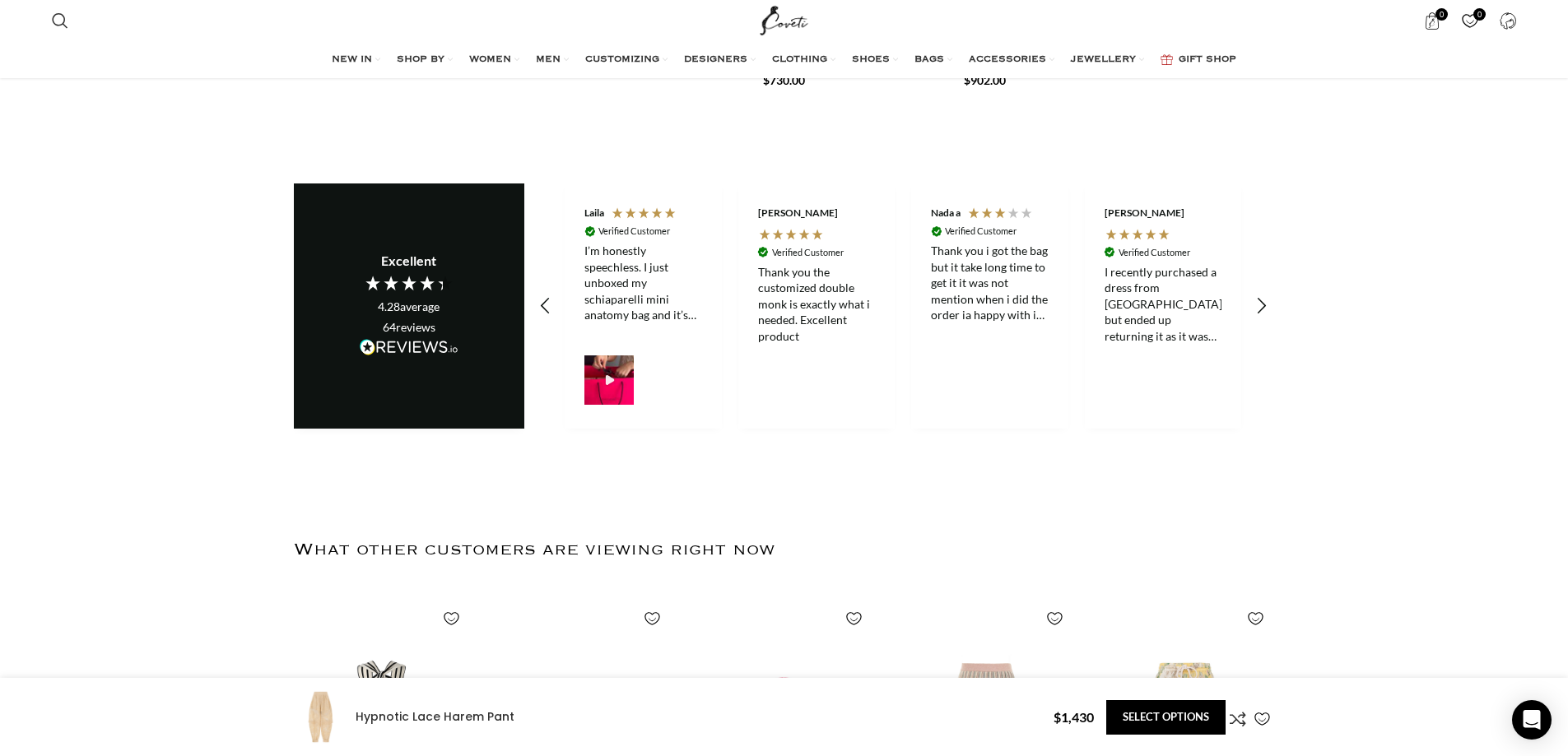
scroll to position [4770, 0]
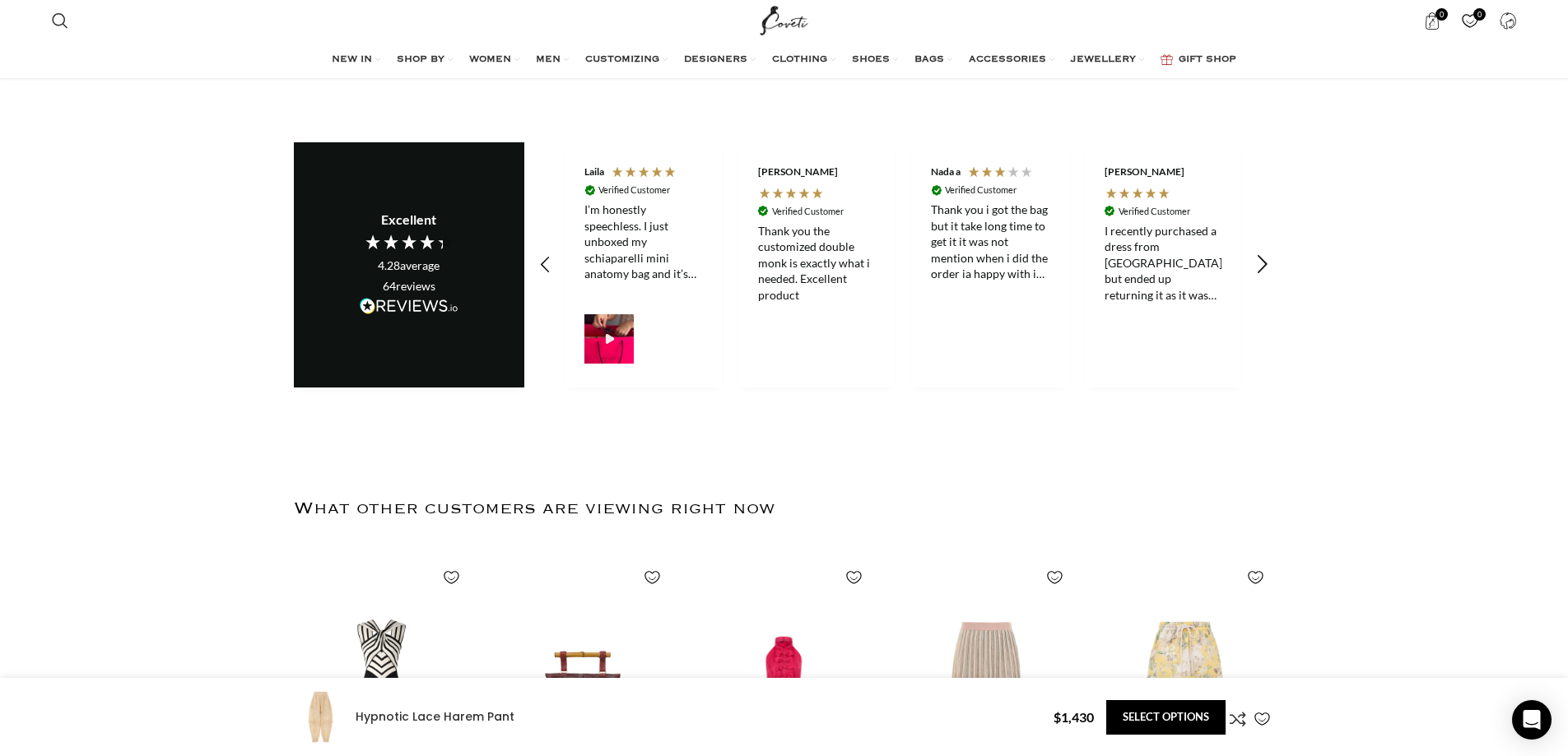
click at [1257, 253] on icon "REVIEWS.io Carousel Scroll Right" at bounding box center [1262, 265] width 23 height 23
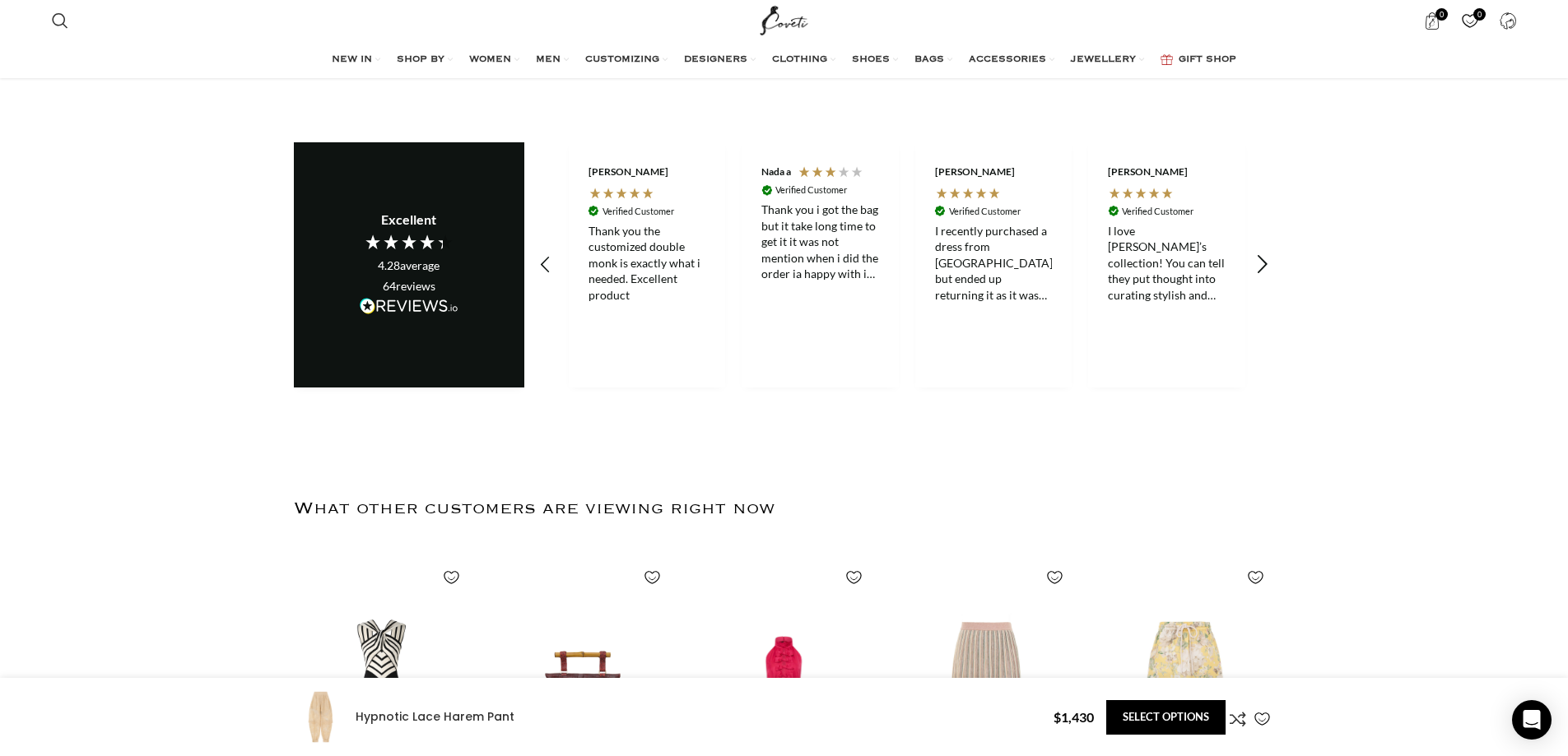
scroll to position [0, 346]
click at [1261, 253] on icon "REVIEWS.io Carousel Scroll Right" at bounding box center [1262, 265] width 23 height 23
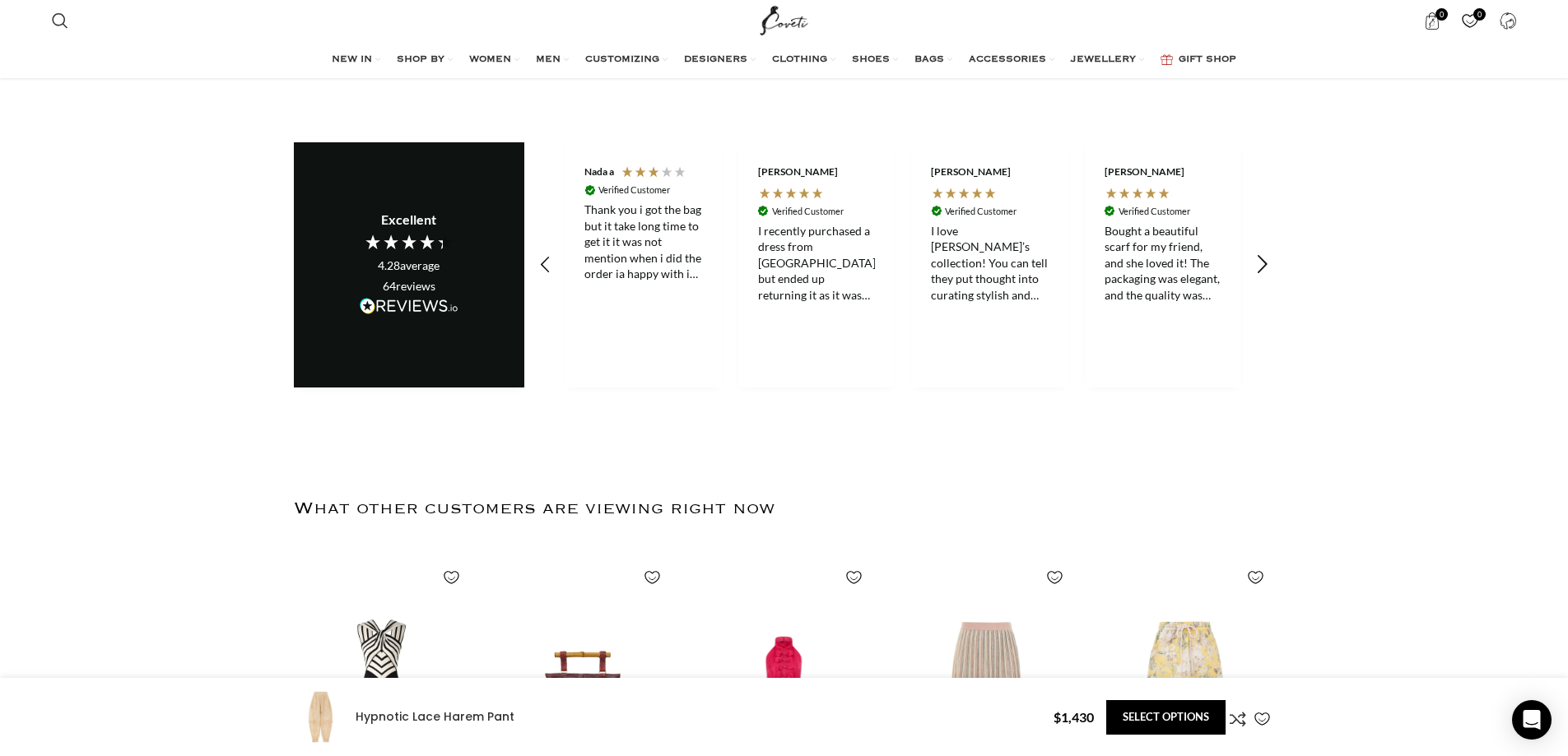
click at [1261, 253] on icon "REVIEWS.io Carousel Scroll Right" at bounding box center [1262, 265] width 23 height 23
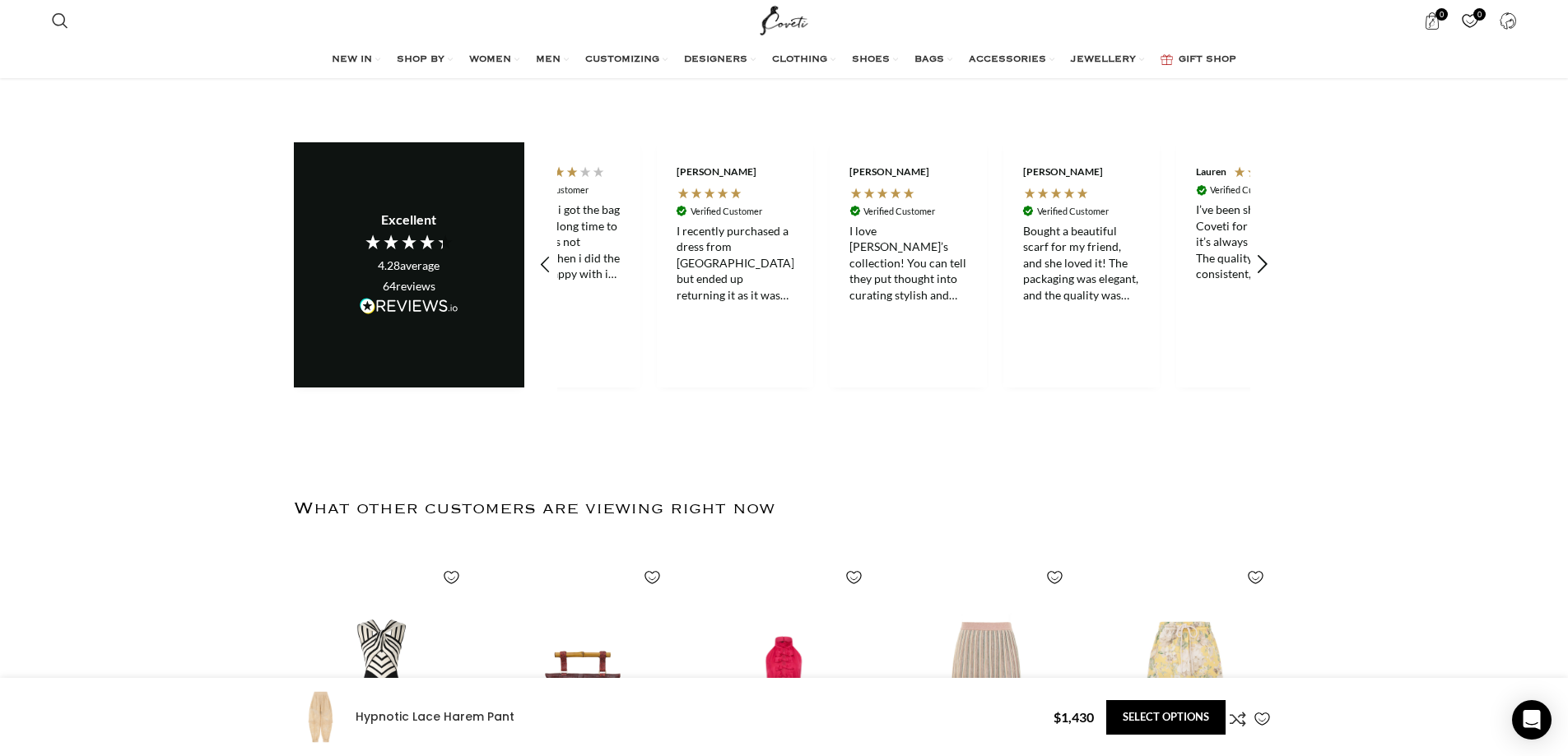
scroll to position [0, 693]
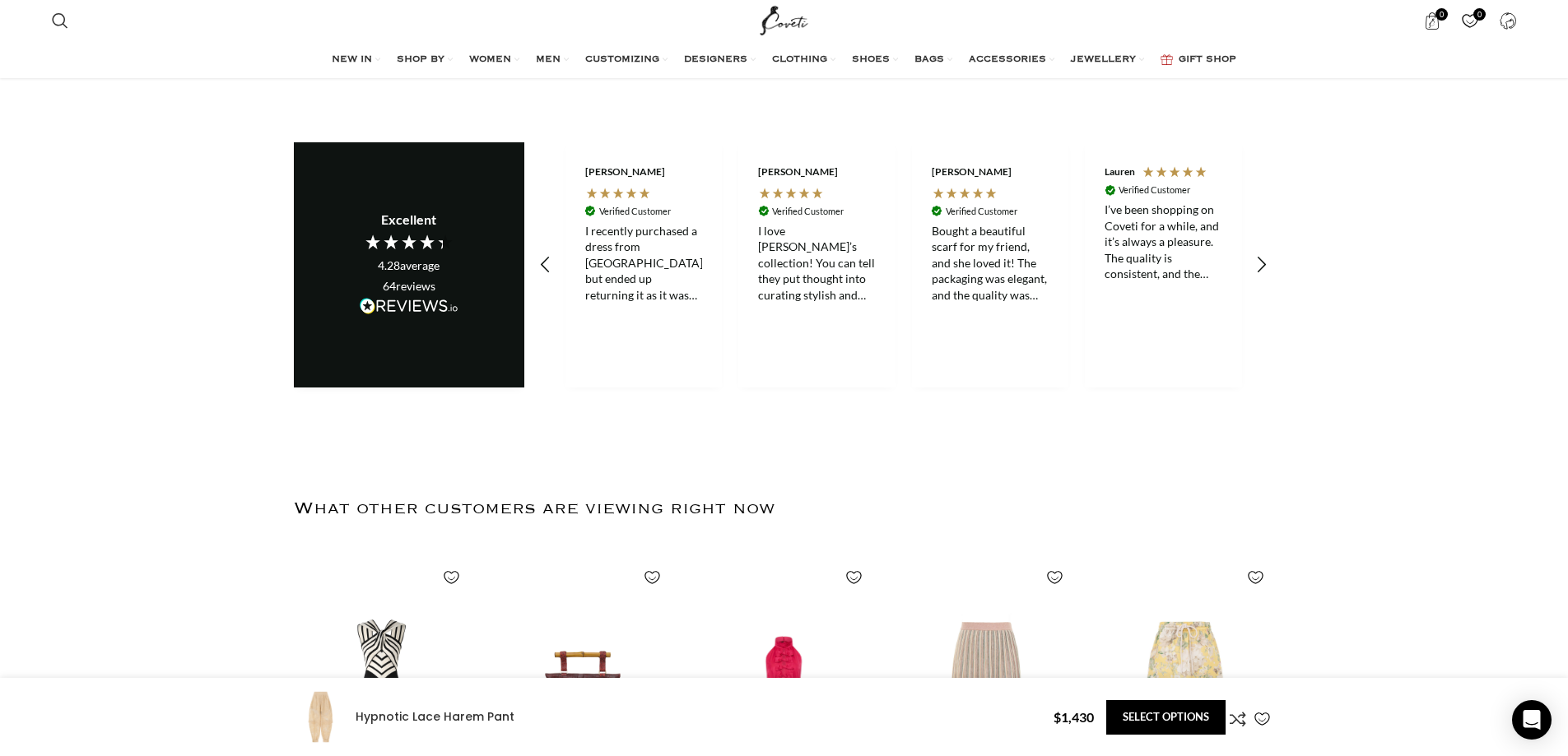
click at [1008, 223] on div "Bought a beautiful scarf for my friend, and she loved it! The packaging was ele…" at bounding box center [990, 263] width 117 height 80
click at [0, 0] on div "Bought a beautiful scarf for my friend, and she loved it! The packaging was ele…" at bounding box center [0, 0] width 0 height 0
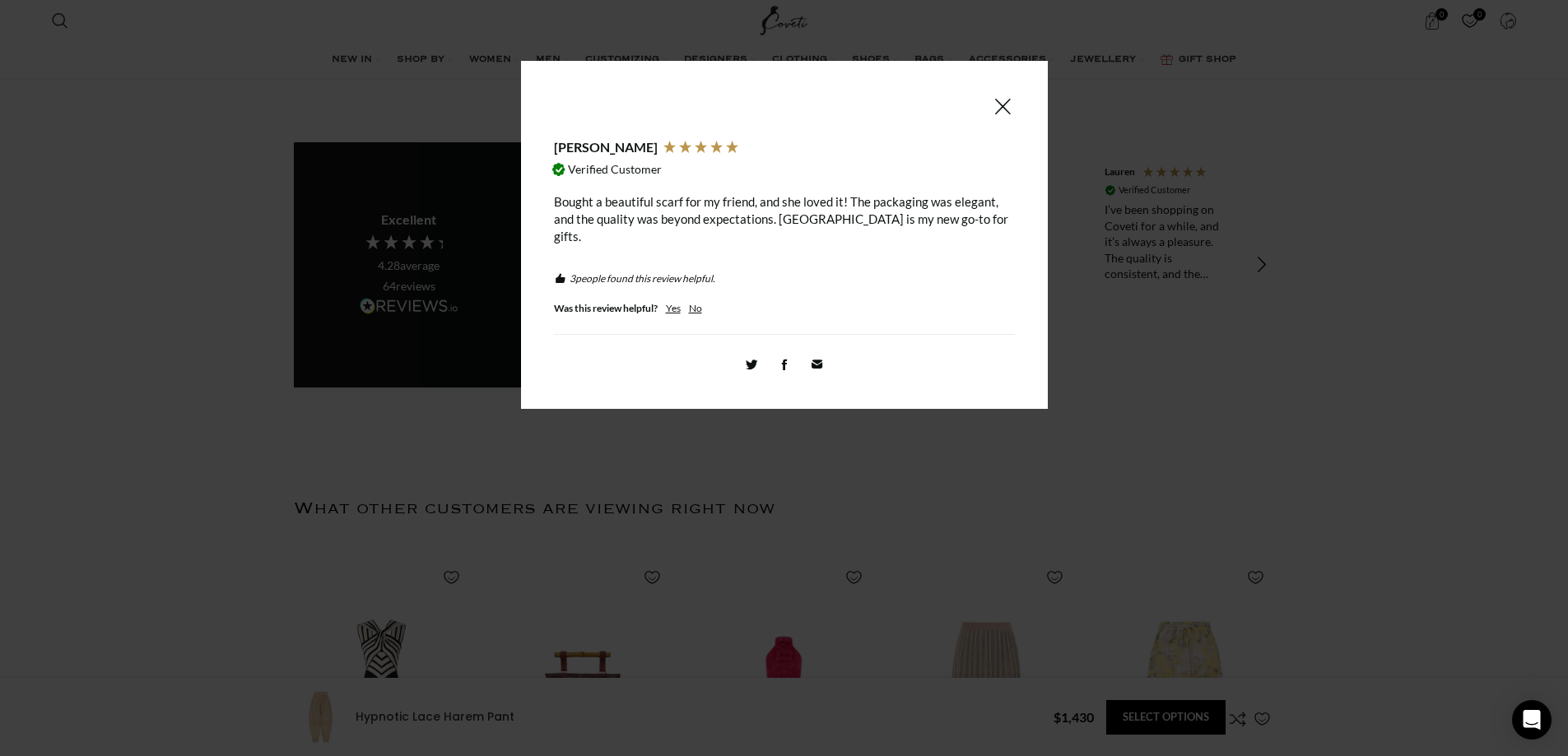
click at [764, 213] on div "Bought a beautiful scarf for my friend, and she loved it! The packaging was ele…" at bounding box center [784, 218] width 461 height 51
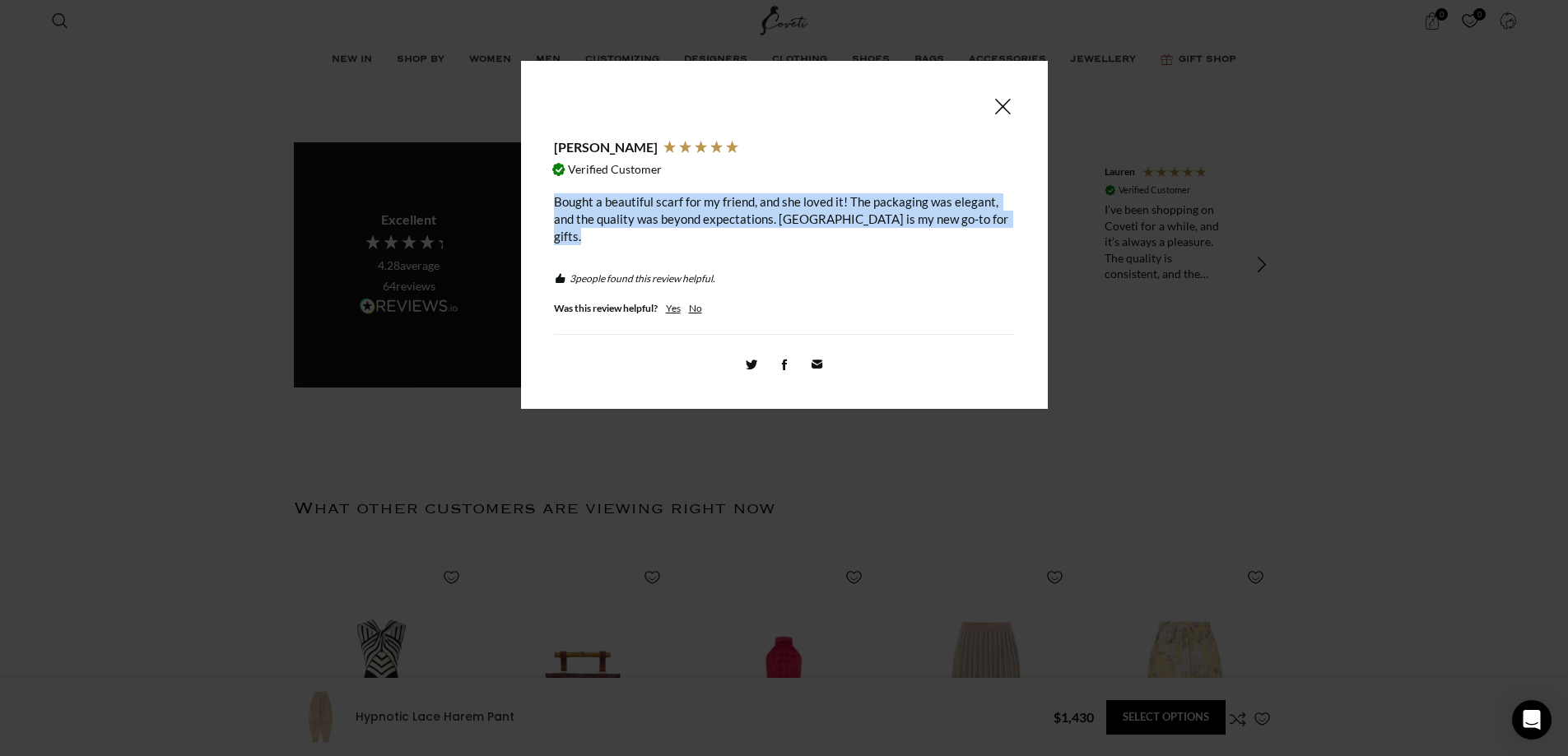
click at [764, 213] on div "Bought a beautiful scarf for my friend, and she loved it! The packaging was ele…" at bounding box center [784, 218] width 461 height 51
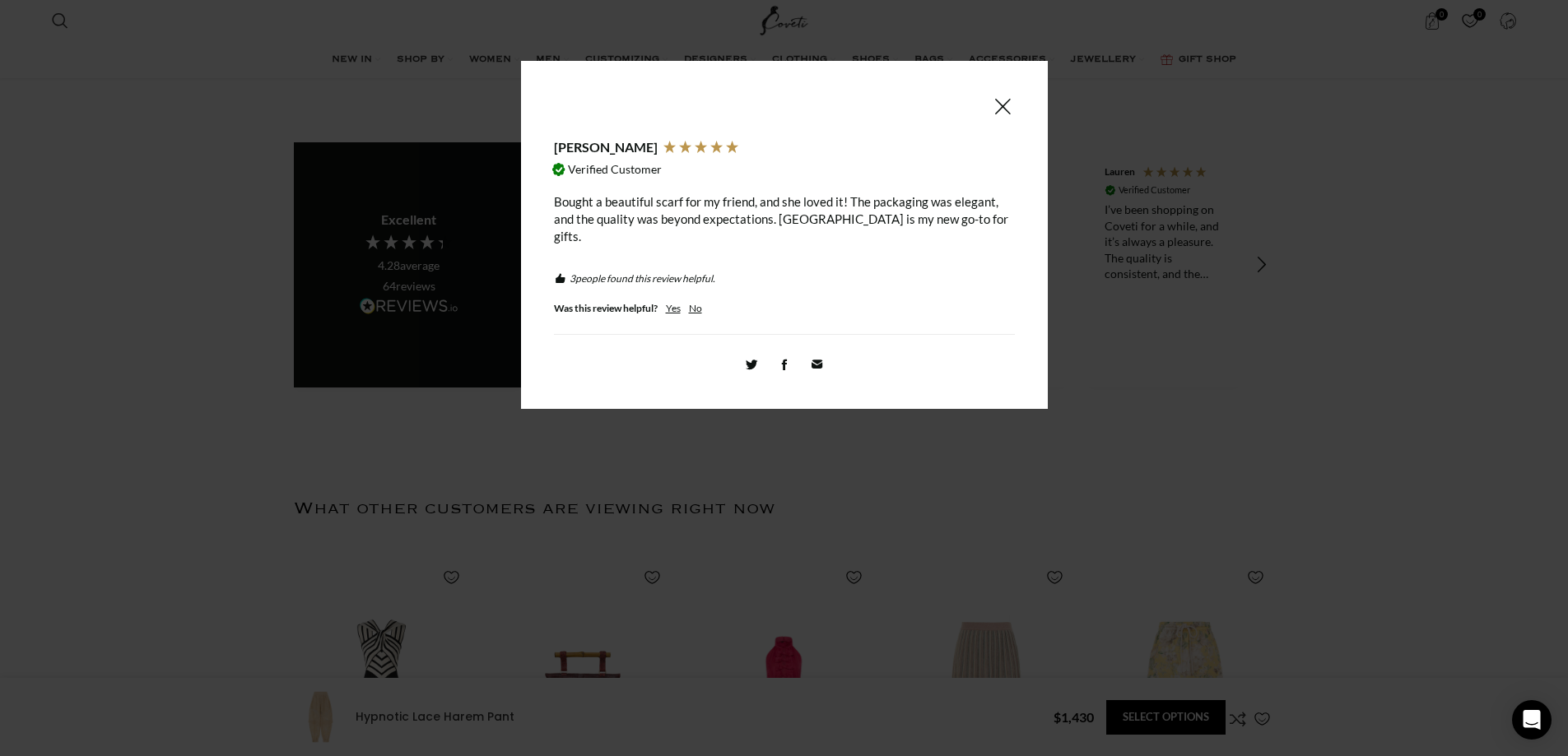
click at [1003, 103] on span at bounding box center [1002, 106] width 19 height 20
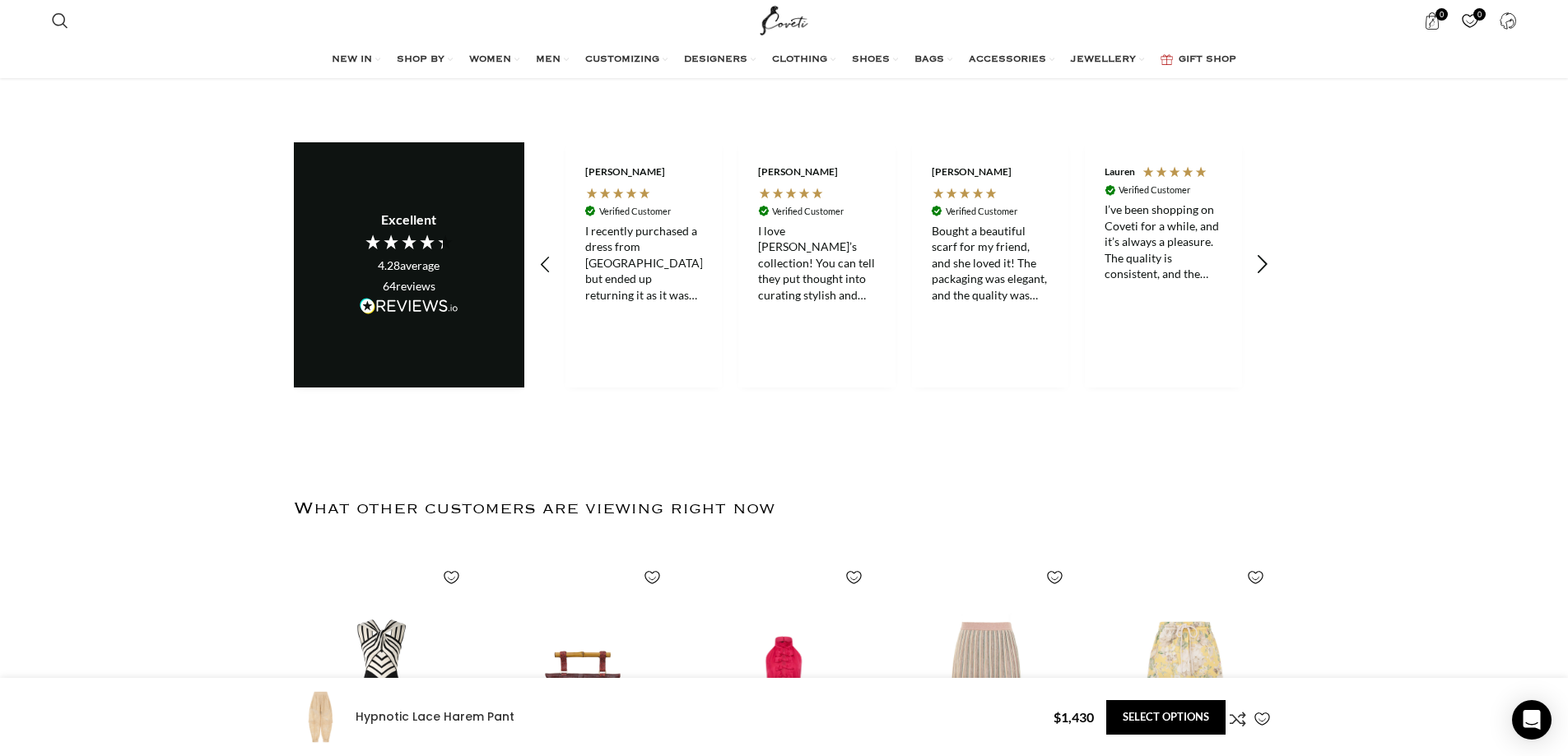
click at [1262, 253] on icon "REVIEWS.io Carousel Scroll Right" at bounding box center [1262, 265] width 23 height 23
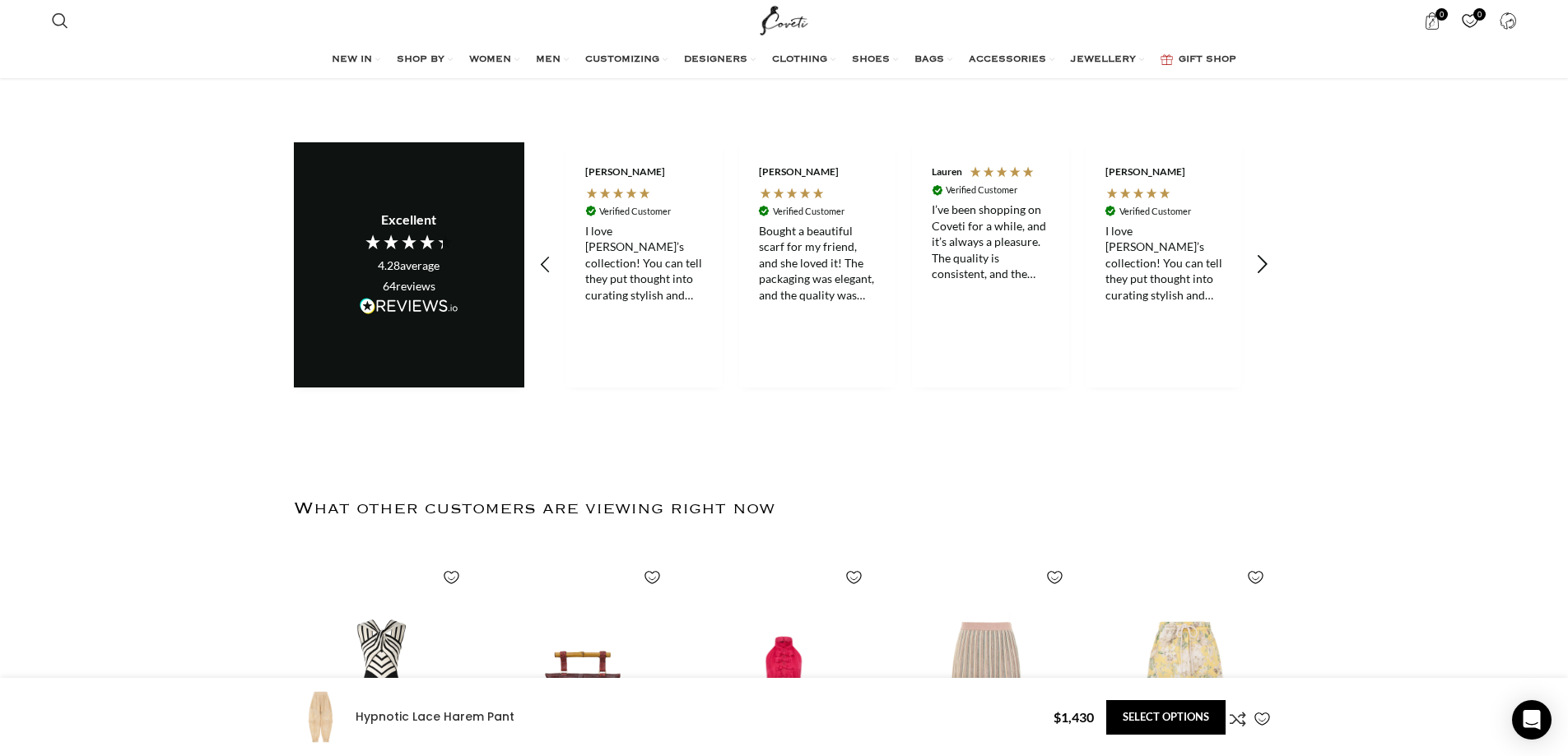
scroll to position [0, 867]
click at [1007, 213] on div "I’ve been shopping on Coveti for a while, and it’s always a pleasure. The quali…" at bounding box center [989, 241] width 117 height 80
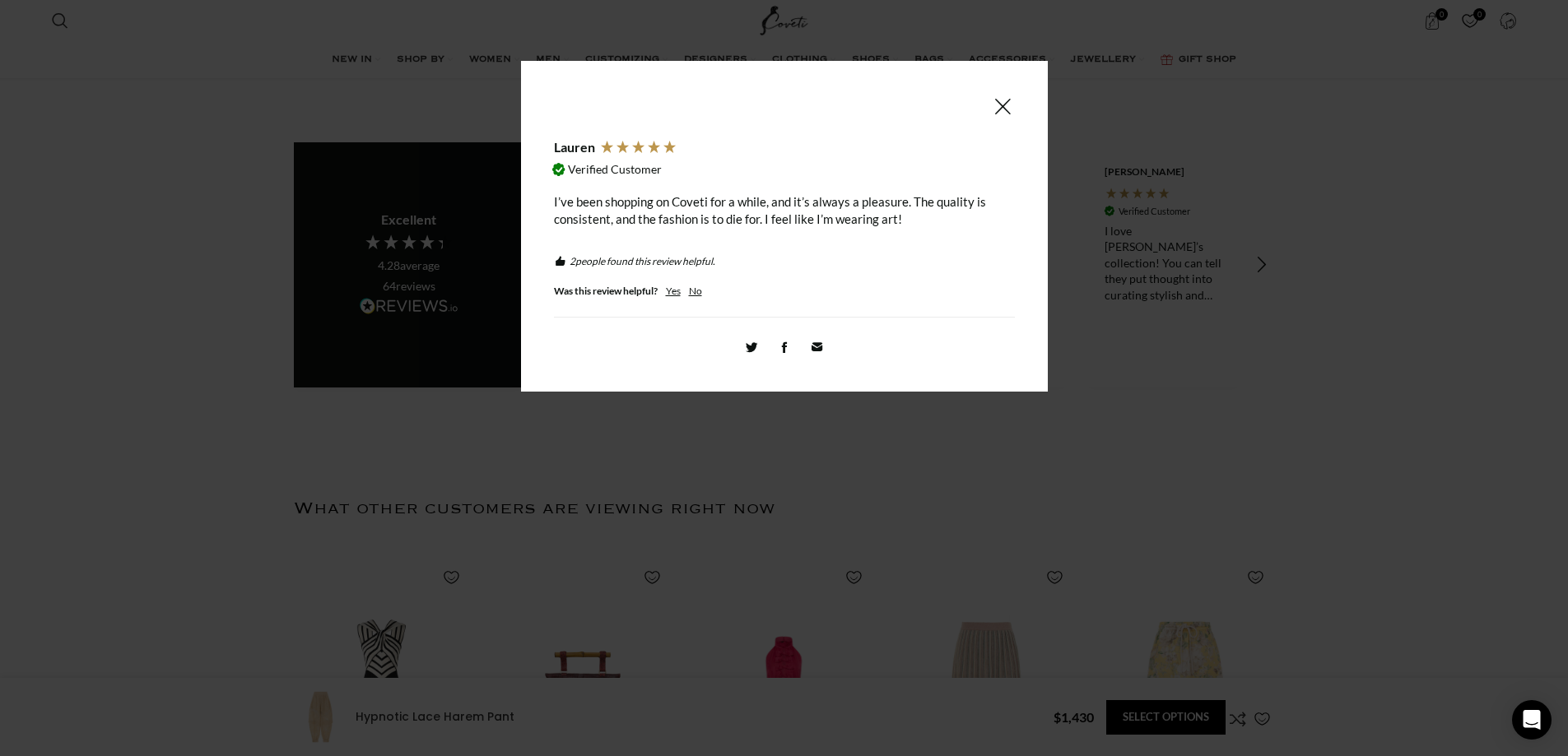
click at [1007, 213] on div "I’ve been shopping on Coveti for a while, and it’s always a pleasure. The quali…" at bounding box center [784, 210] width 461 height 35
click at [860, 214] on div "I’ve been shopping on Coveti for a while, and it’s always a pleasure. The quali…" at bounding box center [784, 210] width 461 height 35
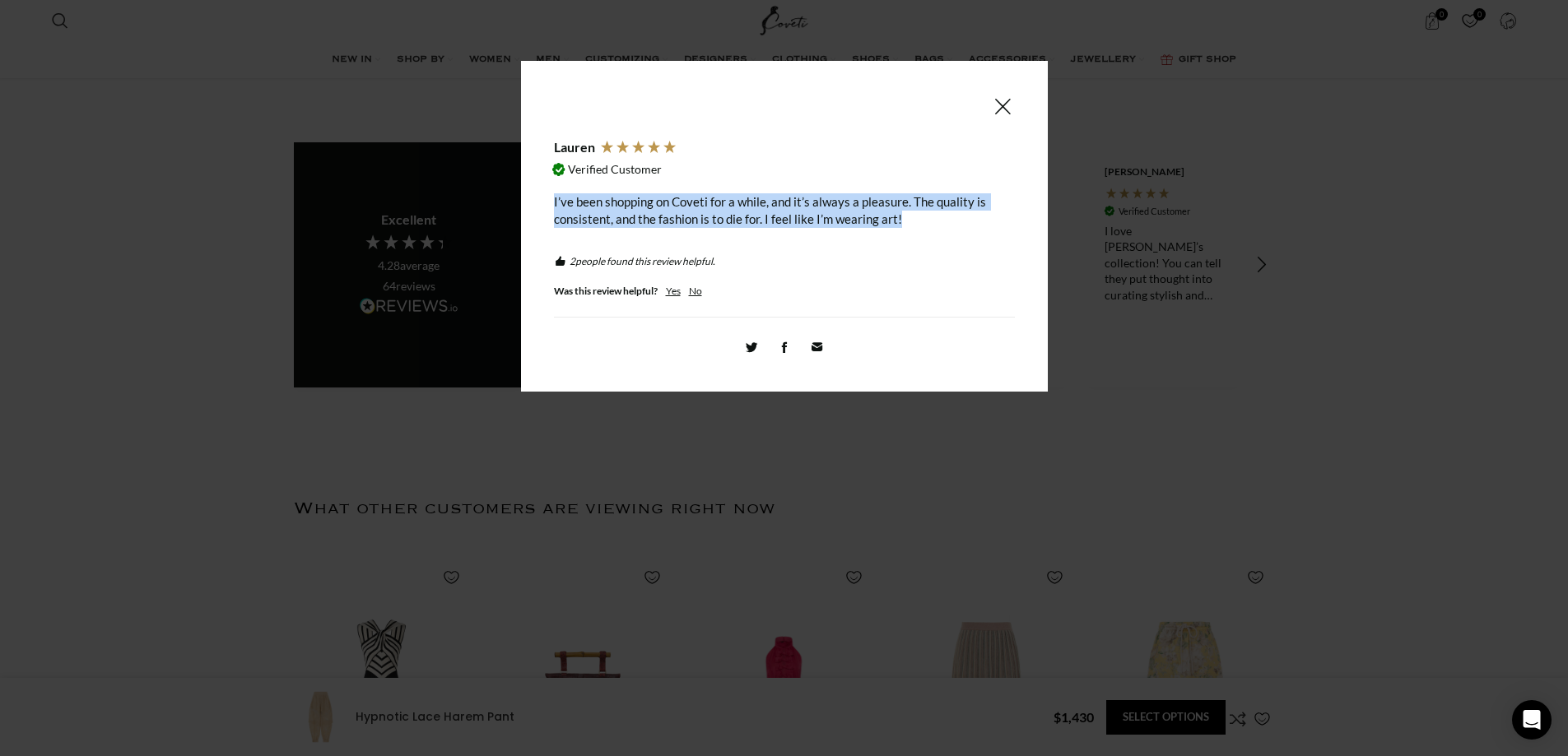
click at [860, 214] on div "I’ve been shopping on Coveti for a while, and it’s always a pleasure. The quali…" at bounding box center [784, 210] width 461 height 35
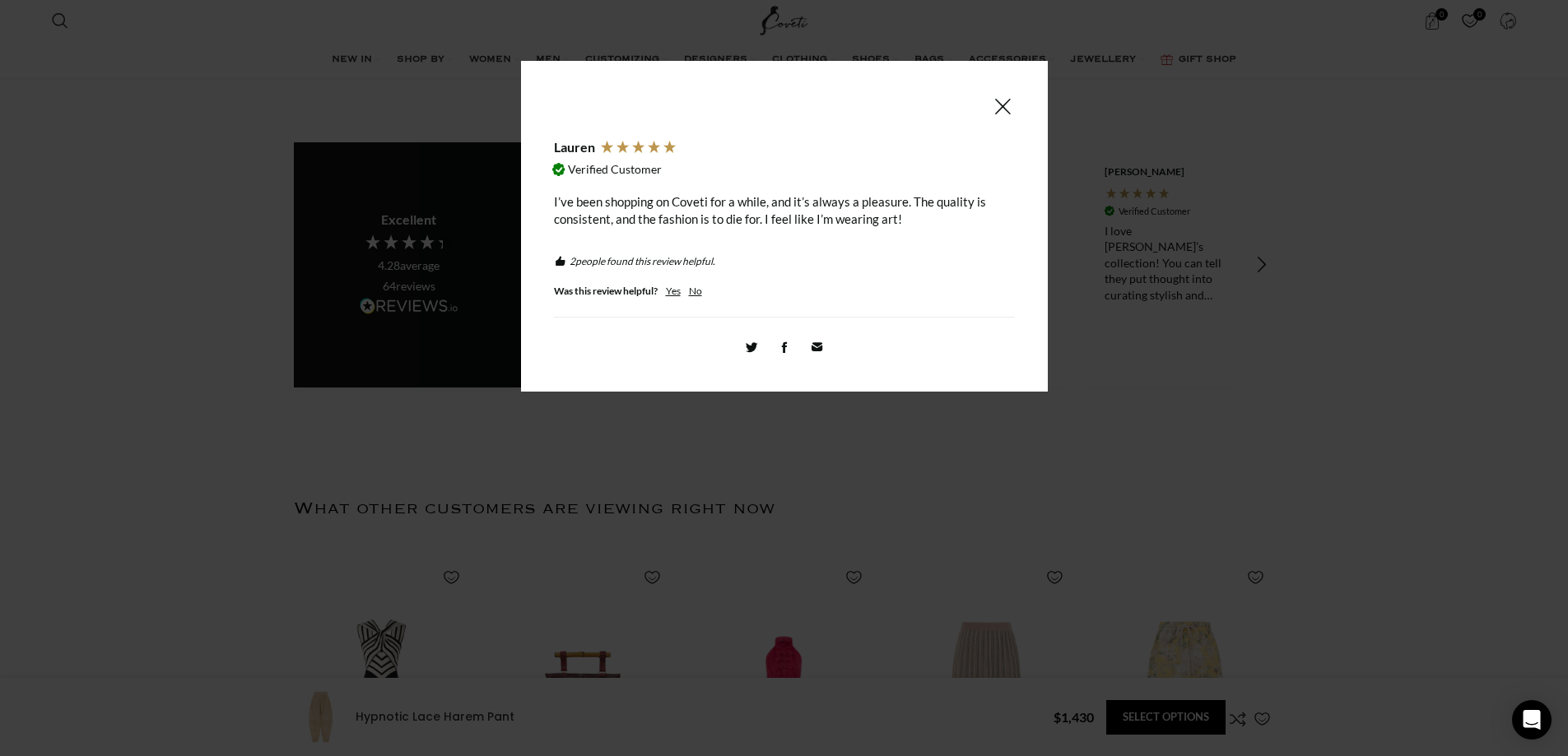
click at [1001, 110] on span at bounding box center [1002, 106] width 19 height 20
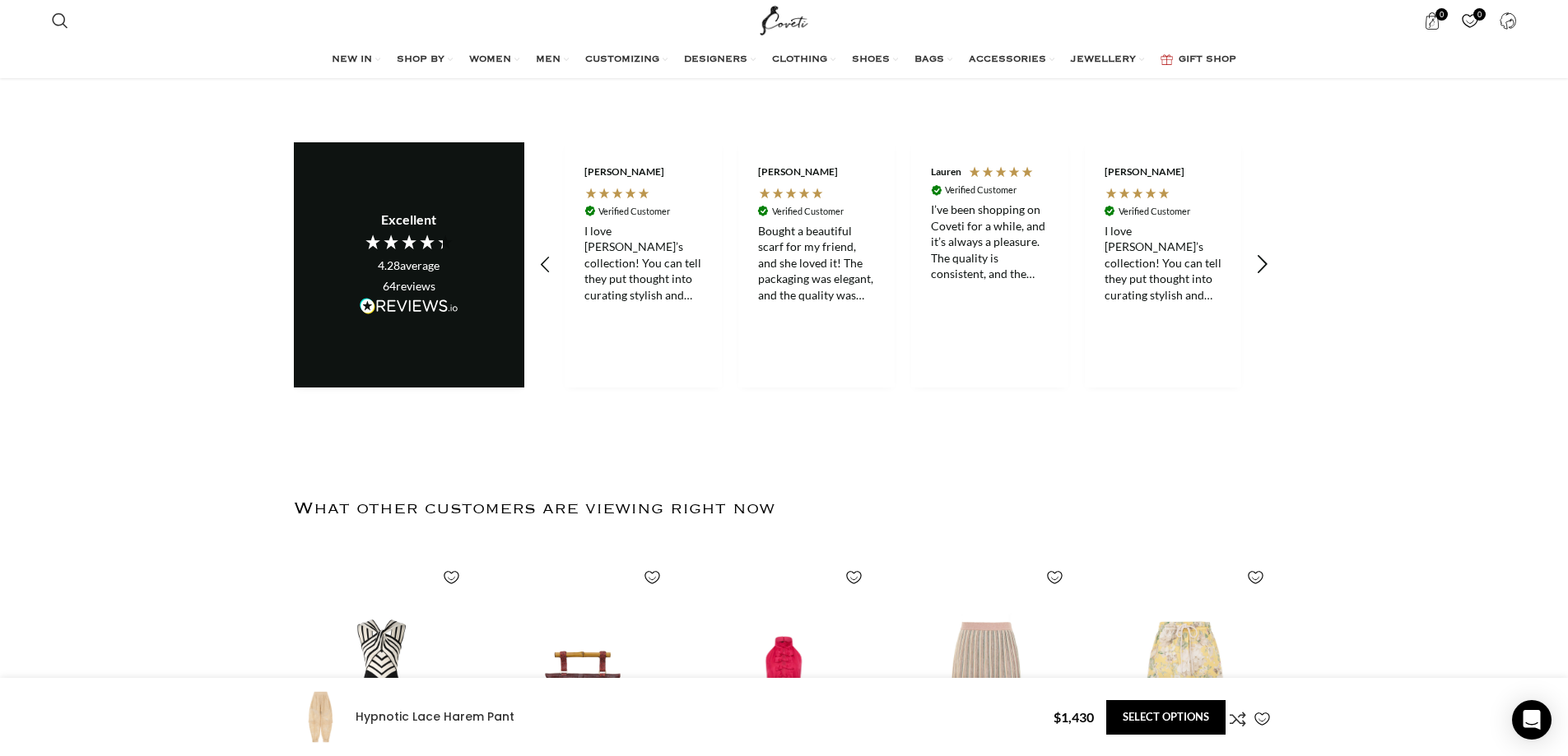
click at [1269, 253] on icon "REVIEWS.io Carousel Scroll Right" at bounding box center [1262, 265] width 23 height 23
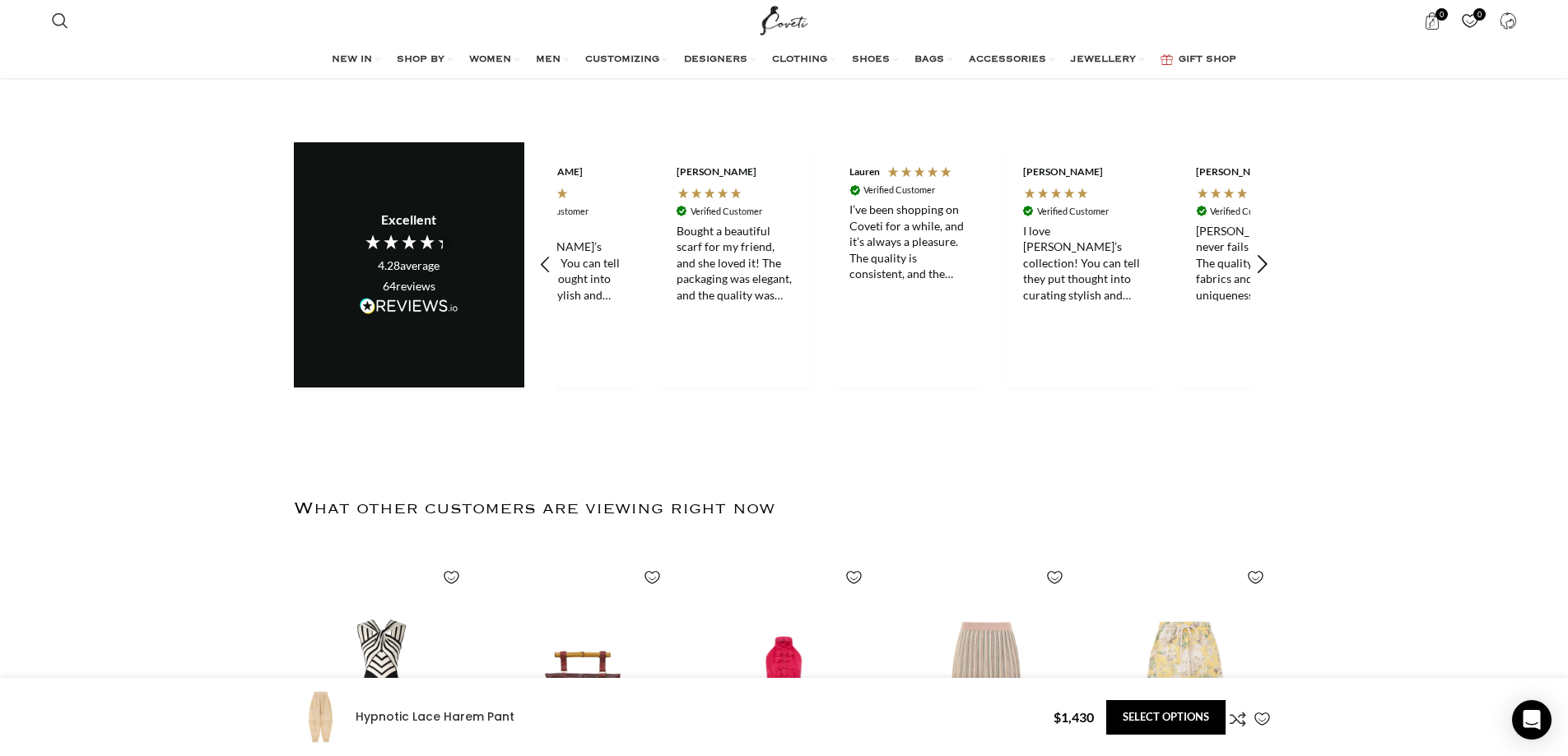
scroll to position [0, 1040]
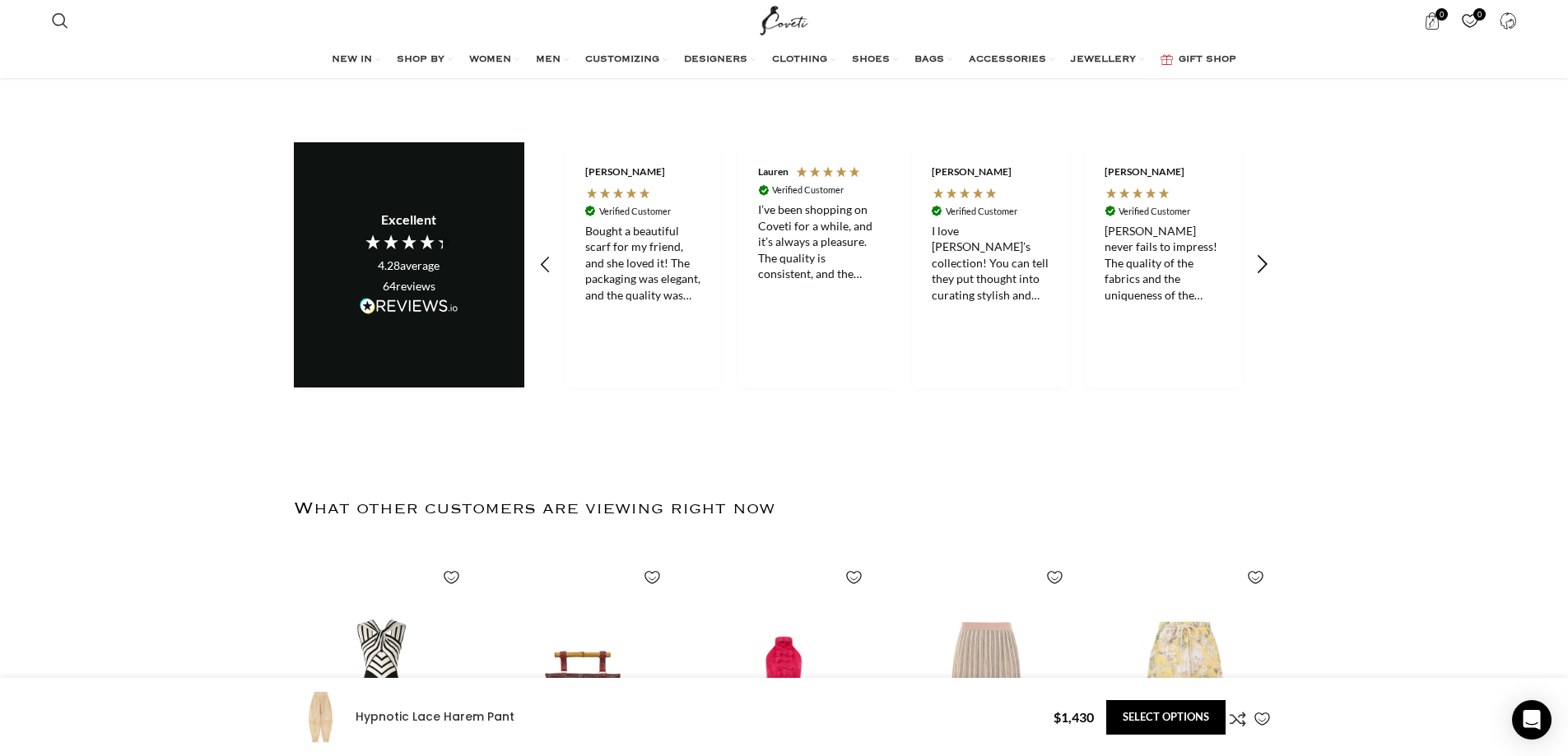
click at [1266, 253] on icon "REVIEWS.io Carousel Scroll Right" at bounding box center [1262, 265] width 23 height 23
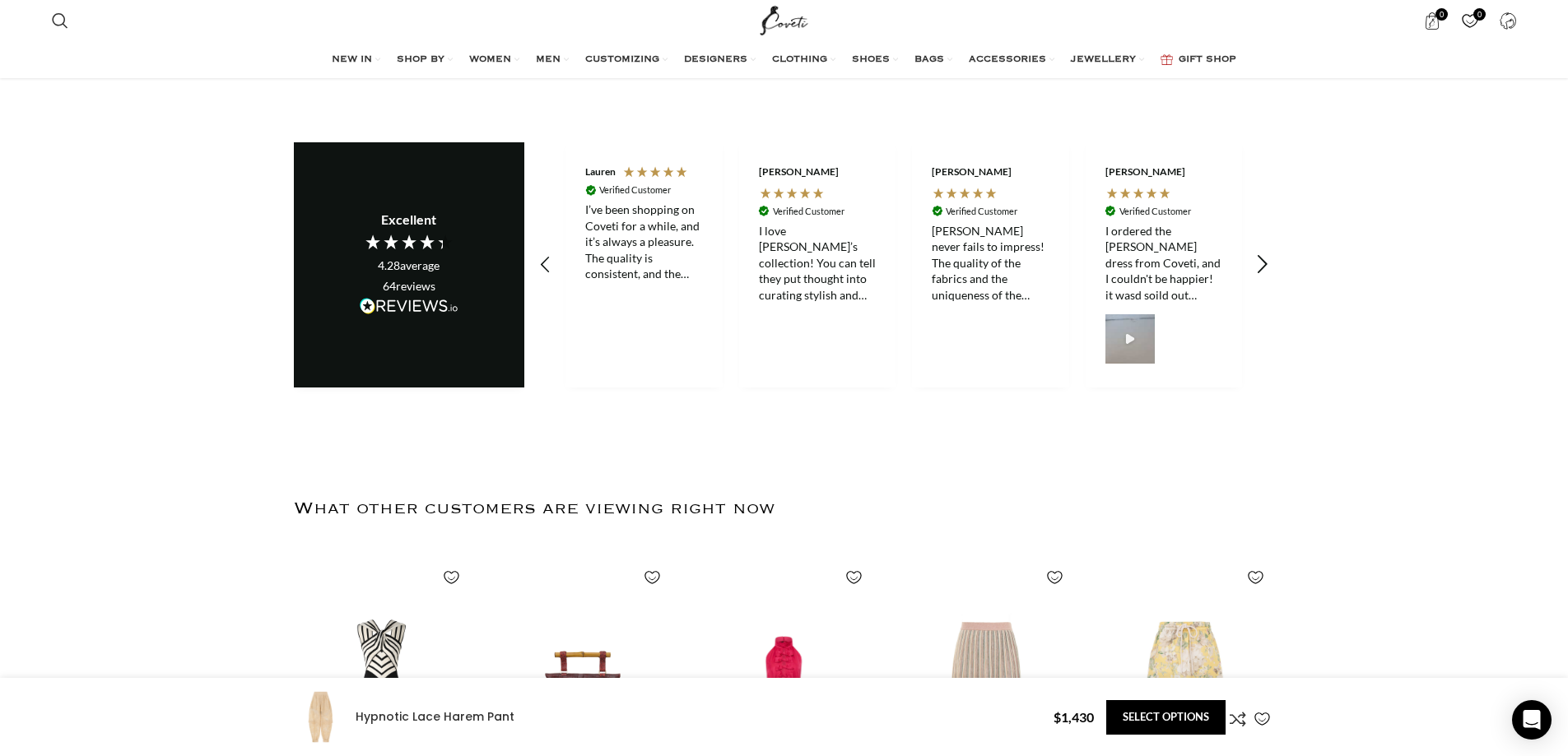
scroll to position [0, 1213]
click at [1262, 253] on icon "REVIEWS.io Carousel Scroll Right" at bounding box center [1262, 265] width 23 height 23
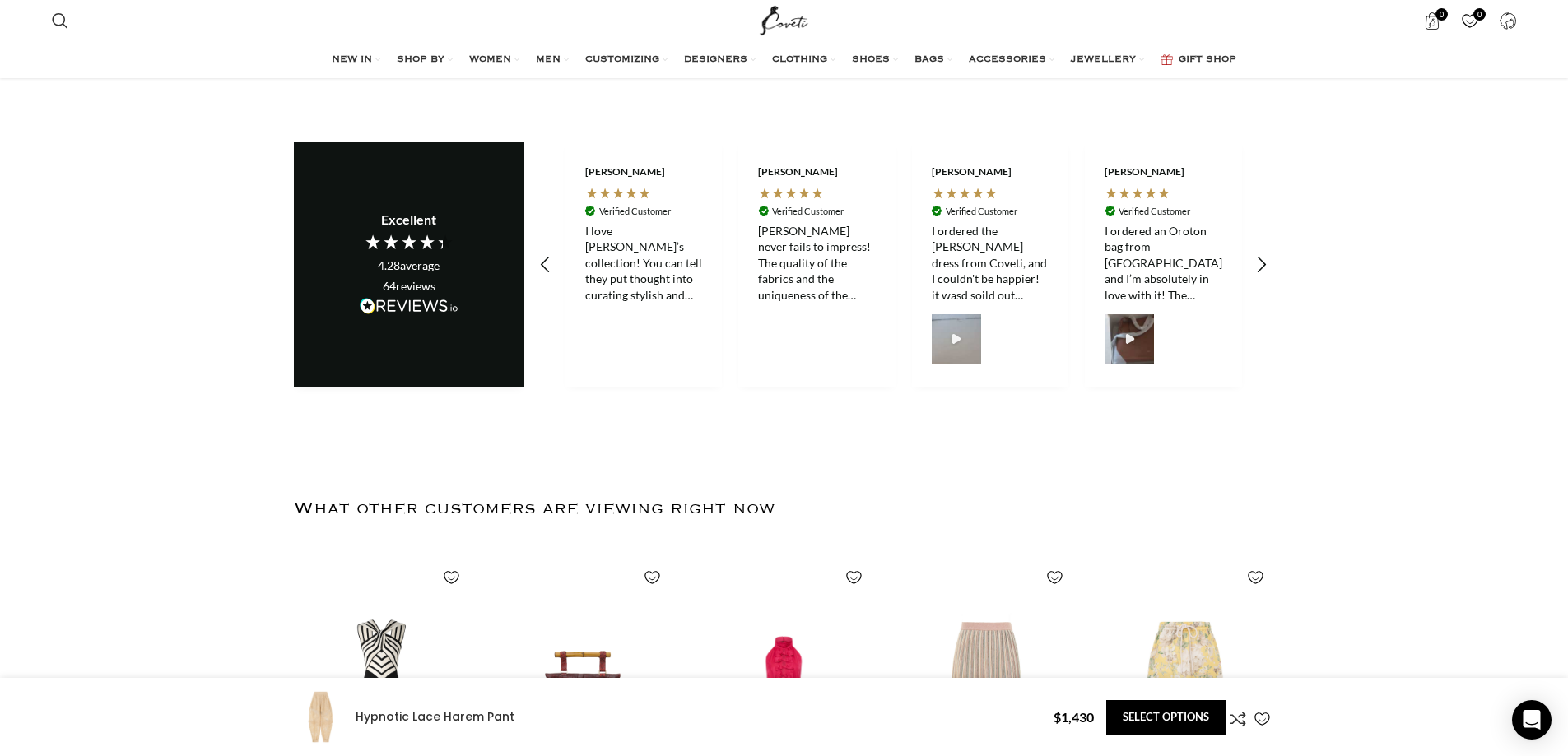
click at [985, 223] on div "I ordered the [PERSON_NAME] dress from Coveti, and I couldn't be happier! it wa…" at bounding box center [990, 263] width 117 height 80
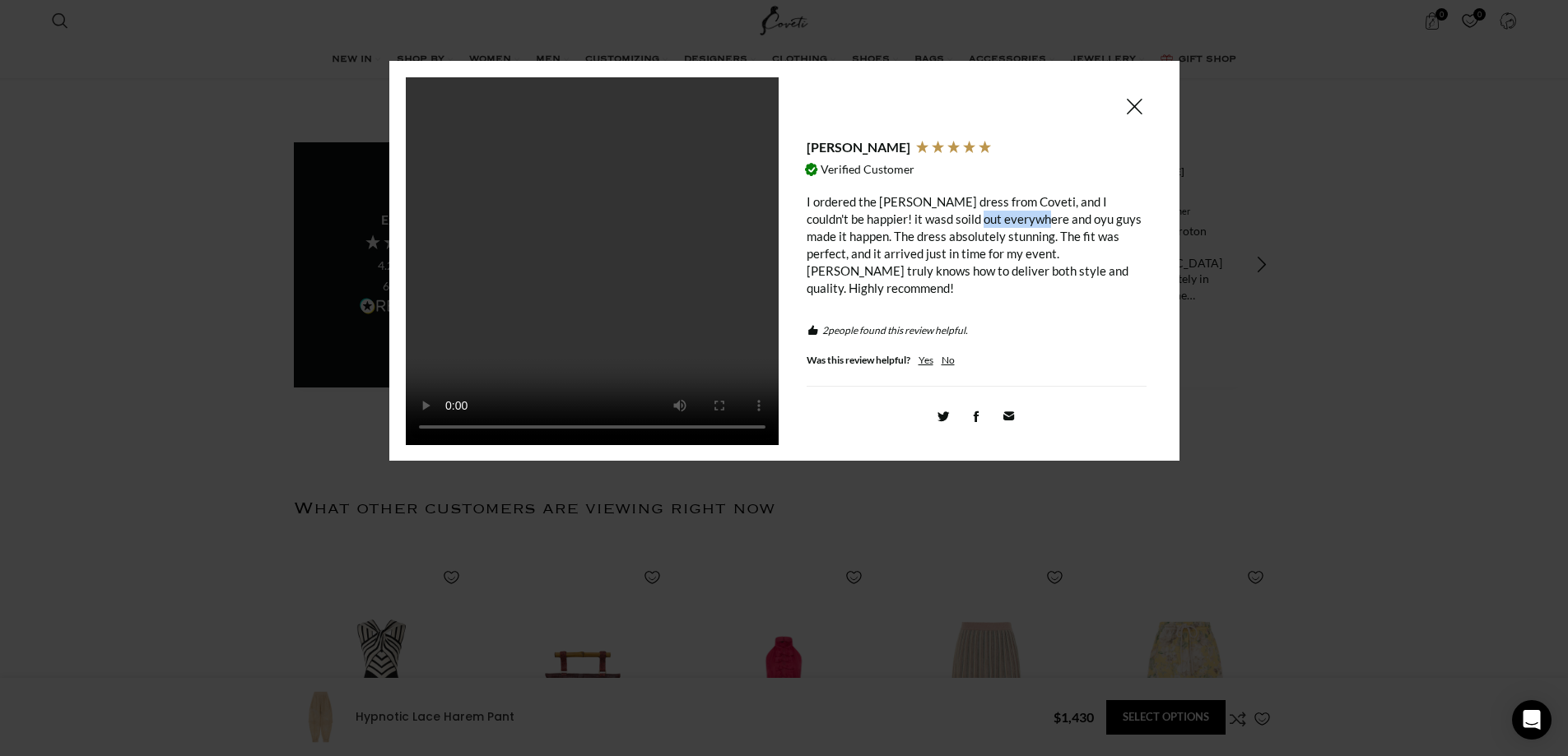
click at [985, 218] on div "I ordered the [PERSON_NAME] dress from Coveti, and I couldn't be happier! it wa…" at bounding box center [976, 244] width 339 height 104
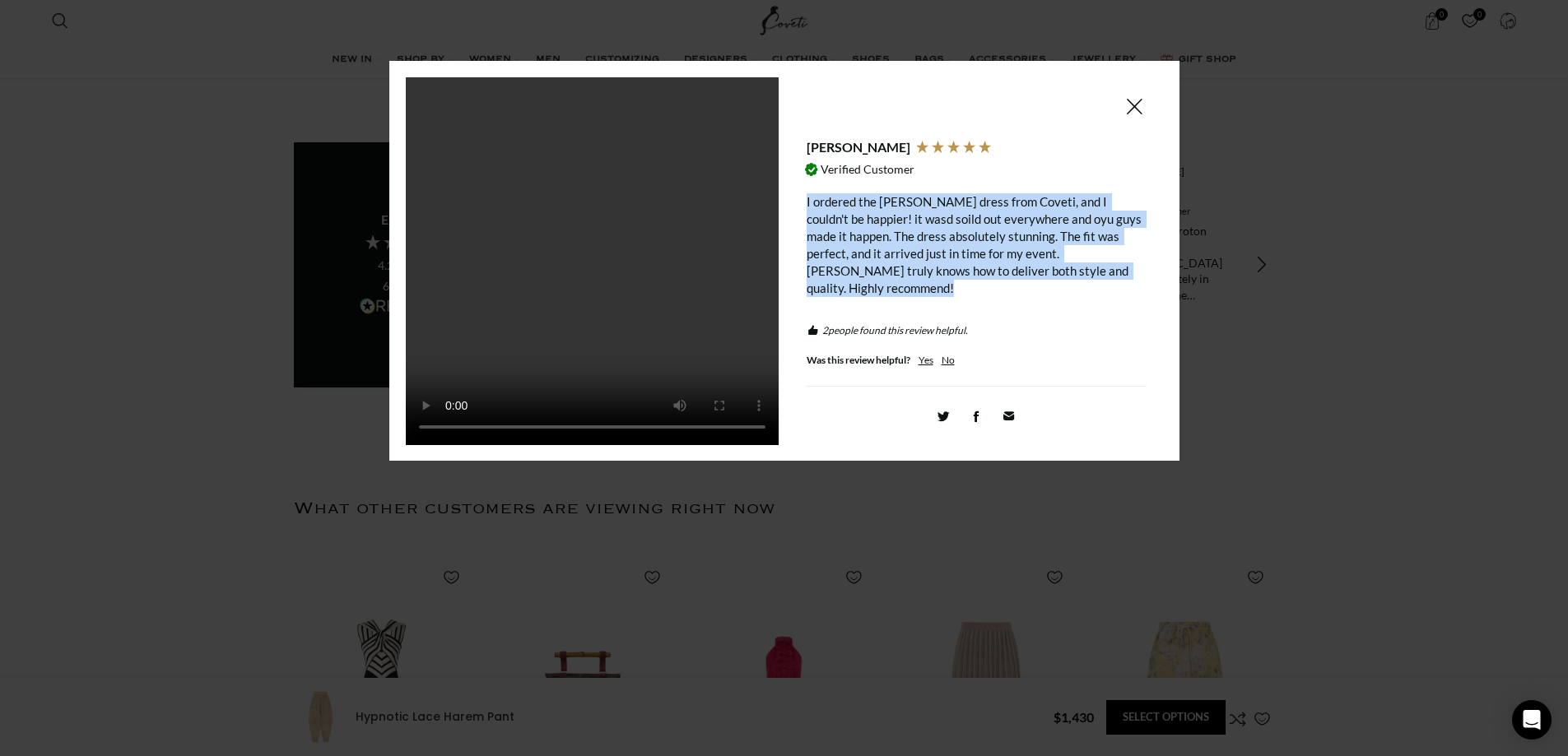
click at [985, 218] on div "I ordered the [PERSON_NAME] dress from Coveti, and I couldn't be happier! it wa…" at bounding box center [976, 244] width 339 height 104
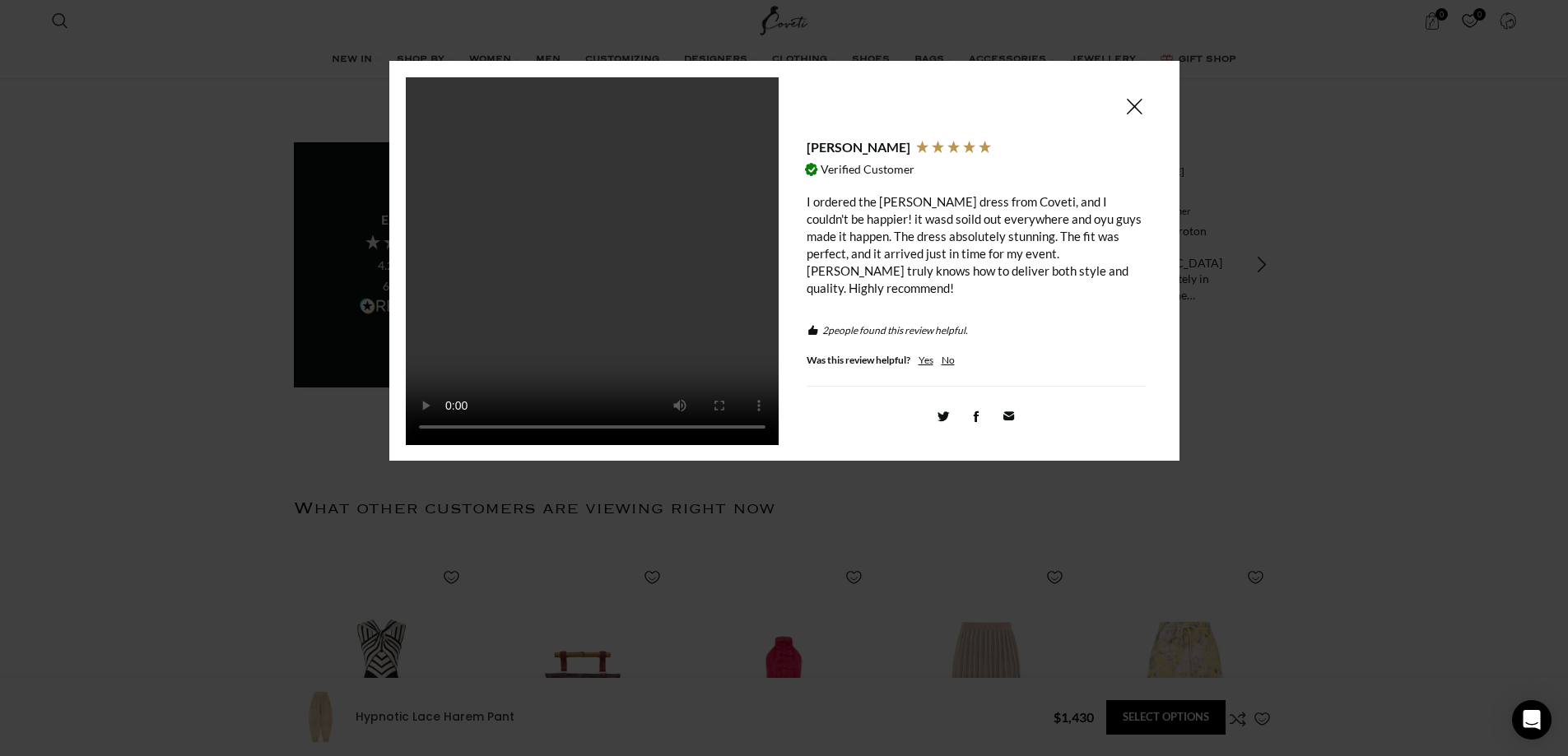
click at [1141, 102] on span at bounding box center [1134, 106] width 19 height 20
